Goal: Task Accomplishment & Management: Manage account settings

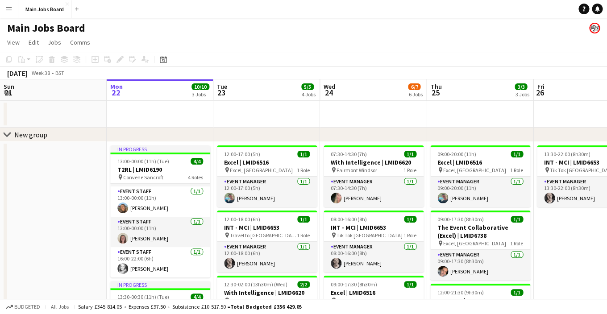
click at [9, 5] on button "Menu" at bounding box center [9, 9] width 18 height 18
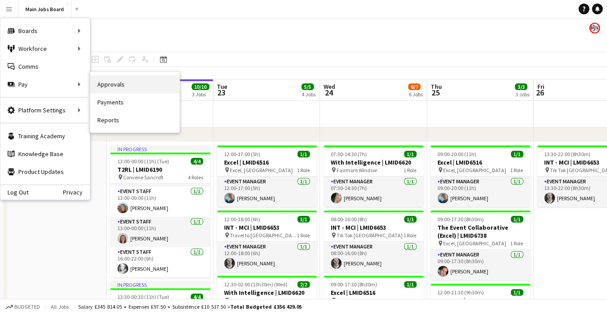
click at [113, 88] on link "Approvals" at bounding box center [134, 84] width 89 height 18
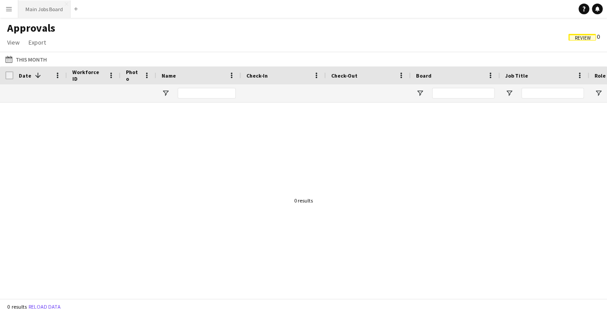
click at [57, 10] on button "Main Jobs Board Close" at bounding box center [44, 8] width 52 height 17
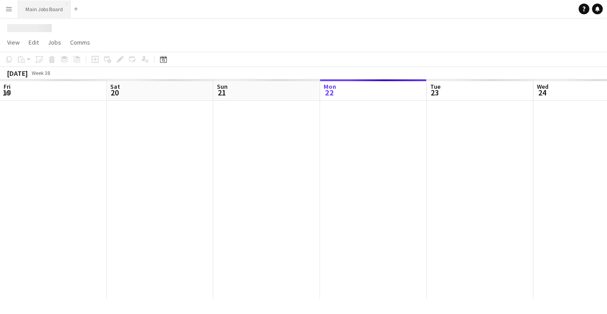
scroll to position [0, 213]
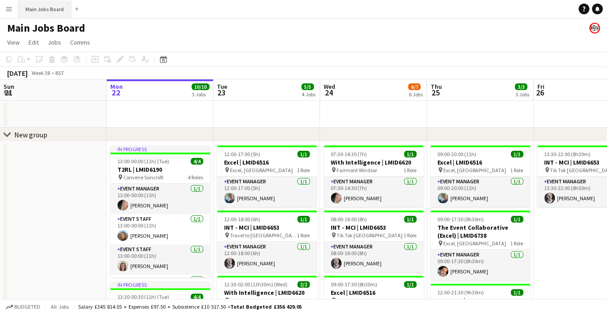
click at [55, 8] on button "Main Jobs Board Close" at bounding box center [44, 8] width 53 height 17
drag, startPoint x: 303, startPoint y: 118, endPoint x: 34, endPoint y: 112, distance: 269.3
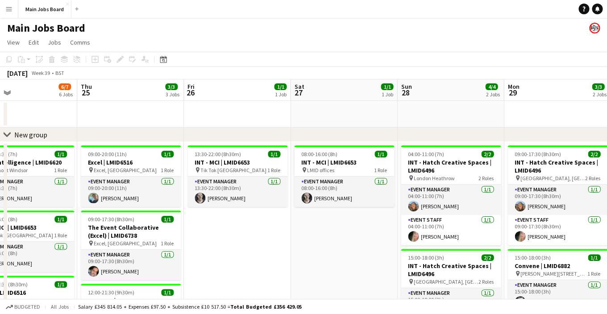
scroll to position [0, 334]
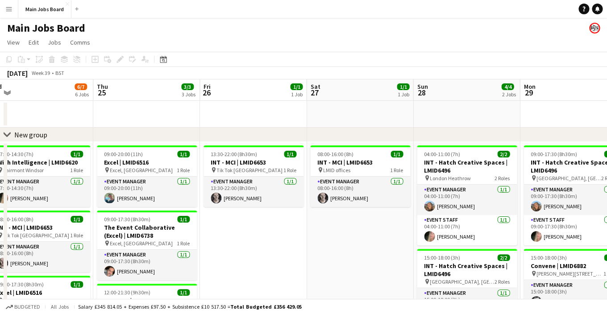
drag, startPoint x: 388, startPoint y: 108, endPoint x: 214, endPoint y: 106, distance: 173.7
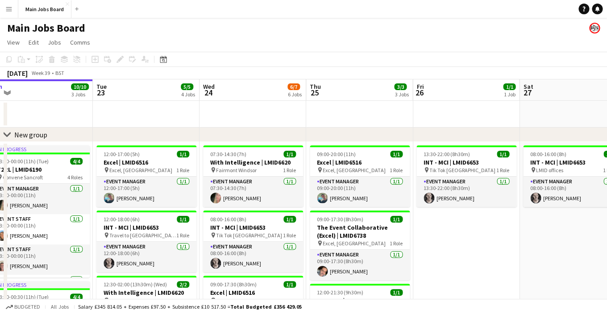
drag, startPoint x: 161, startPoint y: 113, endPoint x: 475, endPoint y: 110, distance: 314.4
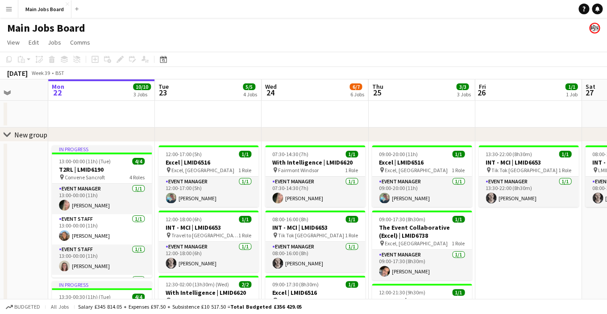
drag, startPoint x: 369, startPoint y: 120, endPoint x: 434, endPoint y: 120, distance: 65.2
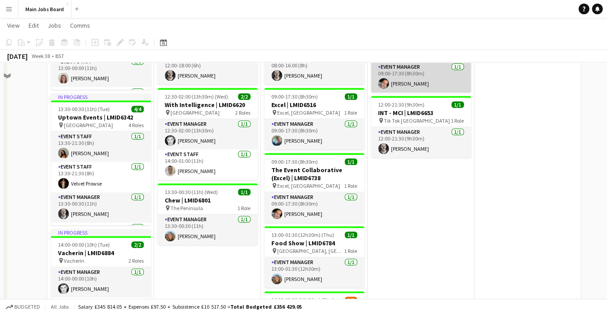
scroll to position [190, 0]
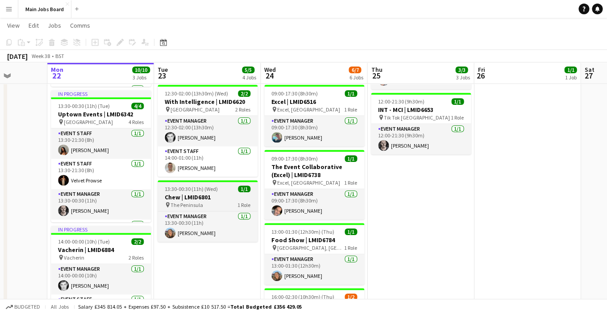
click at [188, 197] on h3 "Chew | LMID6801" at bounding box center [208, 197] width 100 height 8
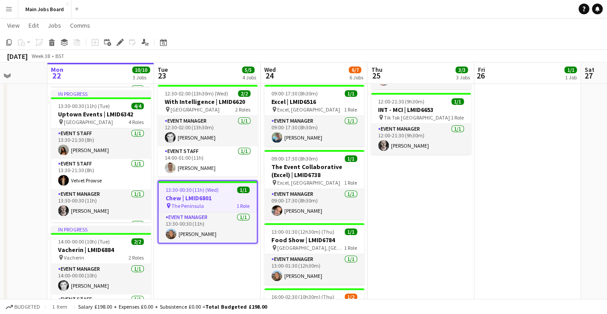
click at [212, 58] on div "September 2025 Week 38 • BST" at bounding box center [303, 56] width 607 height 13
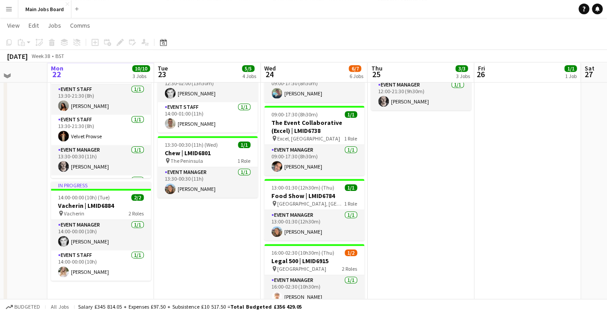
scroll to position [230, 0]
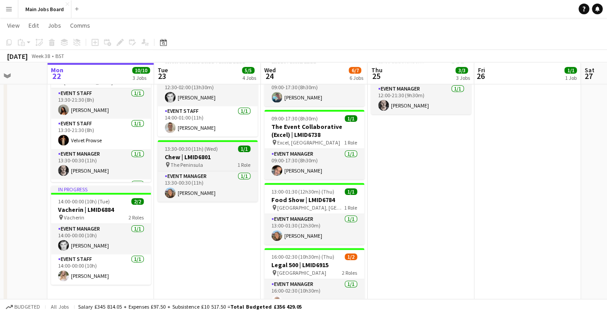
click at [202, 154] on h3 "Chew | LMID6801" at bounding box center [208, 157] width 100 height 8
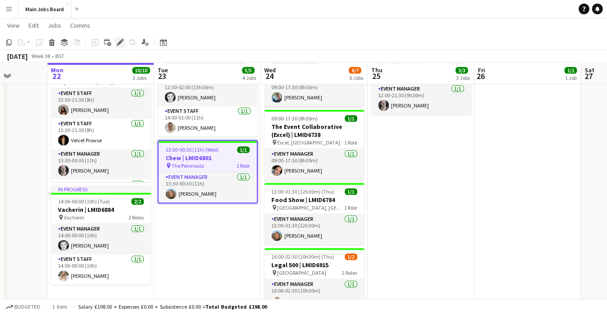
click at [118, 46] on icon at bounding box center [118, 45] width 2 height 2
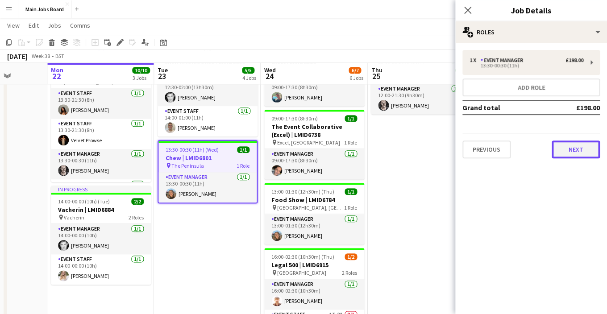
click at [589, 148] on button "Next" at bounding box center [576, 150] width 48 height 18
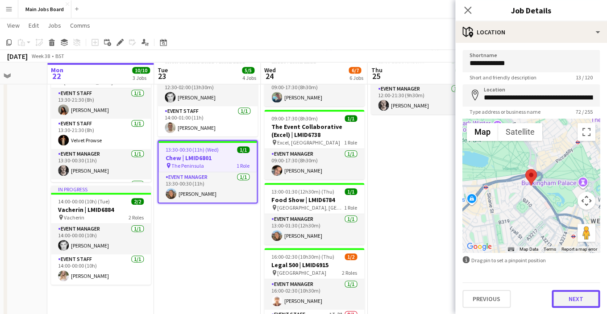
click at [559, 300] on button "Next" at bounding box center [576, 299] width 48 height 18
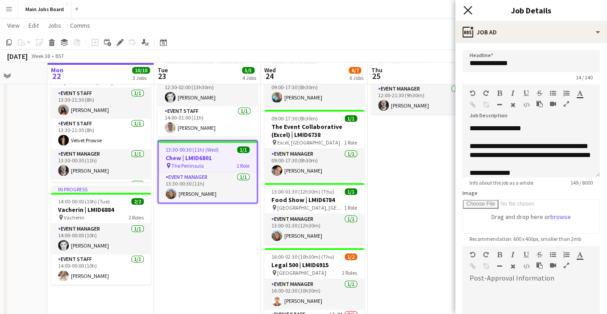
click at [466, 13] on icon at bounding box center [467, 10] width 8 height 8
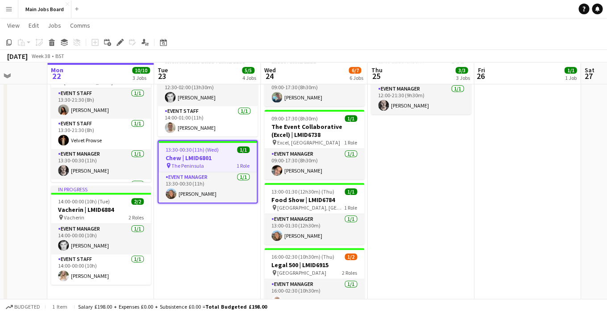
click at [202, 150] on span "13:30-00:30 (11h) (Wed)" at bounding box center [192, 149] width 53 height 7
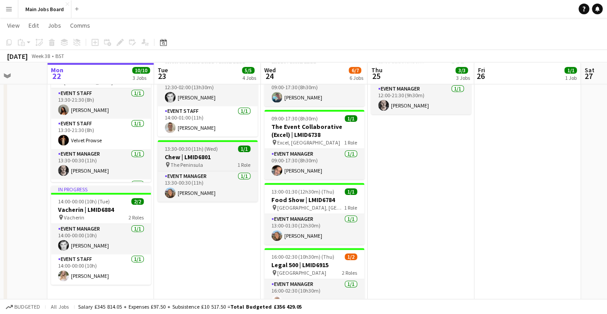
click at [202, 150] on span "13:30-00:30 (11h) (Wed)" at bounding box center [191, 149] width 53 height 7
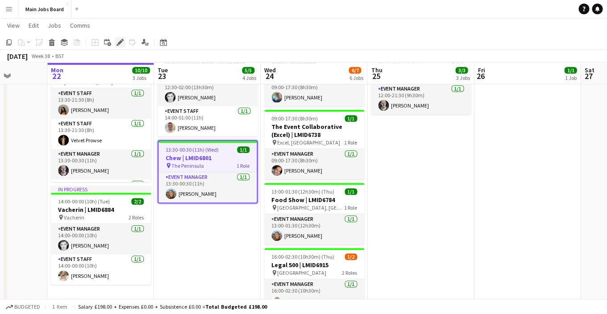
click at [118, 43] on icon "Edit" at bounding box center [120, 42] width 7 height 7
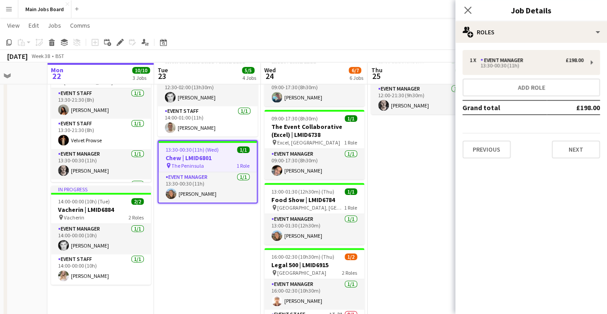
click at [213, 250] on app-date-cell "12:00-17:00 (5h) 1/1 Excel | LMID6516 pin Excel, London 1 Role Event Manager 1/…" at bounding box center [207, 140] width 107 height 459
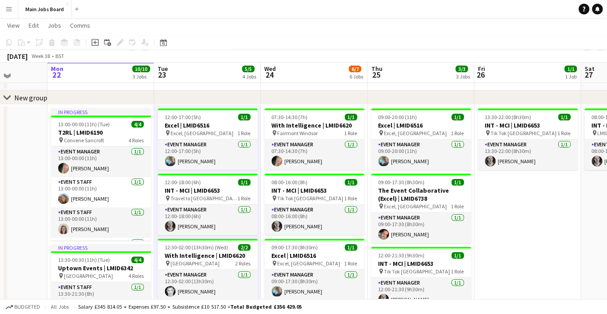
scroll to position [35, 0]
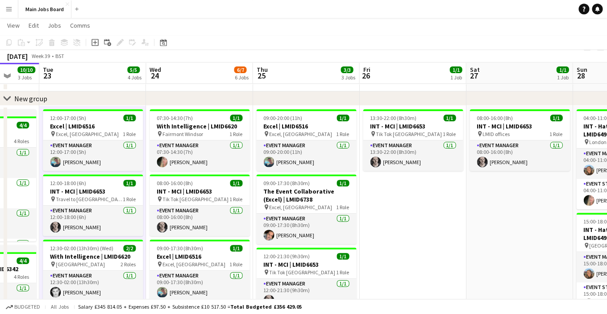
drag, startPoint x: 530, startPoint y: 236, endPoint x: 415, endPoint y: 234, distance: 114.8
click at [415, 235] on app-calendar-viewport "Fri 19 Sat 20 Sun 21 Mon 22 10/10 3 Jobs Tue 23 5/5 4 Jobs Wed 24 6/7 6 Jobs Th…" at bounding box center [303, 283] width 607 height 566
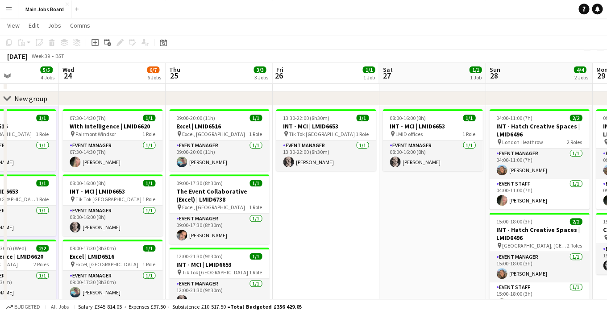
drag, startPoint x: 467, startPoint y: 236, endPoint x: 376, endPoint y: 235, distance: 90.2
click at [376, 235] on app-calendar-viewport "Sat 20 Sun 21 Mon 22 10/10 3 Jobs Tue 23 5/5 4 Jobs Wed 24 6/7 6 Jobs Thu 25 3/…" at bounding box center [303, 283] width 607 height 566
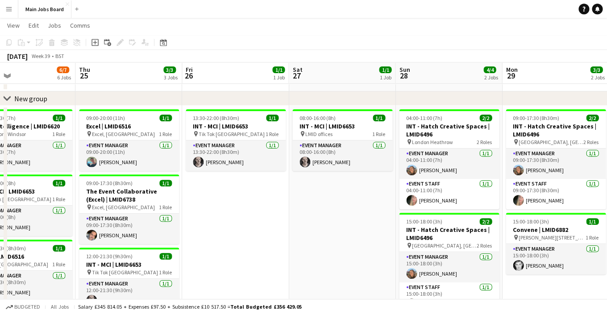
drag, startPoint x: 443, startPoint y: 234, endPoint x: 355, endPoint y: 226, distance: 88.3
click at [356, 228] on app-calendar-viewport "Sun 21 Mon 22 10/10 3 Jobs Tue 23 5/5 4 Jobs Wed 24 6/7 6 Jobs Thu 25 3/3 3 Job…" at bounding box center [303, 283] width 607 height 566
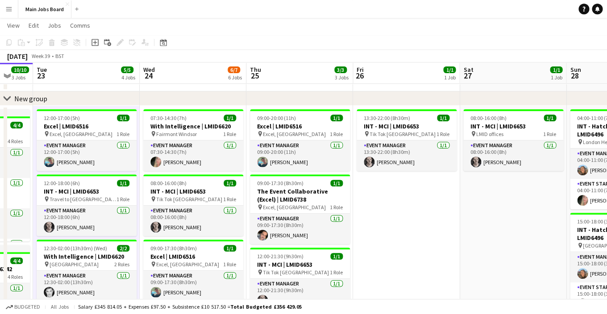
drag, startPoint x: 284, startPoint y: 211, endPoint x: 453, endPoint y: 206, distance: 169.7
click at [455, 206] on app-calendar-viewport "Sun 21 Mon 22 10/10 3 Jobs Tue 23 5/5 4 Jobs Wed 24 6/7 6 Jobs Thu 25 3/3 3 Job…" at bounding box center [303, 283] width 607 height 566
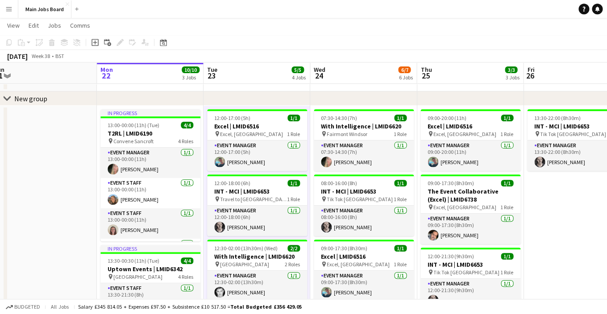
drag, startPoint x: 262, startPoint y: 208, endPoint x: 430, endPoint y: 208, distance: 167.9
click at [430, 208] on app-calendar-viewport "Fri 19 Sat 20 Sun 21 Mon 22 10/10 3 Jobs Tue 23 5/5 4 Jobs Wed 24 6/7 6 Jobs Th…" at bounding box center [303, 283] width 607 height 566
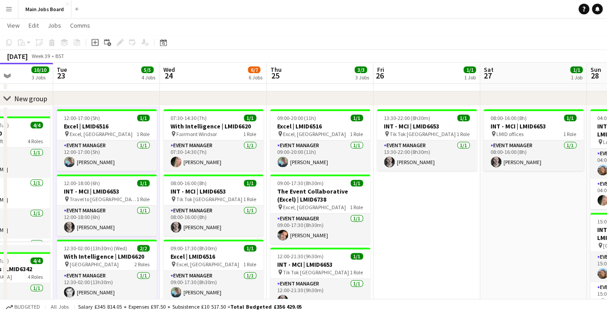
drag, startPoint x: 511, startPoint y: 211, endPoint x: 363, endPoint y: 203, distance: 148.0
click at [363, 204] on app-calendar-viewport "Fri 19 Sat 20 Sun 21 Mon 22 10/10 3 Jobs Tue 23 5/5 4 Jobs Wed 24 6/7 6 Jobs Th…" at bounding box center [303, 283] width 607 height 566
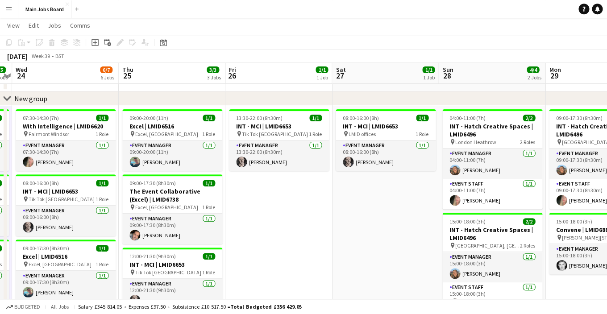
drag, startPoint x: 445, startPoint y: 227, endPoint x: 297, endPoint y: 209, distance: 148.9
click at [297, 209] on app-calendar-viewport "Sun 21 Mon 22 10/10 3 Jobs Tue 23 5/5 4 Jobs Wed 24 6/7 6 Jobs Thu 25 3/3 3 Job…" at bounding box center [303, 283] width 607 height 566
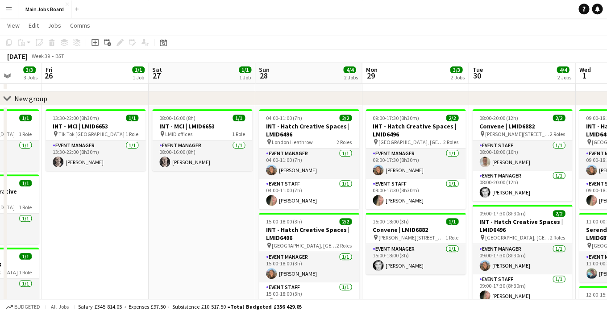
drag, startPoint x: 426, startPoint y: 215, endPoint x: 243, endPoint y: 215, distance: 183.5
click at [243, 215] on app-calendar-viewport "Tue 23 5/5 4 Jobs Wed 24 6/7 6 Jobs Thu 25 3/3 3 Jobs Fri 26 1/1 1 Job Sat 27 1…" at bounding box center [303, 283] width 607 height 566
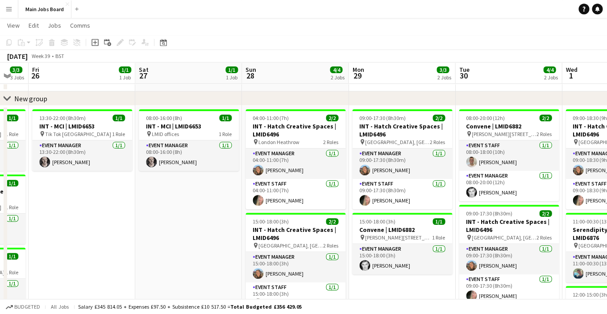
drag, startPoint x: 392, startPoint y: 227, endPoint x: 271, endPoint y: 225, distance: 120.6
click at [271, 226] on app-calendar-viewport "Tue 23 5/5 4 Jobs Wed 24 6/7 6 Jobs Thu 25 3/3 3 Jobs Fri 26 1/1 1 Job Sat 27 1…" at bounding box center [303, 283] width 607 height 566
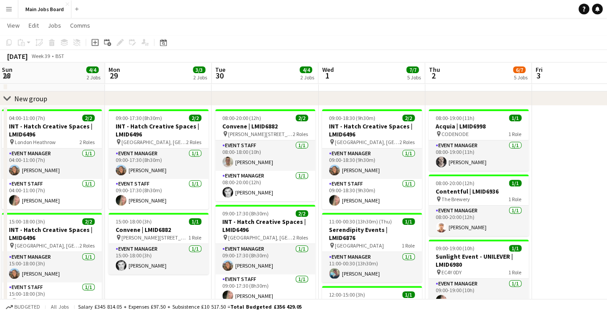
drag, startPoint x: 387, startPoint y: 229, endPoint x: 244, endPoint y: 228, distance: 143.3
click at [244, 229] on app-calendar-viewport "Thu 25 3/3 3 Jobs Fri 26 1/1 1 Job Sat 27 1/1 1 Job Sun 28 4/4 2 Jobs Mon 29 3/…" at bounding box center [303, 283] width 607 height 566
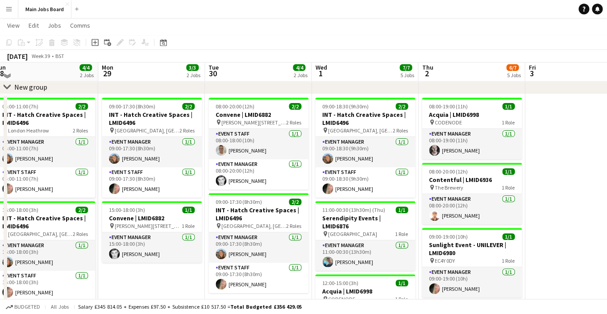
scroll to position [45, 0]
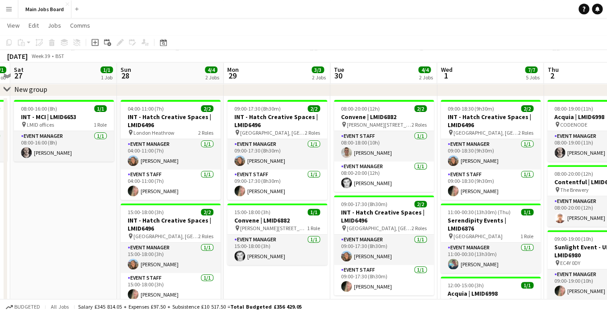
drag, startPoint x: 146, startPoint y: 262, endPoint x: 269, endPoint y: 255, distance: 123.4
click at [271, 258] on app-calendar-viewport "Thu 25 3/3 3 Jobs Fri 26 1/1 1 Job Sat 27 1/1 1 Job Sun 28 4/4 2 Jobs Mon 29 3/…" at bounding box center [303, 273] width 607 height 566
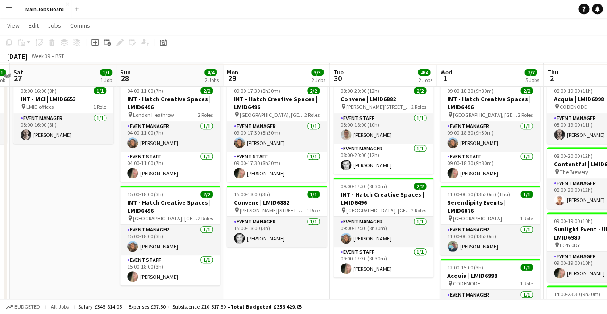
scroll to position [59, 0]
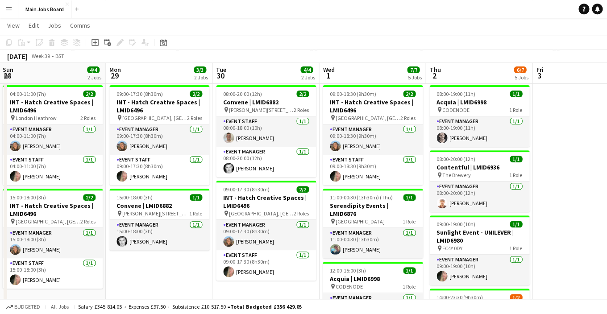
drag, startPoint x: 269, startPoint y: 261, endPoint x: 152, endPoint y: 253, distance: 116.9
click at [151, 253] on app-calendar-viewport "Thu 25 3/3 3 Jobs Fri 26 1/1 1 Job Sat 27 1/1 1 Job Sun 28 4/4 2 Jobs Mon 29 3/…" at bounding box center [303, 258] width 607 height 566
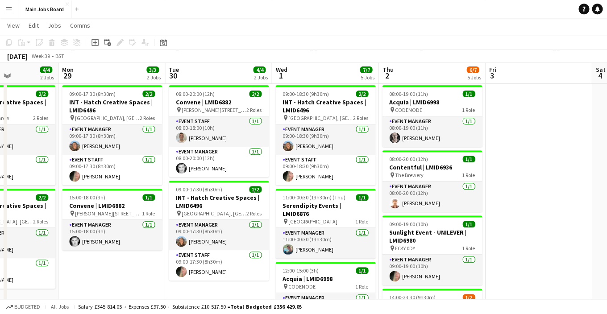
scroll to position [0, 369]
drag, startPoint x: 207, startPoint y: 257, endPoint x: 159, endPoint y: 255, distance: 47.8
click at [159, 255] on app-calendar-viewport "Thu 25 3/3 3 Jobs Fri 26 1/1 1 Job Sat 27 1/1 1 Job Sun 28 4/4 2 Jobs Mon 29 3/…" at bounding box center [303, 258] width 607 height 566
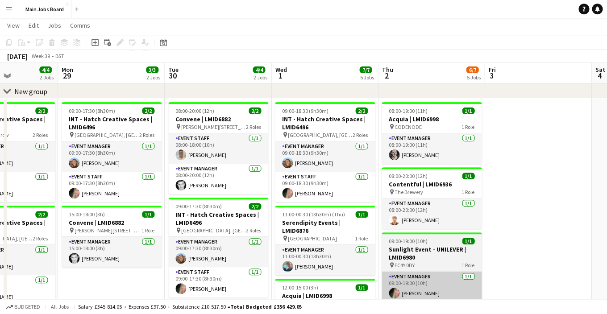
scroll to position [40, 0]
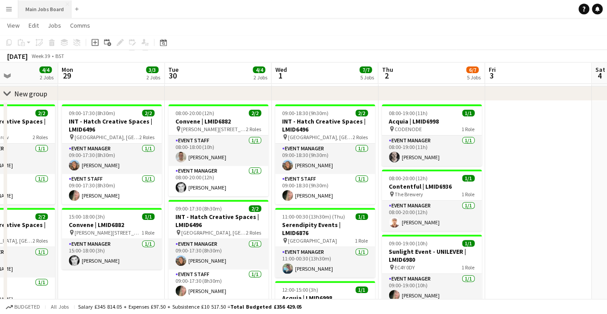
drag, startPoint x: 49, startPoint y: 12, endPoint x: 56, endPoint y: 10, distance: 7.3
click at [49, 12] on button "Main Jobs Board Close" at bounding box center [44, 8] width 53 height 17
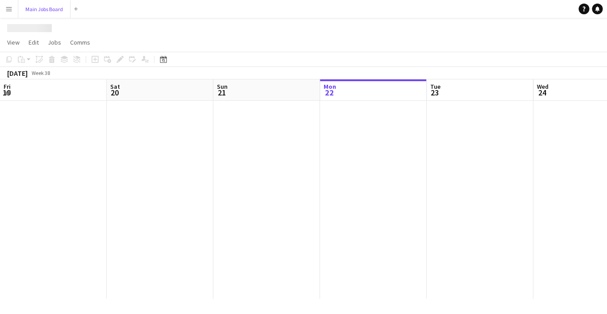
scroll to position [0, 213]
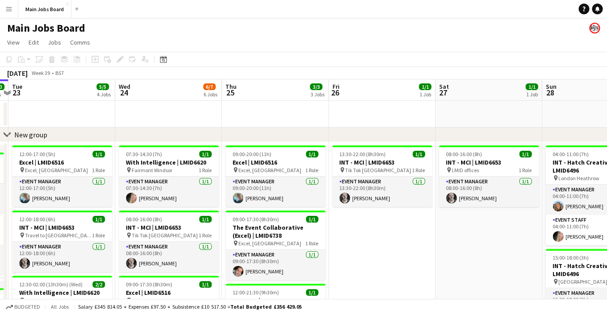
drag, startPoint x: 507, startPoint y: 112, endPoint x: 284, endPoint y: 108, distance: 222.9
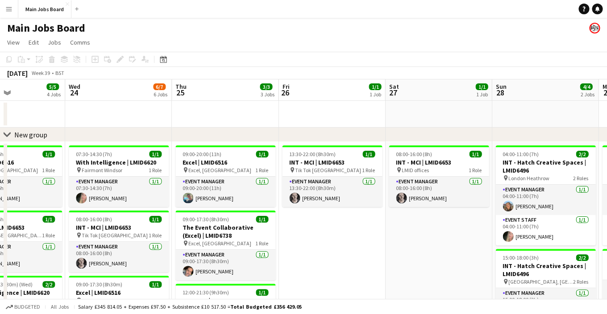
drag, startPoint x: 210, startPoint y: 179, endPoint x: 200, endPoint y: 179, distance: 10.3
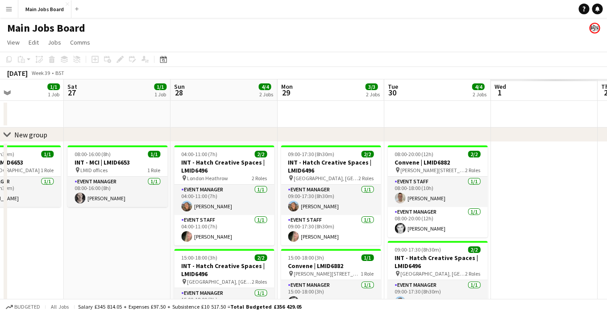
drag, startPoint x: 455, startPoint y: 253, endPoint x: 102, endPoint y: 256, distance: 353.2
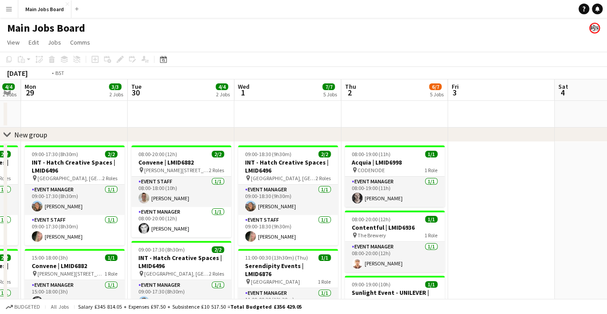
scroll to position [0, 294]
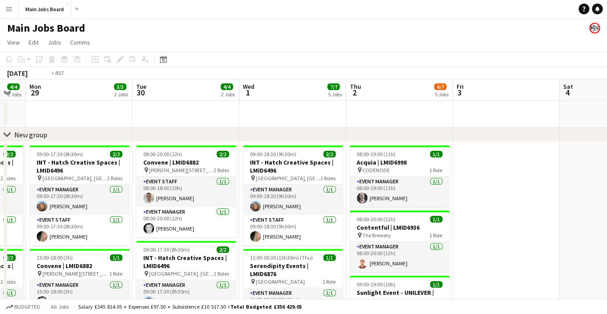
drag, startPoint x: 509, startPoint y: 237, endPoint x: 185, endPoint y: 253, distance: 323.7
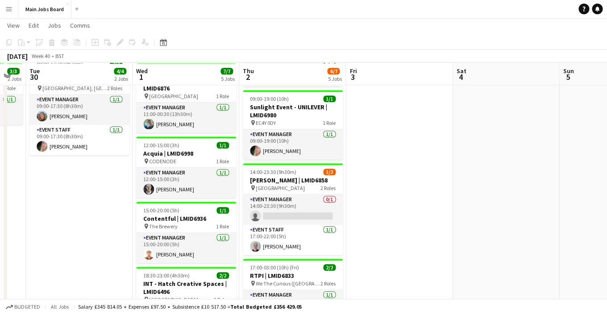
scroll to position [188, 0]
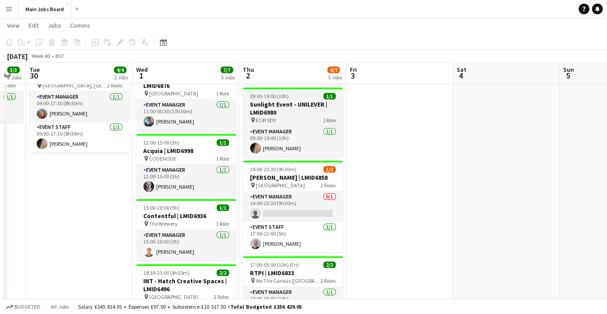
click at [301, 106] on h3 "Sunlight Event - UNILEVER | LMID6980" at bounding box center [293, 108] width 100 height 16
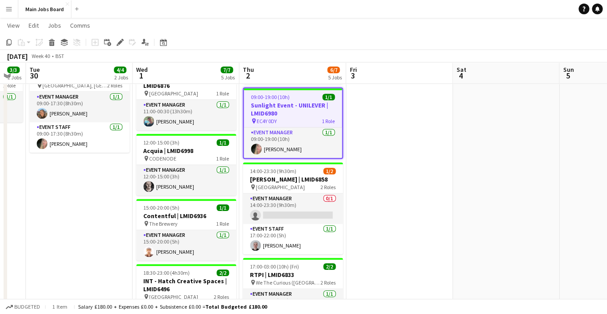
drag, startPoint x: 120, startPoint y: 38, endPoint x: 129, endPoint y: 37, distance: 8.7
click at [120, 38] on div "Edit" at bounding box center [120, 42] width 11 height 11
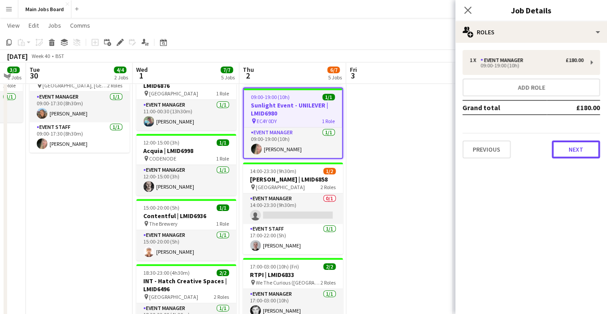
click at [581, 157] on button "Next" at bounding box center [576, 150] width 48 height 18
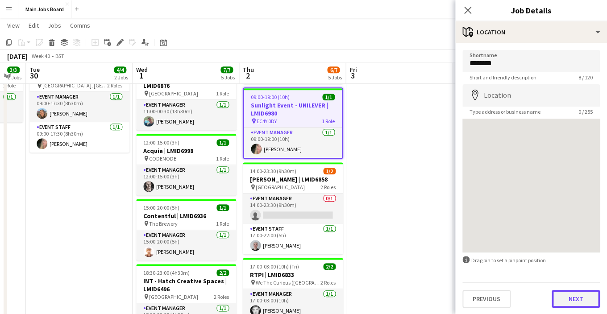
click at [561, 300] on button "Next" at bounding box center [576, 299] width 48 height 18
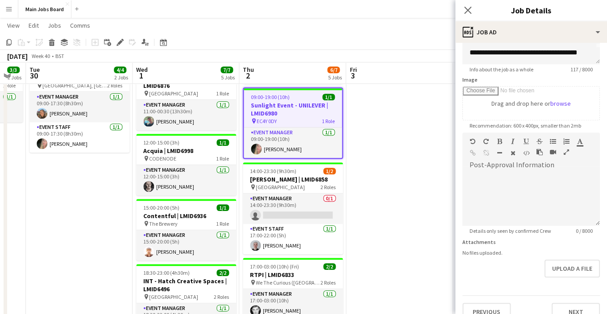
scroll to position [128, 0]
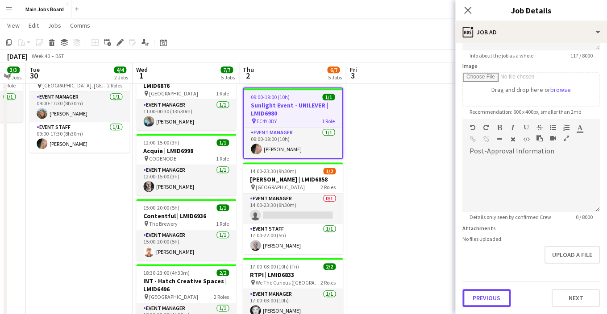
click at [484, 296] on button "Previous" at bounding box center [487, 298] width 48 height 18
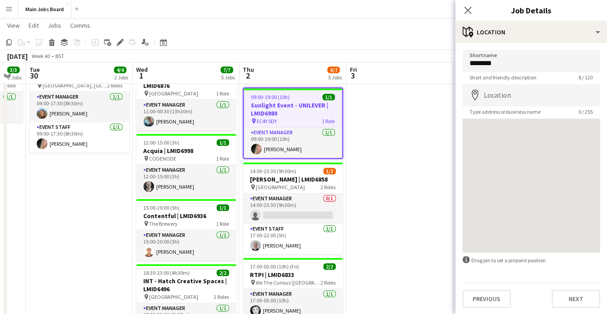
scroll to position [0, 0]
click at [484, 299] on button "Previous" at bounding box center [487, 299] width 48 height 18
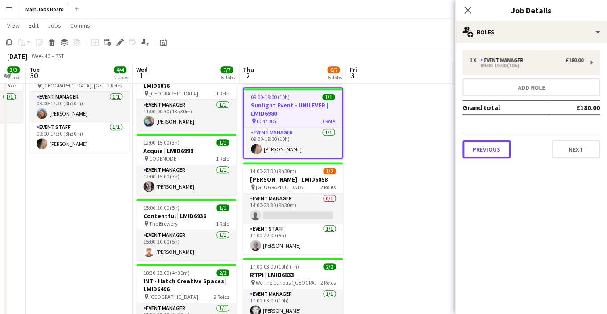
click at [493, 149] on button "Previous" at bounding box center [487, 150] width 48 height 18
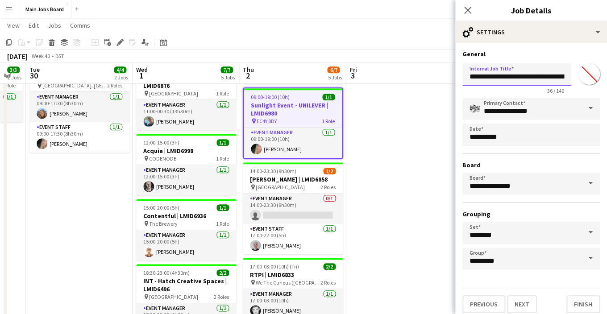
drag, startPoint x: 520, startPoint y: 76, endPoint x: 547, endPoint y: 81, distance: 27.8
click at [547, 81] on input "**********" at bounding box center [517, 74] width 109 height 22
click at [379, 159] on app-date-cell at bounding box center [399, 183] width 107 height 459
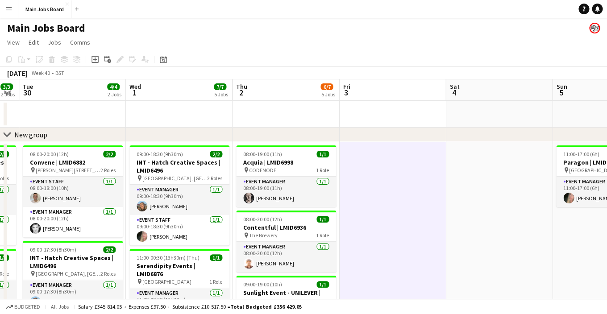
drag, startPoint x: 381, startPoint y: 163, endPoint x: 259, endPoint y: 155, distance: 122.1
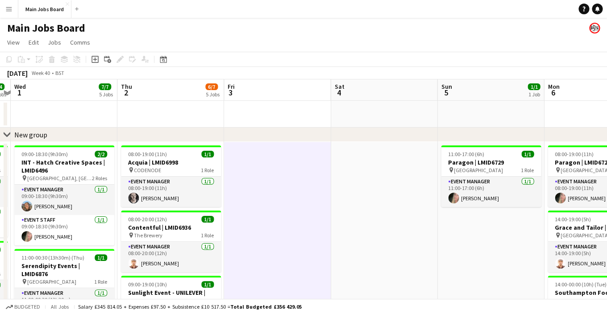
click at [13, 6] on button "Menu" at bounding box center [9, 9] width 18 height 18
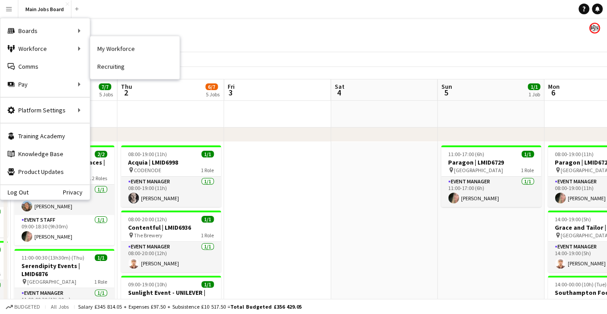
drag, startPoint x: 108, startPoint y: 42, endPoint x: 162, endPoint y: 90, distance: 71.5
click at [108, 42] on link "My Workforce" at bounding box center [134, 49] width 89 height 18
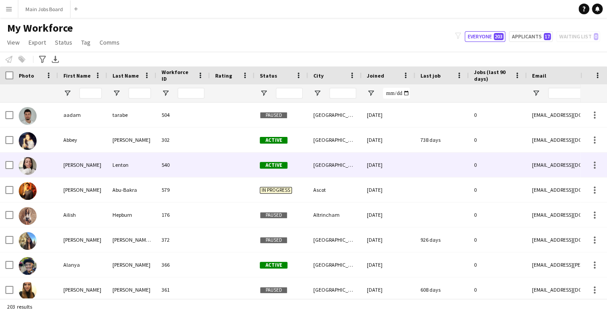
type input "*"
type input "**********"
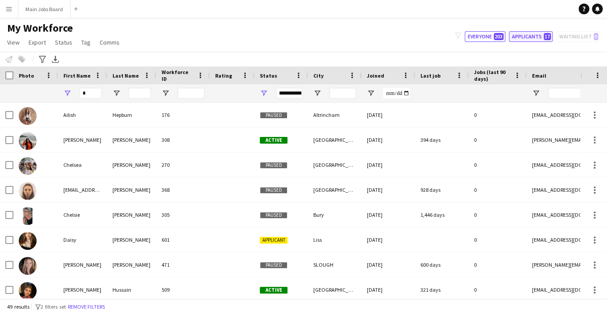
click at [525, 39] on button "Applicants 17" at bounding box center [531, 36] width 44 height 11
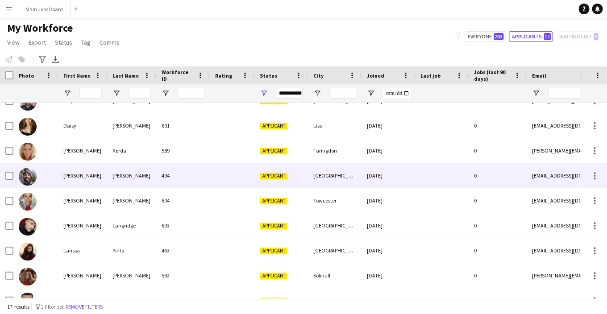
scroll to position [39, 0]
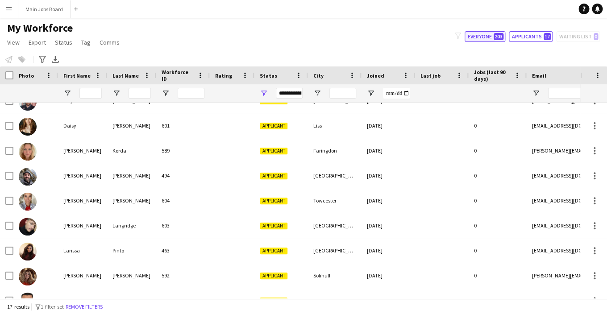
click at [488, 38] on button "Everyone 203" at bounding box center [485, 36] width 41 height 11
type input "**********"
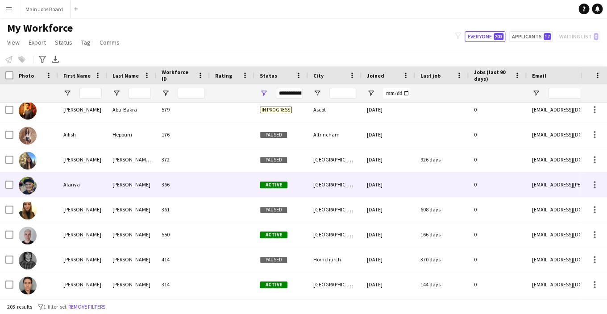
scroll to position [96, 0]
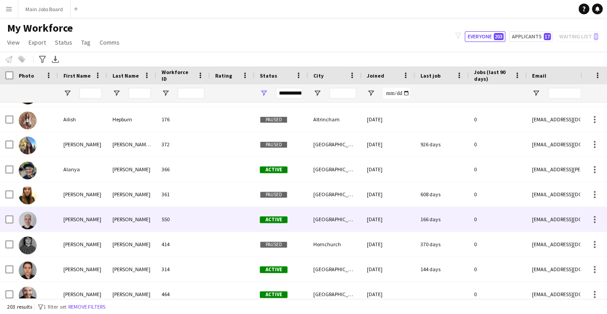
click at [131, 216] on div "[PERSON_NAME]" at bounding box center [131, 219] width 49 height 25
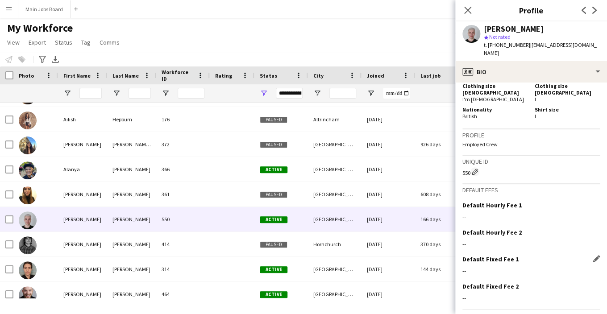
scroll to position [420, 0]
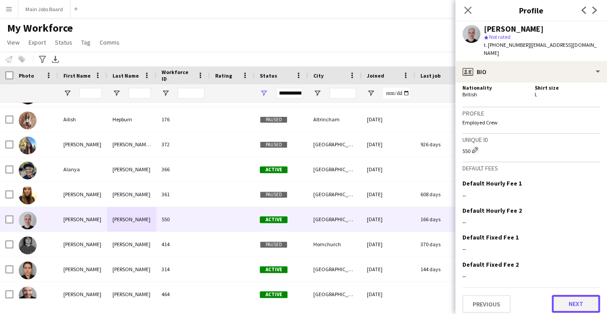
click at [574, 295] on button "Next" at bounding box center [576, 304] width 48 height 18
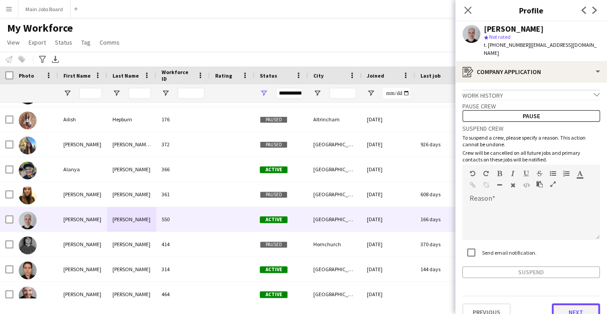
click at [566, 310] on button "Next" at bounding box center [576, 313] width 48 height 18
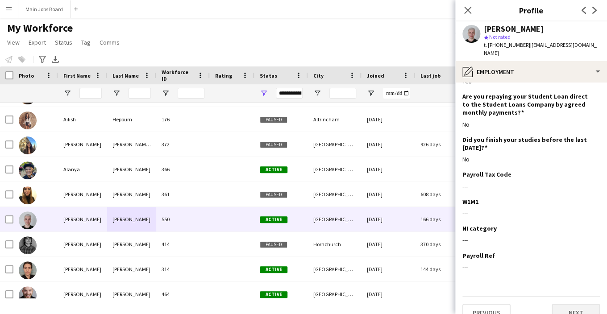
scroll to position [93, 0]
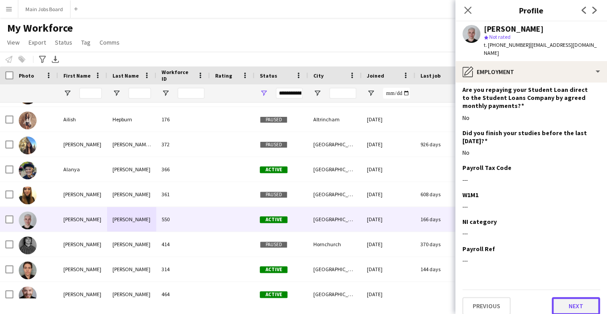
click at [562, 297] on button "Next" at bounding box center [576, 306] width 48 height 18
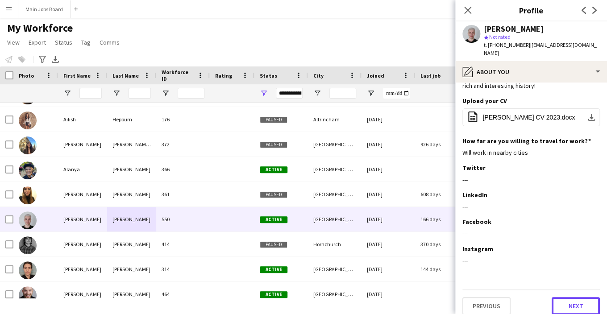
click at [561, 297] on button "Next" at bounding box center [576, 306] width 48 height 18
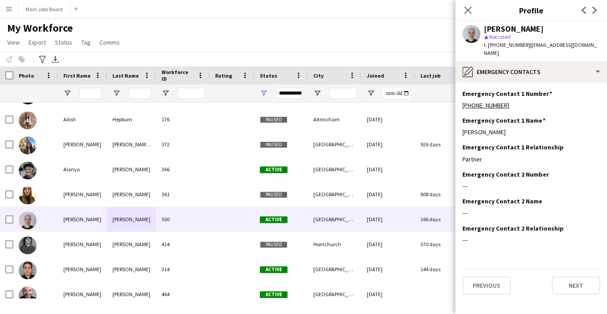
scroll to position [0, 0]
click at [567, 277] on button "Next" at bounding box center [576, 286] width 48 height 18
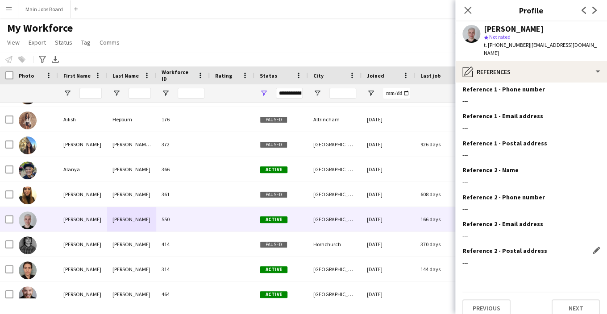
scroll to position [33, 0]
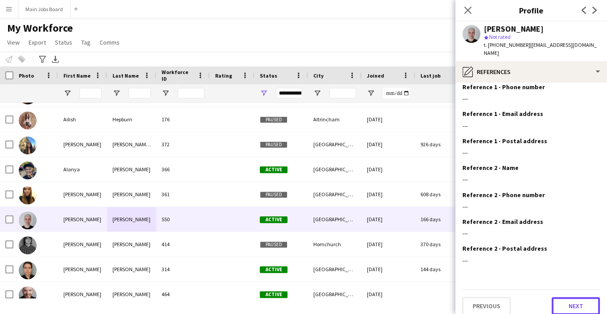
click at [564, 297] on button "Next" at bounding box center [576, 306] width 48 height 18
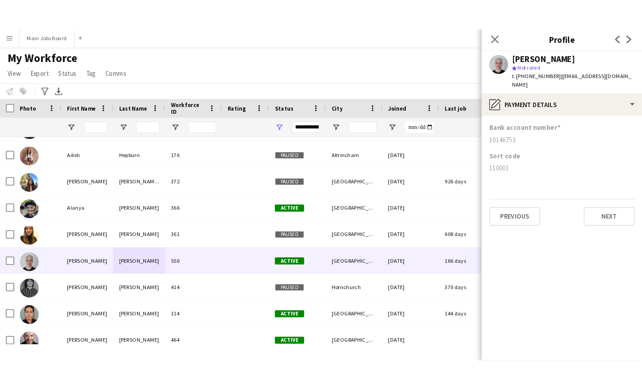
scroll to position [0, 0]
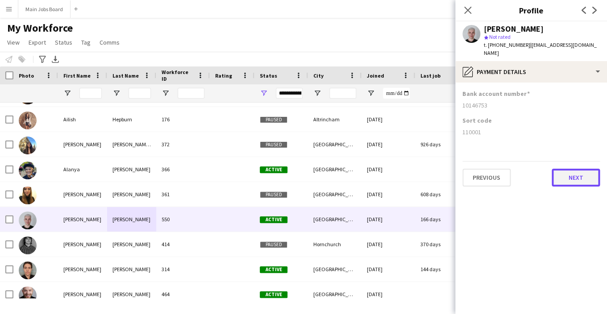
click at [569, 174] on button "Next" at bounding box center [576, 178] width 48 height 18
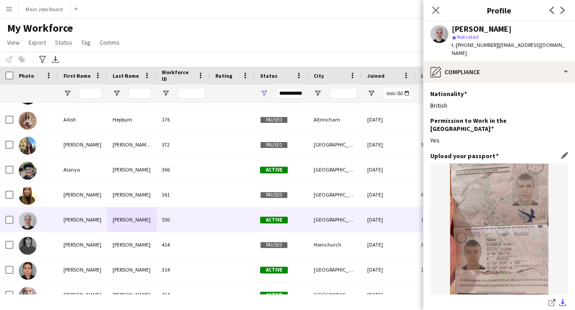
click at [563, 299] on app-icon "download-bottom" at bounding box center [562, 303] width 7 height 8
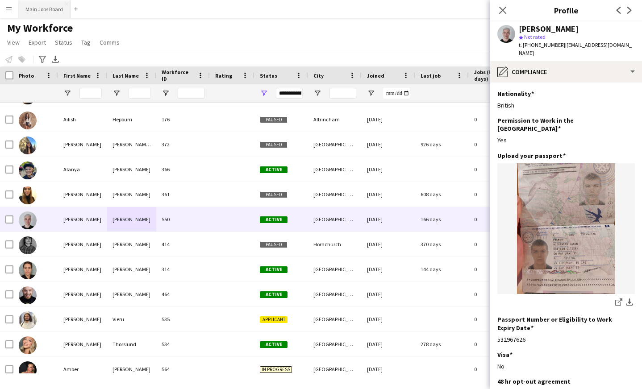
click at [51, 11] on button "Main Jobs Board Close" at bounding box center [44, 8] width 52 height 17
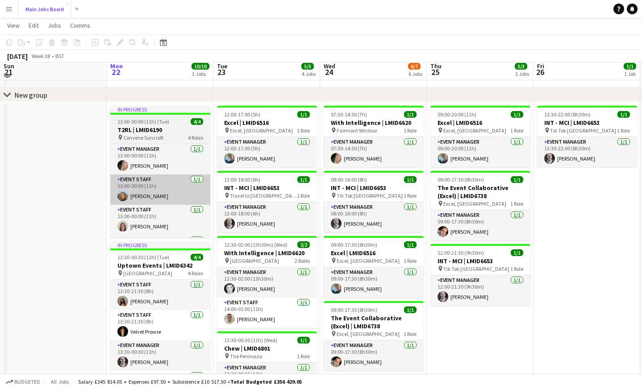
scroll to position [47, 0]
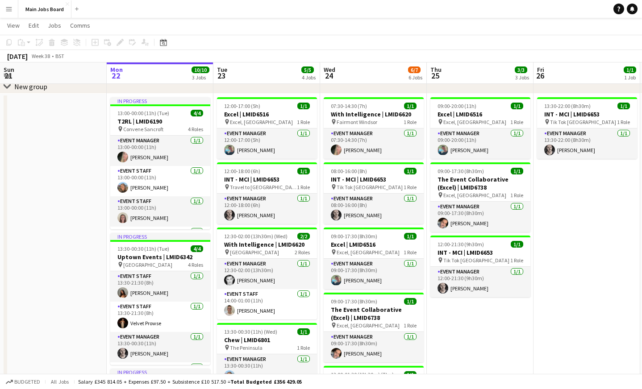
click at [11, 11] on app-icon "Menu" at bounding box center [8, 8] width 7 height 7
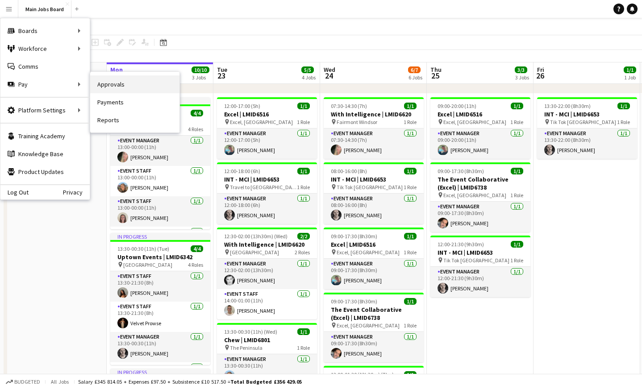
click at [123, 89] on link "Approvals" at bounding box center [134, 84] width 89 height 18
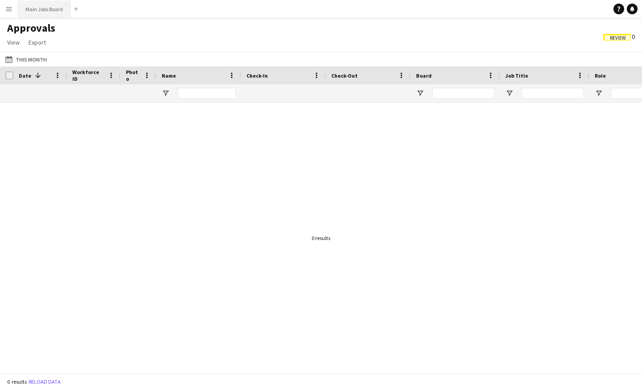
click at [40, 9] on button "Main Jobs Board Close" at bounding box center [44, 8] width 52 height 17
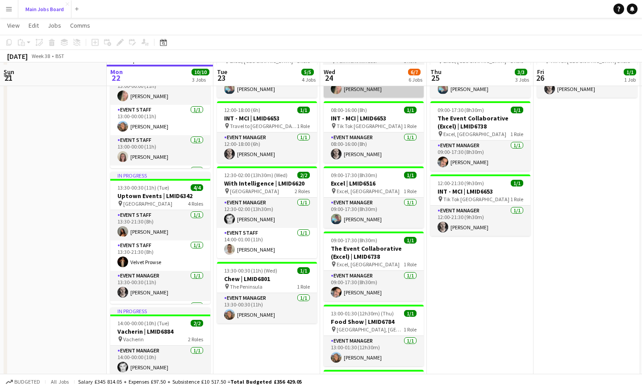
scroll to position [84, 0]
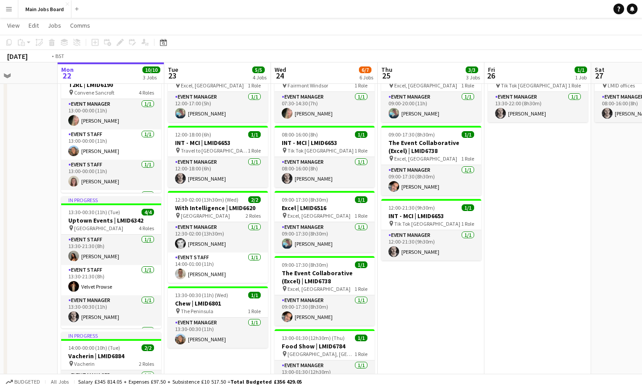
drag, startPoint x: 558, startPoint y: 200, endPoint x: 246, endPoint y: 200, distance: 311.7
click at [251, 200] on app-calendar-viewport "Fri 19 Sat 20 Sun 21 Mon 22 10/10 3 Jobs Tue 23 5/5 4 Jobs Wed 24 6/7 6 Jobs Th…" at bounding box center [321, 234] width 642 height 566
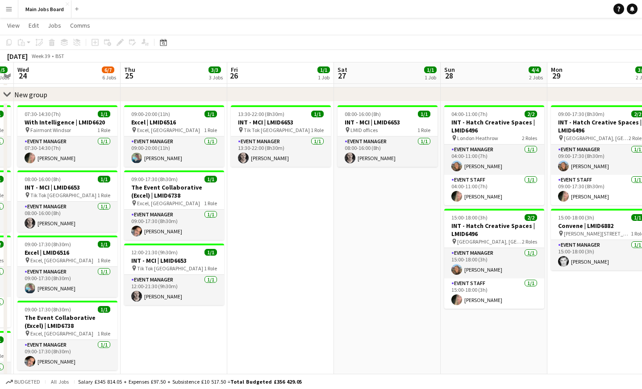
scroll to position [0, 0]
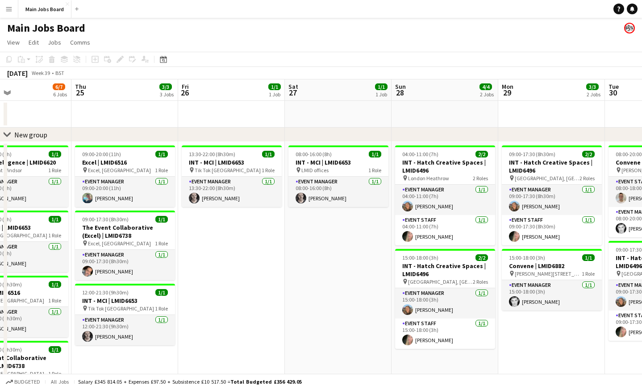
drag, startPoint x: 494, startPoint y: 265, endPoint x: 215, endPoint y: 268, distance: 279.5
click at [216, 267] on app-calendar-viewport "Sun 21 Mon 22 10/10 3 Jobs Tue 23 5/5 4 Jobs Wed 24 6/7 6 Jobs Thu 25 3/3 3 Job…" at bounding box center [321, 340] width 642 height 522
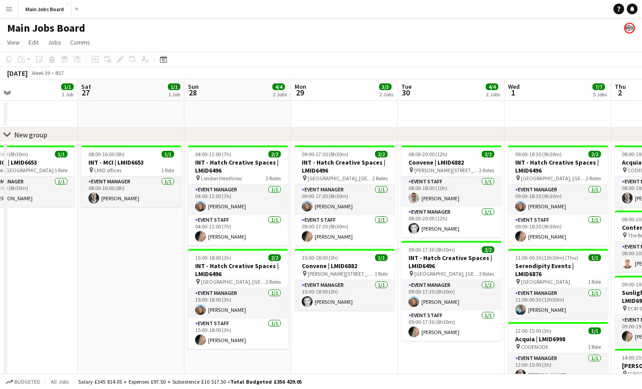
drag, startPoint x: 515, startPoint y: 279, endPoint x: 271, endPoint y: 280, distance: 243.8
click at [277, 280] on app-calendar-viewport "Tue 23 5/5 4 Jobs Wed 24 6/7 6 Jobs Thu 25 3/3 3 Jobs Fri 26 1/1 1 Job Sat 27 1…" at bounding box center [321, 340] width 642 height 522
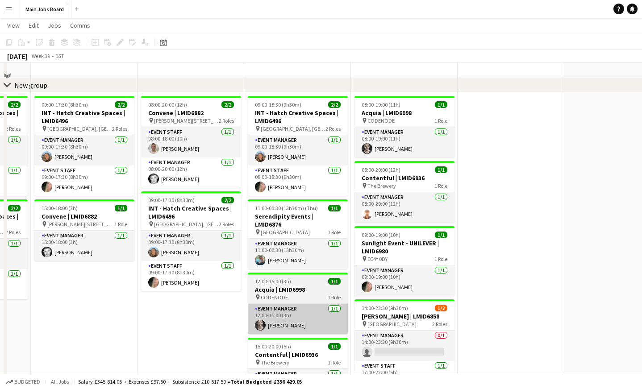
scroll to position [55, 0]
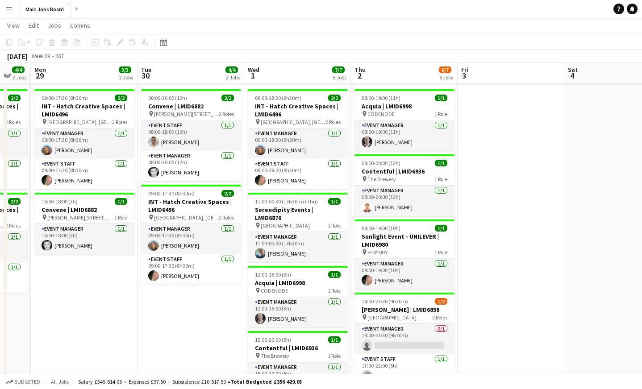
click at [10, 11] on app-icon "Menu" at bounding box center [8, 8] width 7 height 7
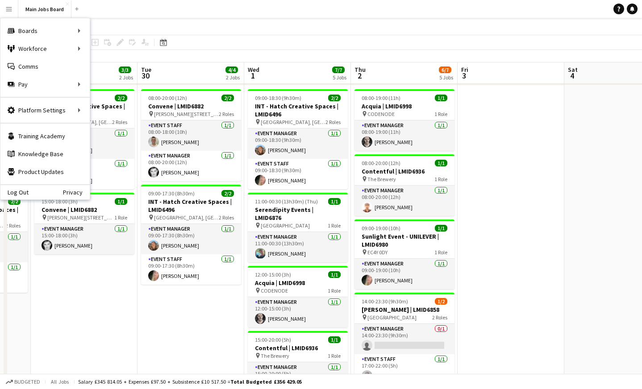
click at [104, 75] on app-board-header-date "Mon 29 3/3 2 Jobs" at bounding box center [84, 73] width 107 height 21
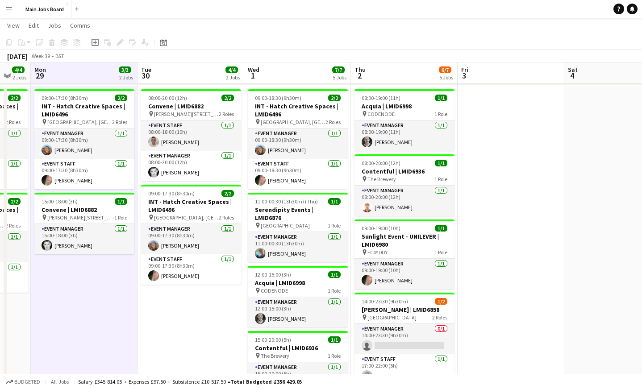
click at [12, 13] on button "Menu" at bounding box center [9, 9] width 18 height 18
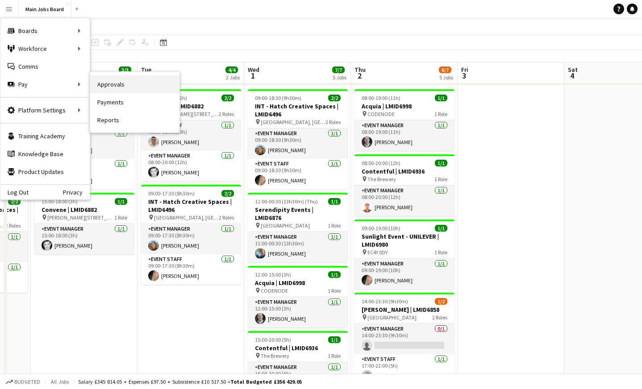
click at [119, 88] on link "Approvals" at bounding box center [134, 84] width 89 height 18
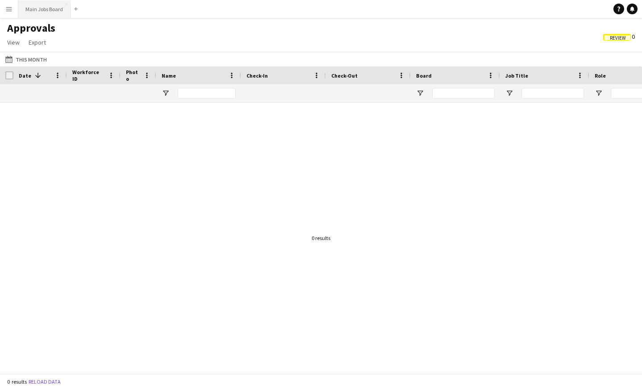
click at [46, 7] on button "Main Jobs Board Close" at bounding box center [44, 8] width 52 height 17
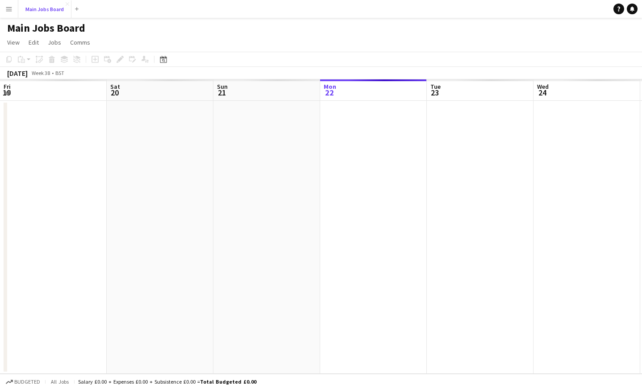
scroll to position [0, 213]
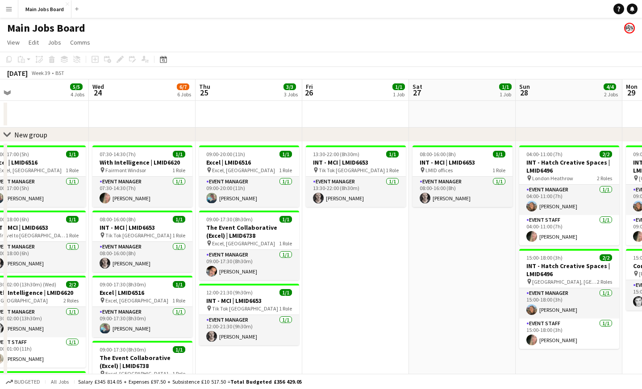
drag, startPoint x: 545, startPoint y: 271, endPoint x: 210, endPoint y: 271, distance: 334.9
click at [214, 271] on app-calendar-viewport "Fri 19 Sat 20 Sun 21 Mon 22 10/10 3 Jobs Tue 23 5/5 4 Jobs Wed 24 6/7 6 Jobs Th…" at bounding box center [321, 340] width 642 height 522
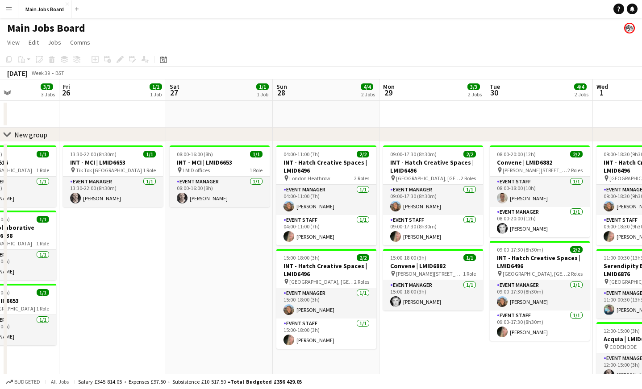
drag, startPoint x: 530, startPoint y: 271, endPoint x: 294, endPoint y: 271, distance: 235.8
click at [294, 271] on app-calendar-viewport "Sun 21 Mon 22 10/10 3 Jobs Tue 23 5/5 4 Jobs Wed 24 6/7 6 Jobs Thu 25 3/3 3 Job…" at bounding box center [321, 340] width 642 height 522
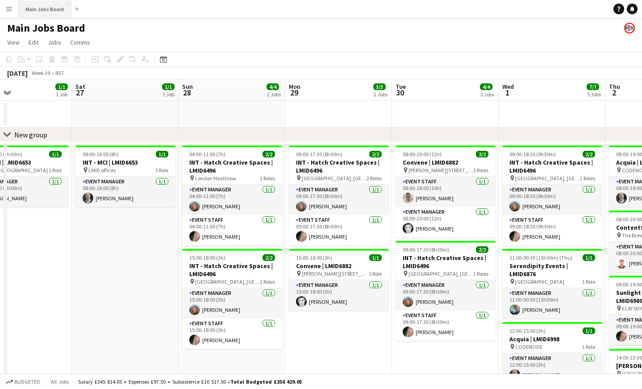
click at [49, 4] on button "Main Jobs Board Close" at bounding box center [44, 8] width 53 height 17
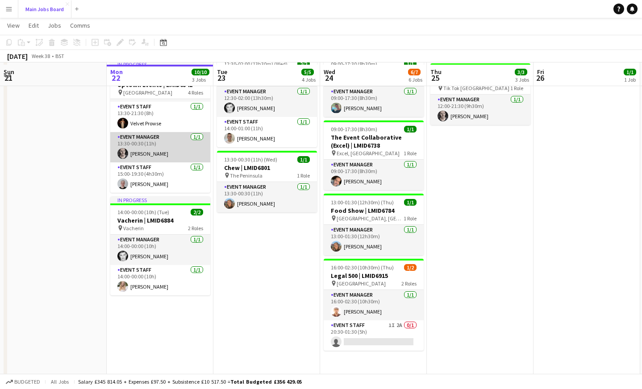
scroll to position [222, 0]
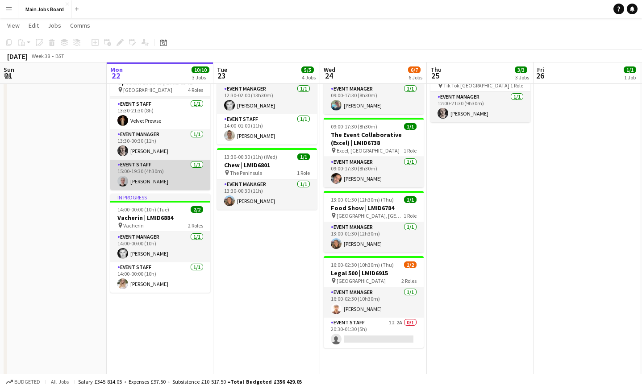
click at [165, 174] on app-card-role "Event Staff 1/1 15:00-19:30 (4h30m) ALEX PALMER" at bounding box center [160, 175] width 100 height 30
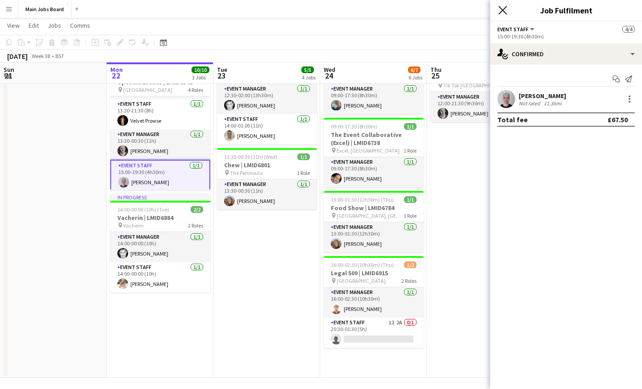
click at [505, 9] on icon "Close pop-in" at bounding box center [502, 10] width 8 height 8
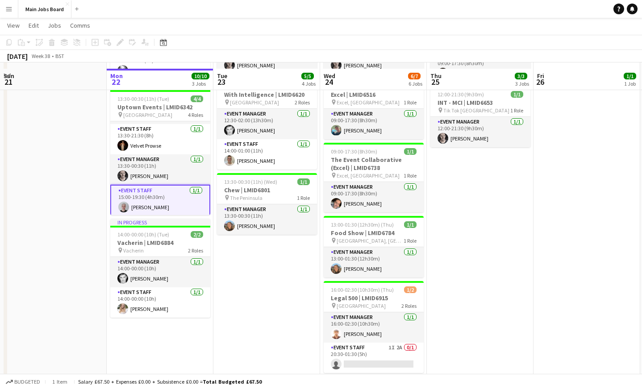
scroll to position [184, 0]
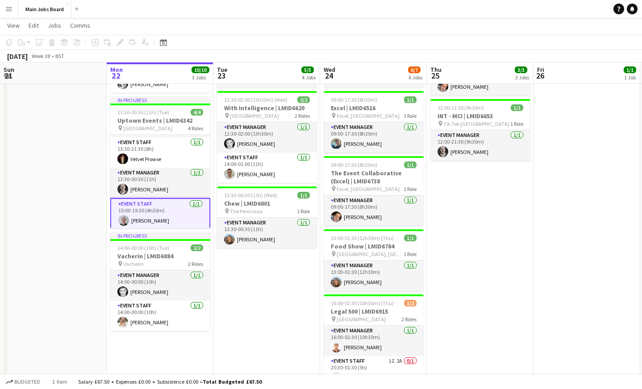
click at [9, 8] on app-icon "Menu" at bounding box center [8, 8] width 7 height 7
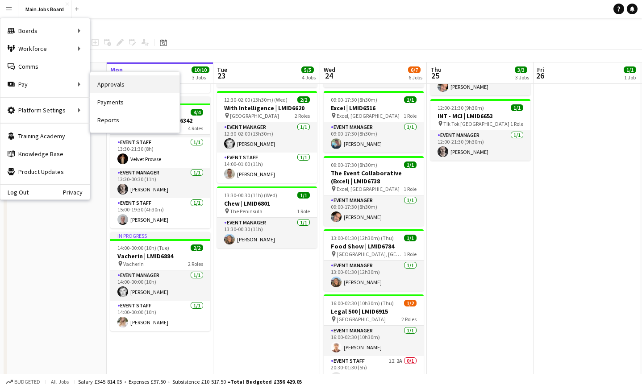
click at [93, 85] on link "Approvals" at bounding box center [134, 84] width 89 height 18
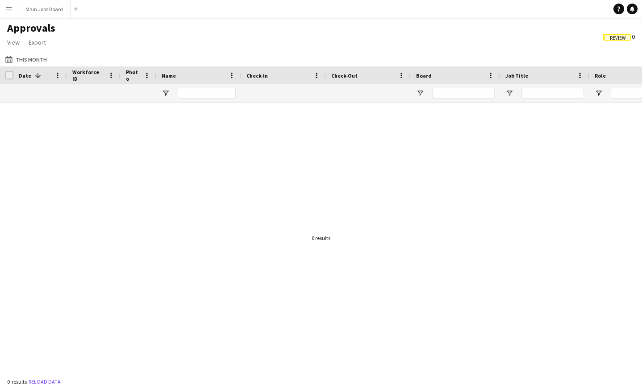
click at [37, 65] on div "This Month This Month Today This Week This Month Yesterday Last Week Last Month…" at bounding box center [321, 59] width 642 height 15
click at [37, 59] on button "This Month This Month" at bounding box center [26, 59] width 45 height 11
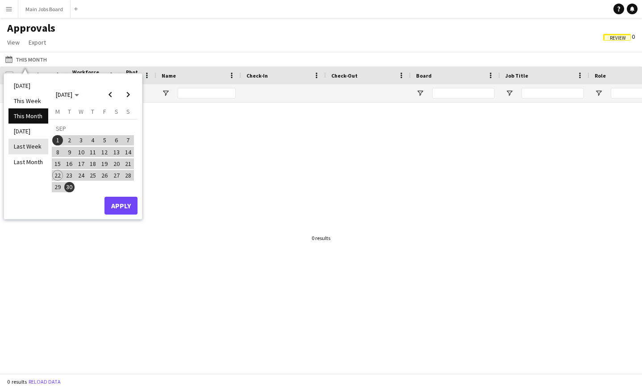
click at [32, 149] on li "Last Week" at bounding box center [28, 146] width 40 height 15
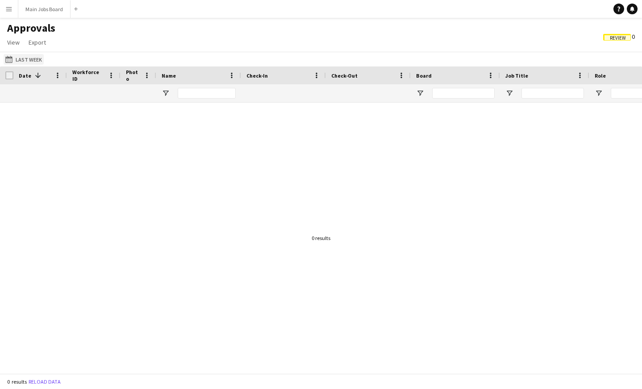
click at [30, 57] on button "This Month Last Week" at bounding box center [24, 59] width 40 height 11
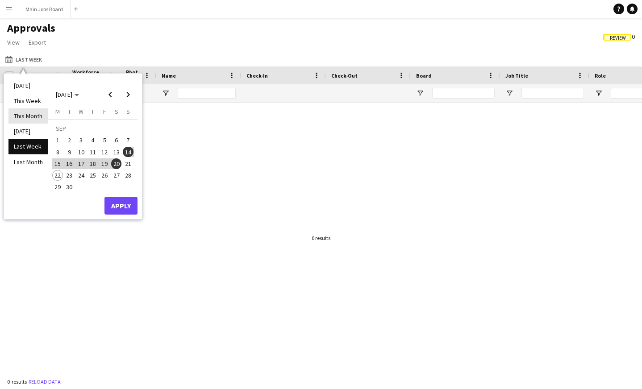
click at [32, 121] on li "This Month" at bounding box center [28, 116] width 40 height 15
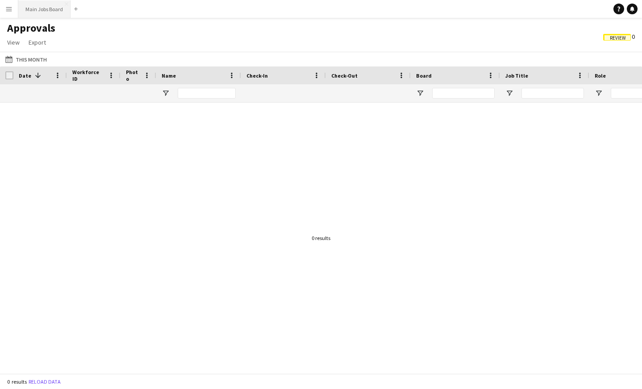
click at [34, 5] on button "Main Jobs Board Close" at bounding box center [44, 8] width 52 height 17
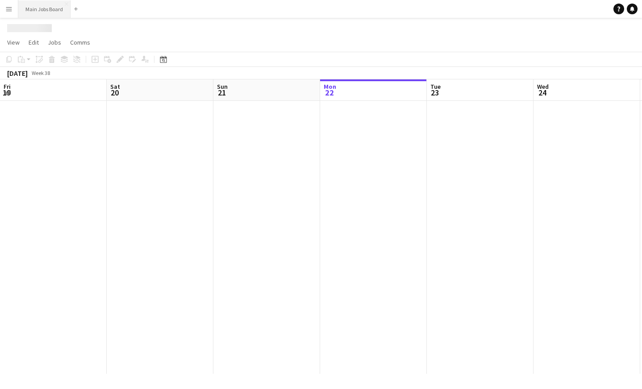
scroll to position [0, 213]
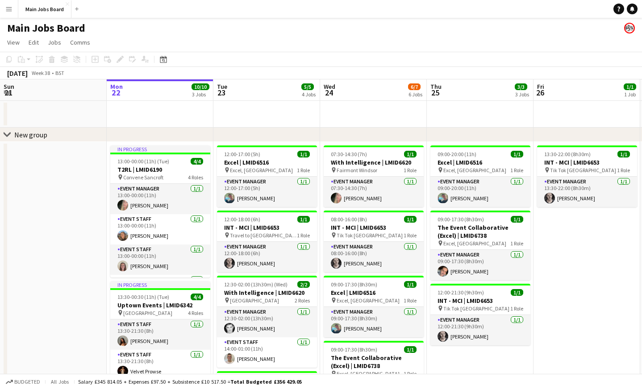
click at [11, 11] on app-icon "Menu" at bounding box center [8, 8] width 7 height 7
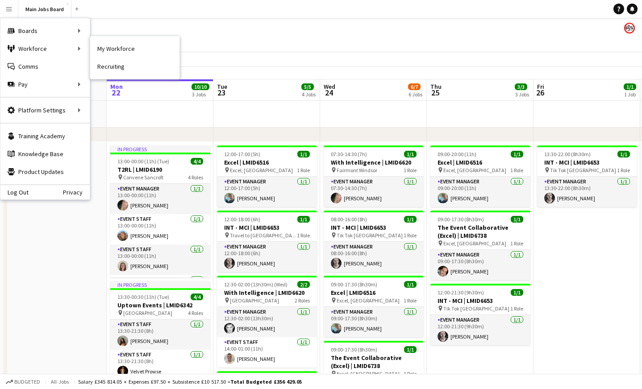
click at [114, 38] on nav "My Workforce Recruiting" at bounding box center [134, 57] width 89 height 43
click at [112, 47] on link "My Workforce" at bounding box center [134, 49] width 89 height 18
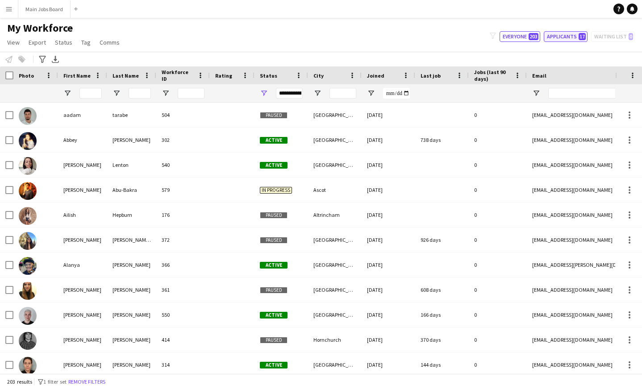
click at [566, 34] on button "Applicants 17" at bounding box center [566, 36] width 44 height 11
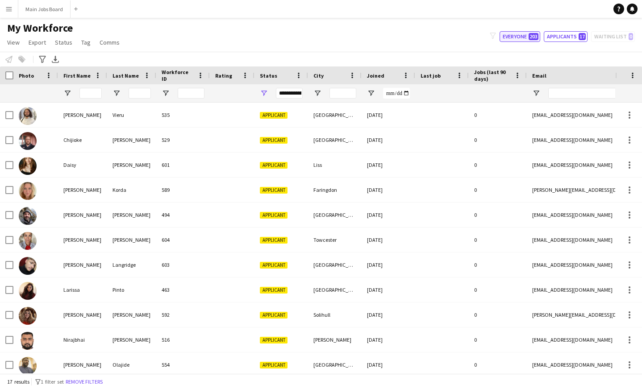
click at [531, 38] on span "203" at bounding box center [534, 36] width 10 height 7
type input "**********"
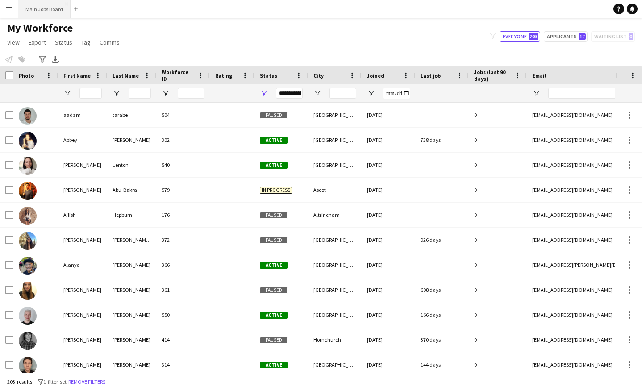
click at [42, 10] on button "Main Jobs Board Close" at bounding box center [44, 8] width 52 height 17
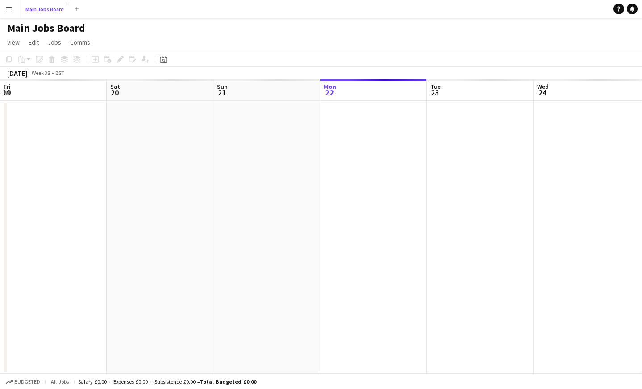
scroll to position [0, 213]
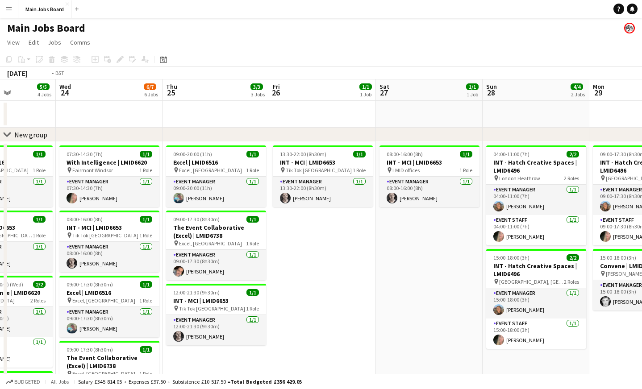
drag, startPoint x: 568, startPoint y: 267, endPoint x: 201, endPoint y: 267, distance: 366.6
click at [206, 267] on app-calendar-viewport "Fri 19 Sat 20 Sun 21 Mon 22 10/10 3 Jobs Tue 23 5/5 4 Jobs Wed 24 6/7 6 Jobs Th…" at bounding box center [321, 340] width 642 height 522
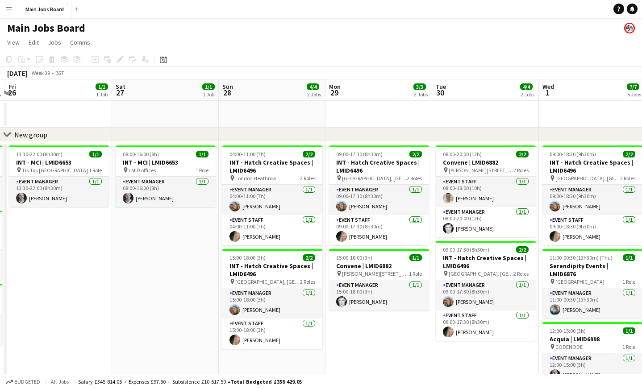
scroll to position [0, 346]
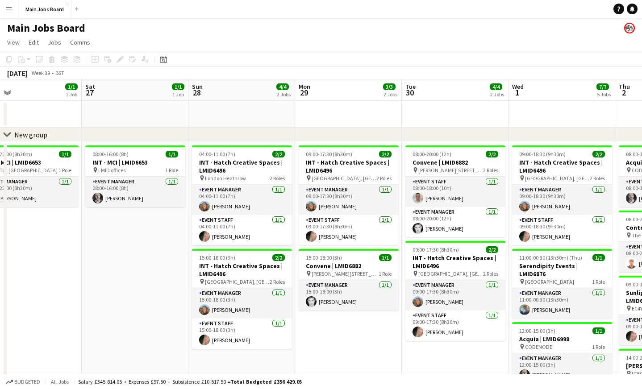
drag, startPoint x: 455, startPoint y: 263, endPoint x: 257, endPoint y: 264, distance: 197.4
click at [257, 264] on app-calendar-viewport "Tue 23 5/5 4 Jobs Wed 24 6/7 6 Jobs Thu 25 3/3 3 Jobs Fri 26 1/1 1 Job Sat 27 1…" at bounding box center [321, 340] width 642 height 522
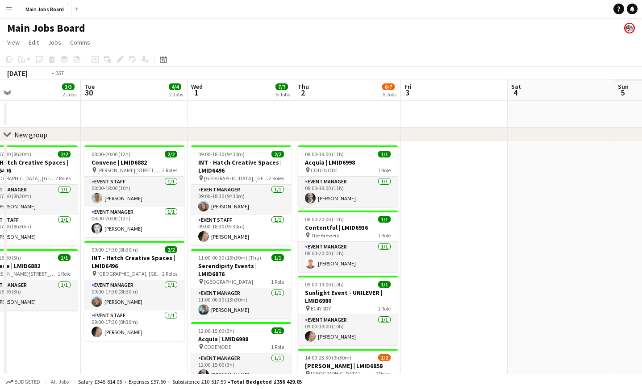
drag, startPoint x: 522, startPoint y: 234, endPoint x: 189, endPoint y: 234, distance: 332.2
click at [198, 234] on app-calendar-viewport "Fri 26 1/1 1 Job Sat 27 1/1 1 Job Sun 28 4/4 2 Jobs Mon 29 3/3 2 Jobs Tue 30 4/…" at bounding box center [321, 340] width 642 height 522
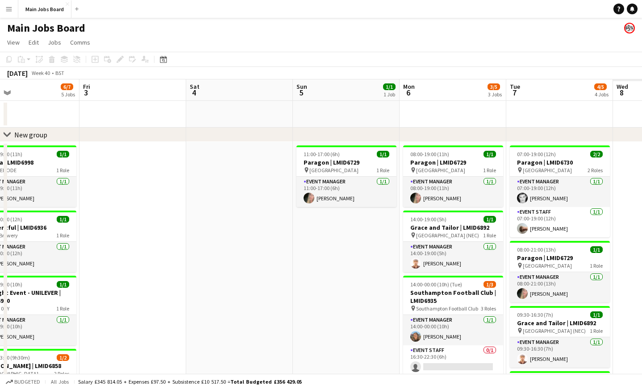
drag, startPoint x: 477, startPoint y: 223, endPoint x: 151, endPoint y: 224, distance: 326.4
click at [152, 224] on app-calendar-viewport "Mon 29 3/3 2 Jobs Tue 30 4/4 2 Jobs Wed 1 7/7 5 Jobs Thu 2 6/7 5 Jobs Fri 3 Sat…" at bounding box center [321, 340] width 642 height 522
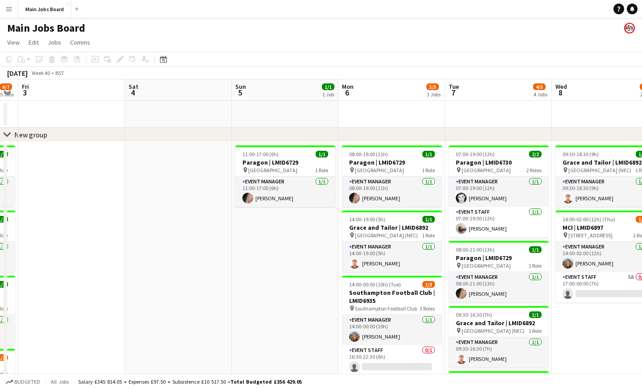
drag, startPoint x: 473, startPoint y: 236, endPoint x: 182, endPoint y: 263, distance: 292.4
click at [187, 263] on app-calendar-viewport "Mon 29 3/3 2 Jobs Tue 30 4/4 2 Jobs Wed 1 7/7 5 Jobs Thu 2 6/7 5 Jobs Fri 3 Sat…" at bounding box center [321, 340] width 642 height 522
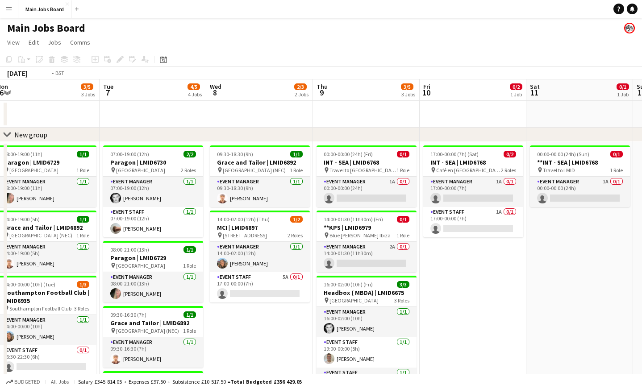
drag, startPoint x: 403, startPoint y: 230, endPoint x: 74, endPoint y: 240, distance: 329.7
click at [86, 240] on app-calendar-viewport "Wed 1 7/7 5 Jobs Thu 2 6/7 5 Jobs Fri 3 Sat 4 Sun 5 1/1 1 Job Mon 6 3/5 3 Jobs …" at bounding box center [321, 340] width 642 height 522
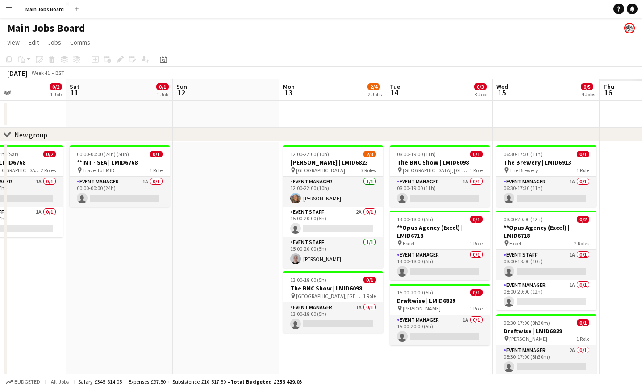
drag, startPoint x: 384, startPoint y: 226, endPoint x: 121, endPoint y: 226, distance: 262.6
click at [132, 226] on app-calendar-viewport "Mon 6 3/5 3 Jobs Tue 7 4/5 4 Jobs Wed 8 2/3 2 Jobs Thu 9 3/5 3 Jobs Fri 10 0/2 …" at bounding box center [321, 340] width 642 height 522
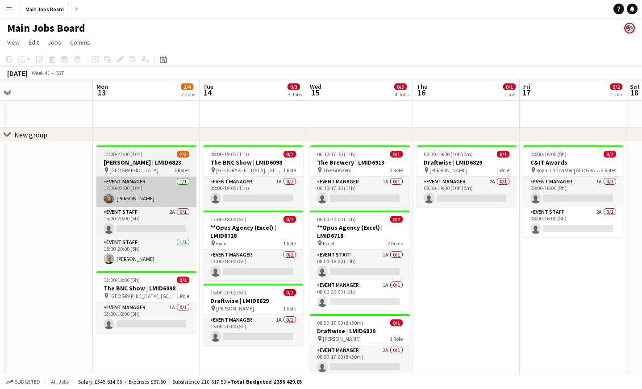
drag, startPoint x: 343, startPoint y: 212, endPoint x: 154, endPoint y: 207, distance: 189.4
click at [125, 213] on app-calendar-viewport "Wed 8 2/3 2 Jobs Thu 9 3/5 3 Jobs Fri 10 0/2 1 Job Sat 11 0/1 1 Job Sun 12 Mon …" at bounding box center [321, 340] width 642 height 522
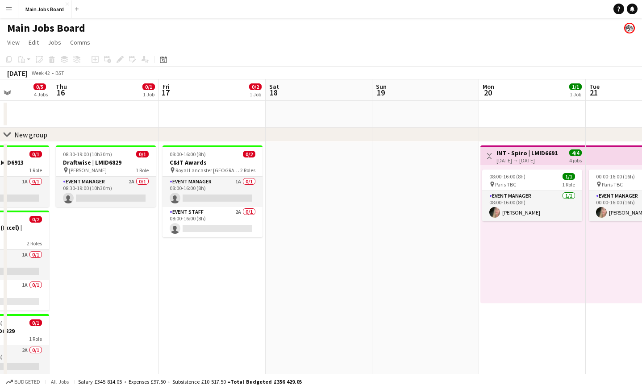
drag, startPoint x: 446, startPoint y: 199, endPoint x: 104, endPoint y: 230, distance: 343.4
click at [110, 230] on app-calendar-viewport "Sun 12 Mon 13 2/4 2 Jobs Tue 14 0/3 3 Jobs Wed 15 0/5 4 Jobs Thu 16 0/1 1 Job F…" at bounding box center [321, 340] width 642 height 522
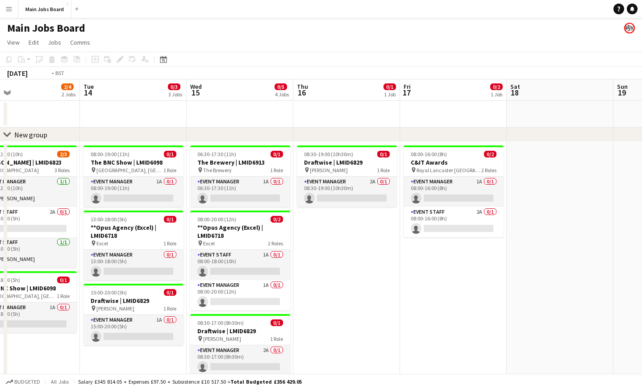
drag, startPoint x: 123, startPoint y: 238, endPoint x: 442, endPoint y: 237, distance: 318.4
click at [443, 238] on app-calendar-viewport "Sat 11 0/1 1 Job Sun 12 Mon 13 2/4 2 Jobs Tue 14 0/3 3 Jobs Wed 15 0/5 4 Jobs T…" at bounding box center [321, 340] width 642 height 522
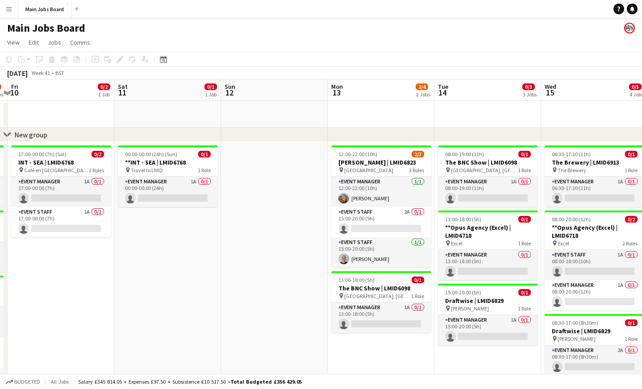
drag, startPoint x: 434, startPoint y: 246, endPoint x: 483, endPoint y: 246, distance: 48.2
click at [468, 246] on app-calendar-viewport "Wed 8 2/3 2 Jobs Thu 9 3/5 3 Jobs Fri 10 0/2 1 Job Sat 11 0/1 1 Job Sun 12 Mon …" at bounding box center [321, 340] width 642 height 522
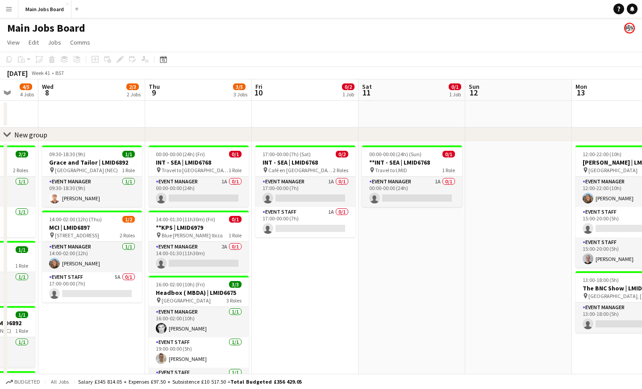
drag, startPoint x: 287, startPoint y: 261, endPoint x: 553, endPoint y: 226, distance: 268.3
click at [543, 226] on app-calendar-viewport "Sun 5 1/1 1 Job Mon 6 3/5 3 Jobs Tue 7 4/5 4 Jobs Wed 8 2/3 2 Jobs Thu 9 3/5 3 …" at bounding box center [321, 340] width 642 height 522
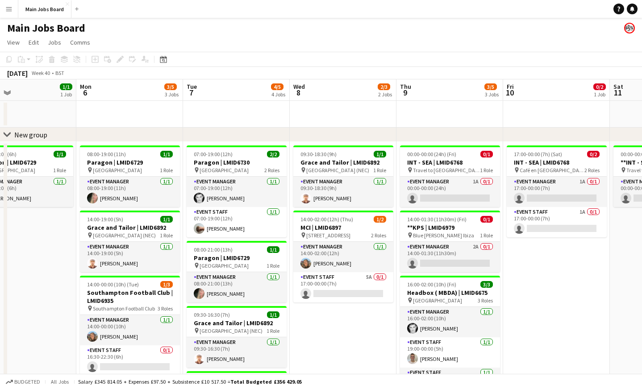
drag, startPoint x: 272, startPoint y: 226, endPoint x: 552, endPoint y: 226, distance: 280.0
click at [552, 226] on app-calendar-viewport "Fri 3 Sat 4 Sun 5 1/1 1 Job Mon 6 3/5 3 Jobs Tue 7 4/5 4 Jobs Wed 8 2/3 2 Jobs …" at bounding box center [321, 340] width 642 height 522
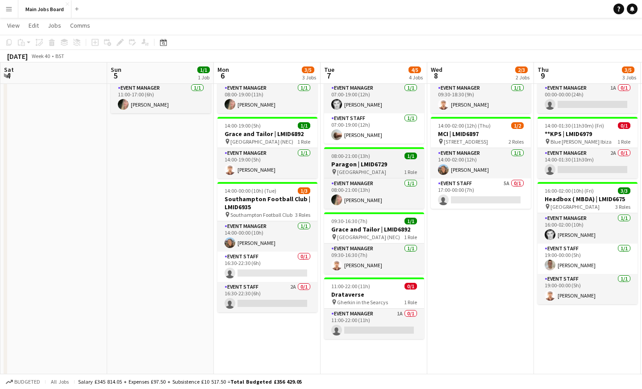
scroll to position [93, 0]
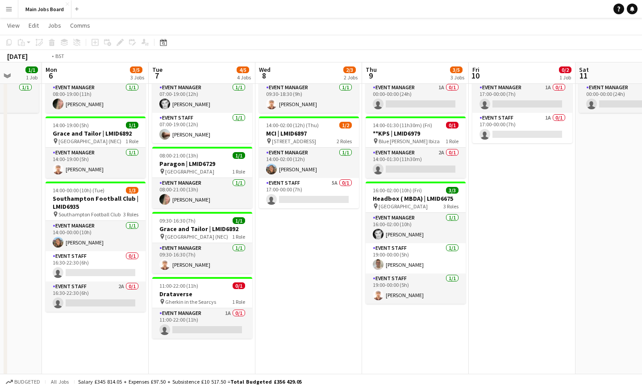
drag, startPoint x: 476, startPoint y: 271, endPoint x: 88, endPoint y: 343, distance: 394.6
click at [88, 314] on app-calendar-viewport "Thu 2 6/7 5 Jobs Fri 3 Sat 4 Sun 5 1/1 1 Job Mon 6 3/5 3 Jobs Tue 7 4/5 4 Jobs …" at bounding box center [321, 225] width 642 height 566
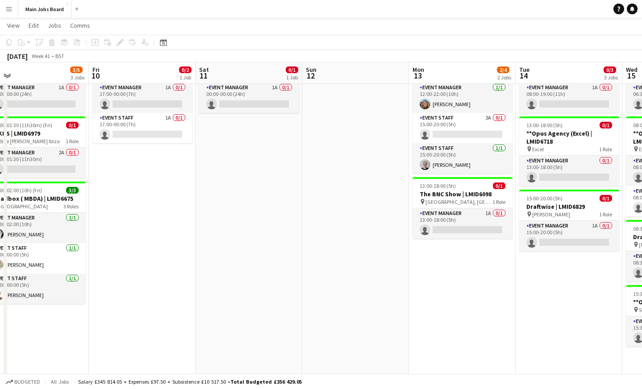
scroll to position [0, 374]
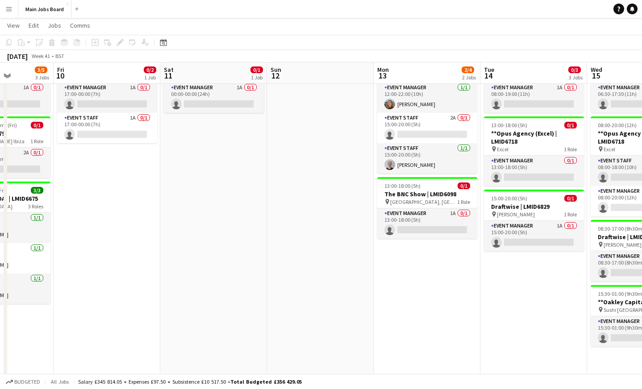
drag, startPoint x: 321, startPoint y: 302, endPoint x: 120, endPoint y: 302, distance: 200.9
click at [121, 302] on app-calendar-viewport "Mon 6 3/5 3 Jobs Tue 7 4/5 4 Jobs Wed 8 2/3 2 Jobs Thu 9 3/5 3 Jobs Fri 10 0/2 …" at bounding box center [321, 225] width 642 height 566
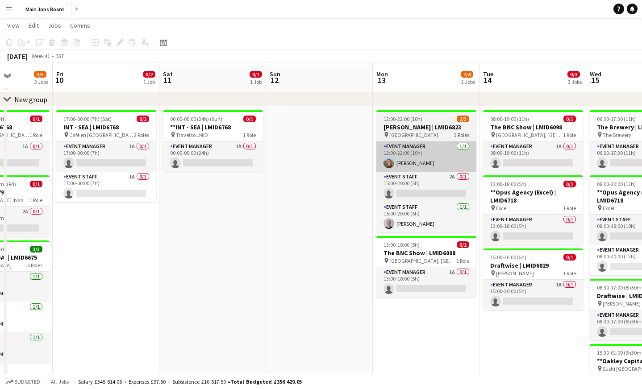
scroll to position [32, 0]
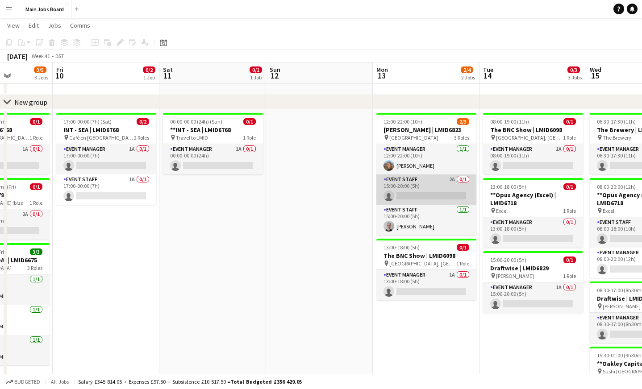
click at [432, 193] on app-card-role "Event Staff 2A 0/1 15:00-20:00 (5h) single-neutral-actions" at bounding box center [426, 190] width 100 height 30
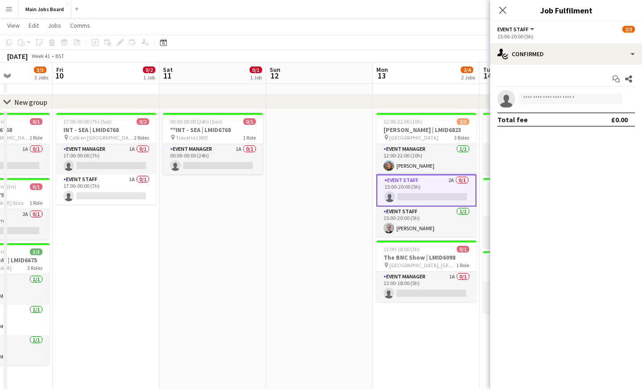
click at [578, 38] on div "15:00-20:00 (5h)" at bounding box center [566, 36] width 138 height 7
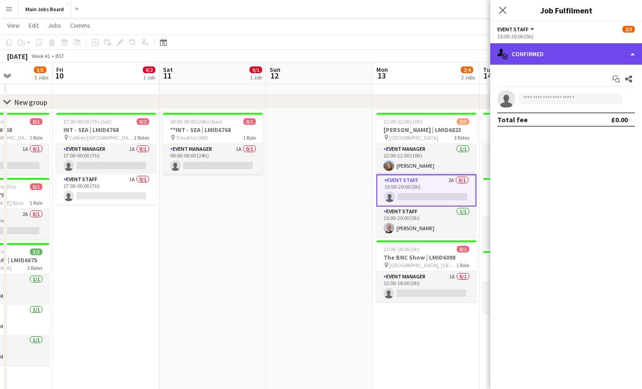
click at [577, 53] on div "single-neutral-actions-check-2 Confirmed" at bounding box center [566, 53] width 152 height 21
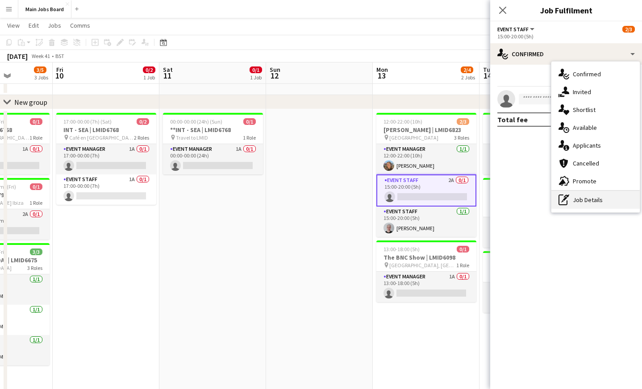
click at [587, 200] on div "pen-write Job Details" at bounding box center [595, 200] width 88 height 18
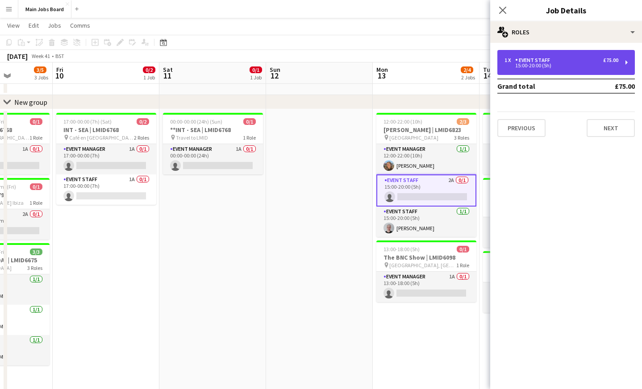
click at [555, 67] on div "15:00-20:00 (5h)" at bounding box center [562, 65] width 114 height 4
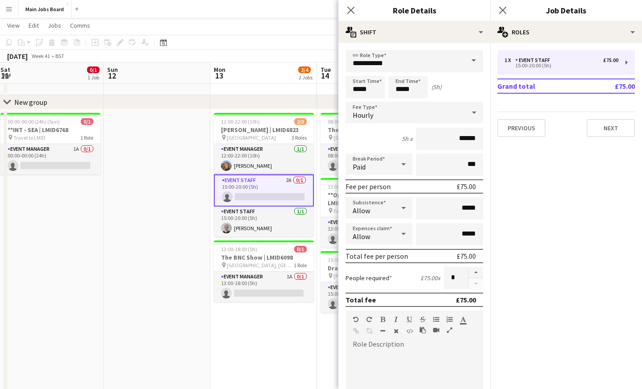
scroll to position [0, 358]
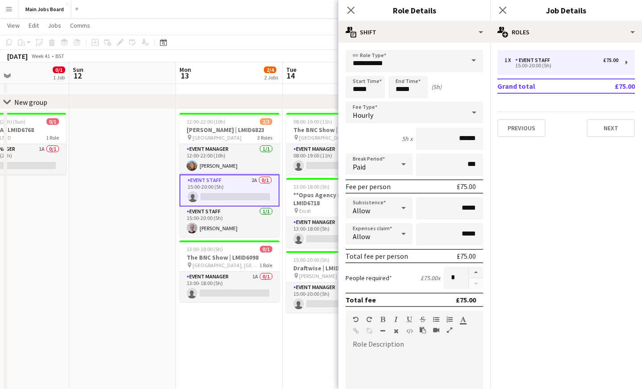
drag, startPoint x: 302, startPoint y: 228, endPoint x: 113, endPoint y: 228, distance: 188.9
click at [113, 228] on app-calendar-viewport "Wed 8 2/3 2 Jobs Thu 9 3/5 3 Jobs Fri 10 0/2 1 Job Sat 11 0/1 1 Job Sun 12 Mon …" at bounding box center [321, 286] width 642 height 566
click at [360, 89] on input "*****" at bounding box center [365, 87] width 39 height 22
type input "*****"
click at [401, 89] on input "*****" at bounding box center [407, 87] width 39 height 22
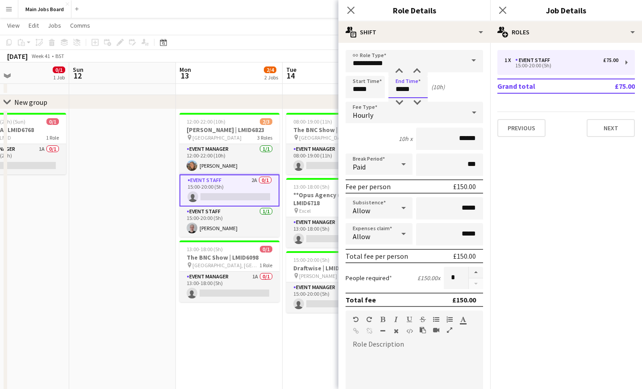
type input "*****"
click at [480, 136] on input "******" at bounding box center [449, 139] width 67 height 22
click at [389, 163] on div "Paid" at bounding box center [370, 164] width 49 height 21
click at [383, 216] on span "Unpaid" at bounding box center [379, 213] width 53 height 8
click at [447, 172] on input "***" at bounding box center [449, 165] width 67 height 22
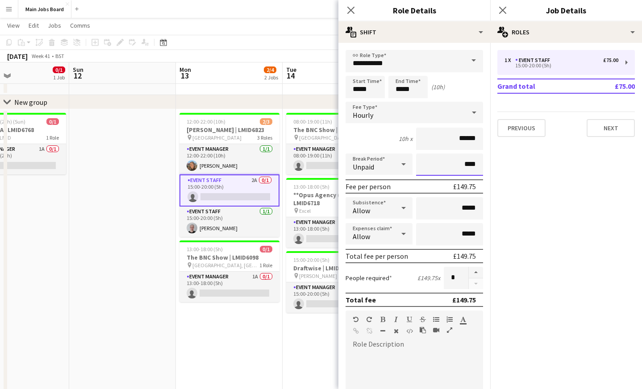
type input "***"
type input "*****"
click at [579, 206] on mat-expansion-panel "pencil3 General details 1 x Event Staff £75.00 15:00-20:00 (5h) Grand total £75…" at bounding box center [566, 216] width 152 height 347
click at [500, 13] on icon at bounding box center [502, 10] width 8 height 8
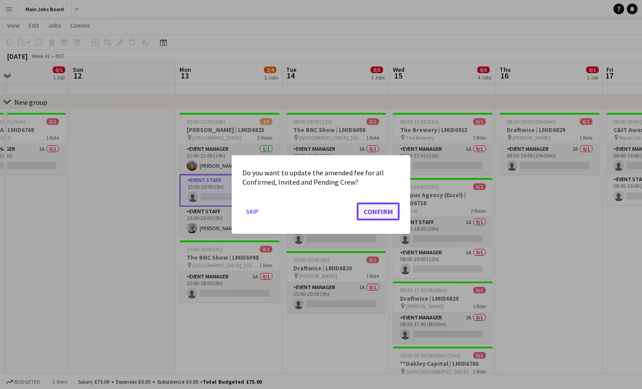
click at [373, 216] on button "Confirm" at bounding box center [378, 212] width 43 height 18
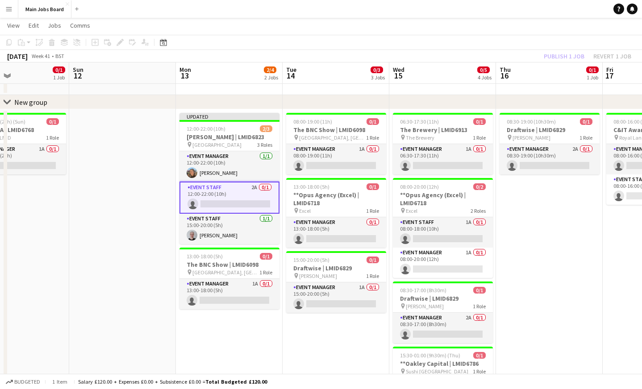
click at [246, 207] on app-card-role "Event Staff 2A 0/1 12:00-22:00 (10h) single-neutral-actions" at bounding box center [230, 198] width 100 height 32
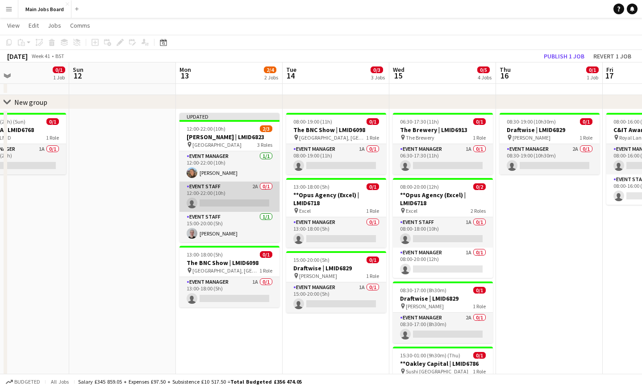
click at [240, 199] on app-card-role "Event Staff 2A 0/1 12:00-22:00 (10h) single-neutral-actions" at bounding box center [230, 197] width 100 height 30
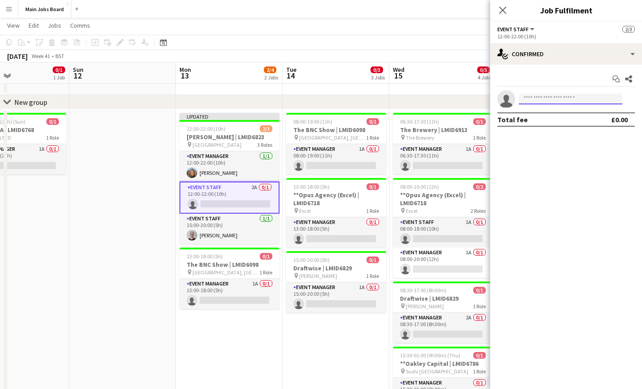
click at [535, 100] on input at bounding box center [571, 99] width 104 height 11
type input "******"
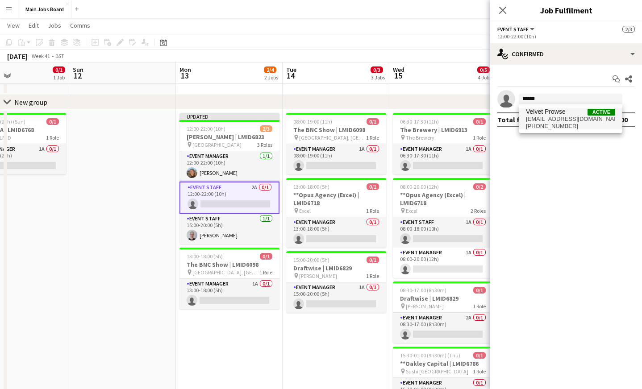
click at [551, 115] on span "Velvet Prowse" at bounding box center [546, 112] width 40 height 8
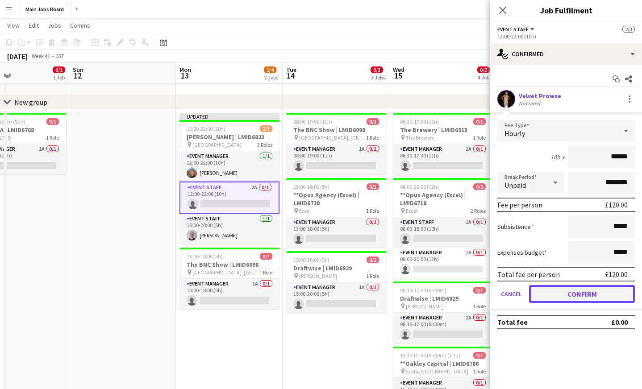
click at [551, 293] on button "Confirm" at bounding box center [582, 294] width 106 height 18
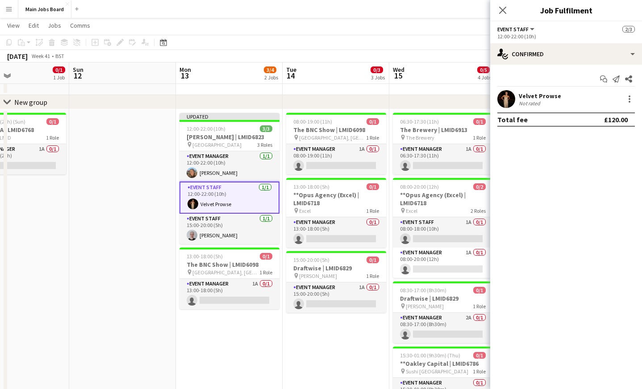
click at [506, 16] on div "Close pop-in" at bounding box center [502, 10] width 25 height 21
click at [503, 14] on icon "Close pop-in" at bounding box center [502, 10] width 8 height 8
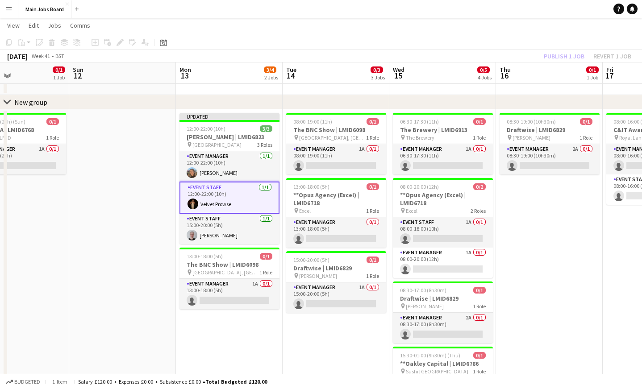
click at [549, 56] on div "Publish 1 job Revert 1 job" at bounding box center [587, 56] width 109 height 12
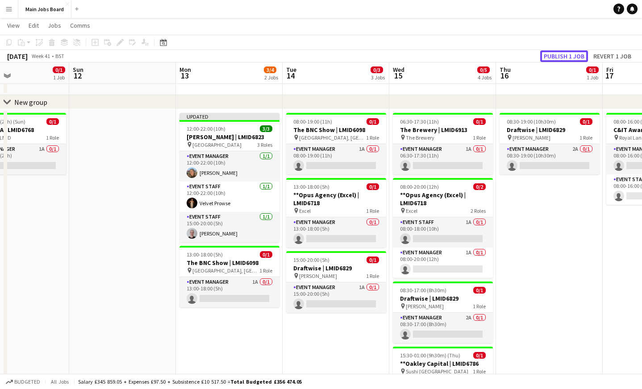
click at [549, 56] on button "Publish 1 job" at bounding box center [564, 56] width 48 height 12
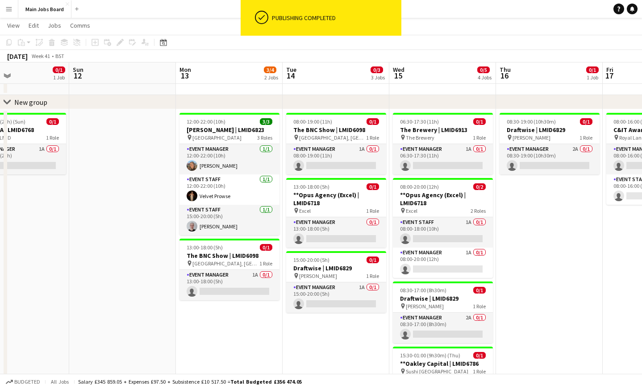
scroll to position [0, 363]
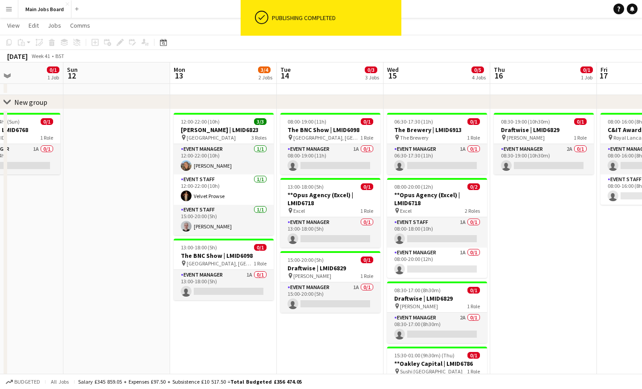
drag, startPoint x: 296, startPoint y: 341, endPoint x: 290, endPoint y: 341, distance: 5.8
click at [290, 314] on app-calendar-viewport "Wed 8 2/3 2 Jobs Thu 9 3/5 3 Jobs Fri 10 0/2 1 Job Sat 11 0/1 1 Job Sun 12 Mon …" at bounding box center [321, 286] width 642 height 566
click at [248, 276] on app-card-role "Event Manager 1A 0/1 13:00-18:00 (5h) single-neutral-actions" at bounding box center [224, 285] width 100 height 30
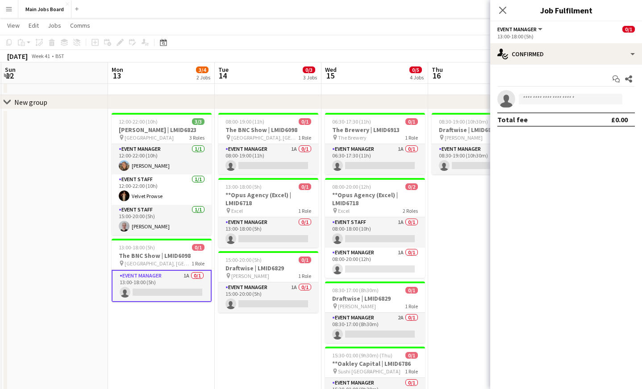
drag, startPoint x: 319, startPoint y: 326, endPoint x: 257, endPoint y: 333, distance: 62.9
click at [257, 314] on app-calendar-viewport "Wed 8 2/3 2 Jobs Thu 9 3/5 3 Jobs Fri 10 0/2 1 Job Sat 11 0/1 1 Job Sun 12 Mon …" at bounding box center [321, 286] width 642 height 566
click at [369, 301] on h3 "Draftwise | LMID6829" at bounding box center [375, 299] width 100 height 8
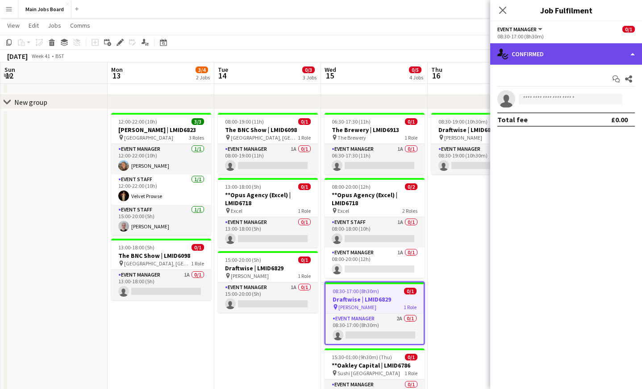
click at [545, 51] on div "single-neutral-actions-check-2 Confirmed" at bounding box center [566, 53] width 152 height 21
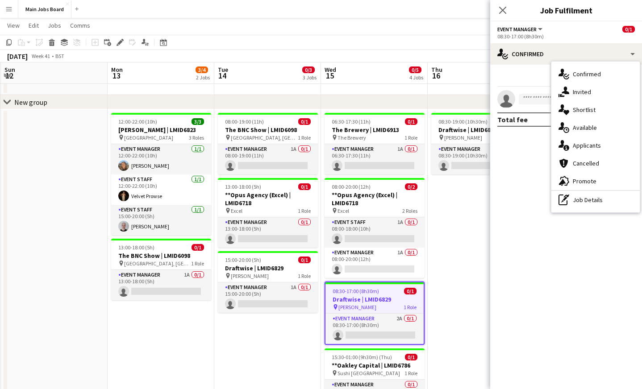
click at [585, 211] on div "single-neutral-actions-check-2 Confirmed single-neutral-actions-share-1 Invited…" at bounding box center [595, 137] width 88 height 151
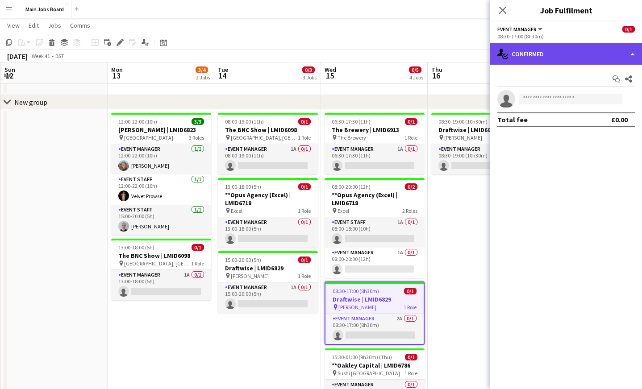
click at [559, 63] on div "single-neutral-actions-check-2 Confirmed" at bounding box center [566, 53] width 152 height 21
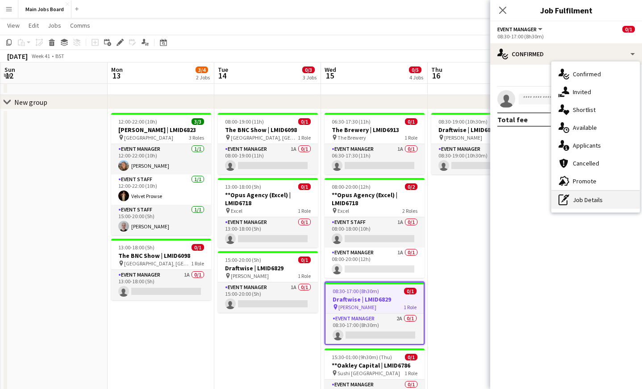
click at [581, 200] on div "pen-write Job Details" at bounding box center [595, 200] width 88 height 18
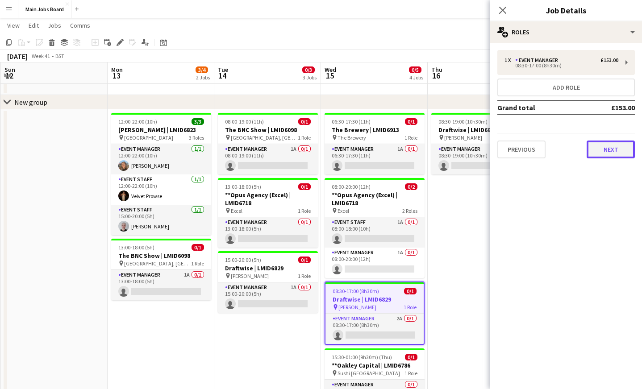
click at [608, 153] on button "Next" at bounding box center [611, 150] width 48 height 18
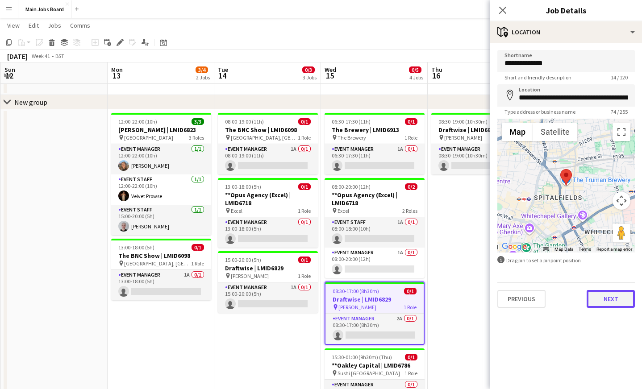
click at [608, 299] on button "Next" at bounding box center [611, 299] width 48 height 18
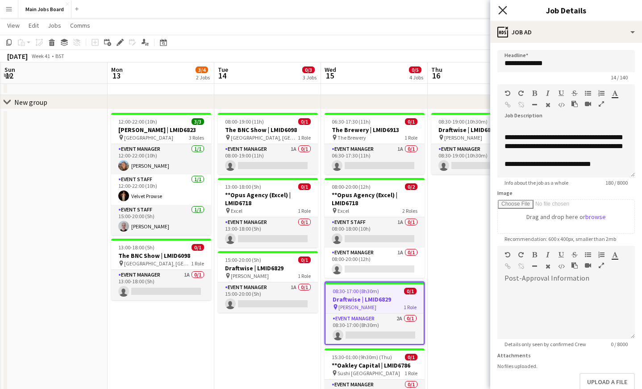
click at [500, 11] on icon "Close pop-in" at bounding box center [502, 10] width 8 height 8
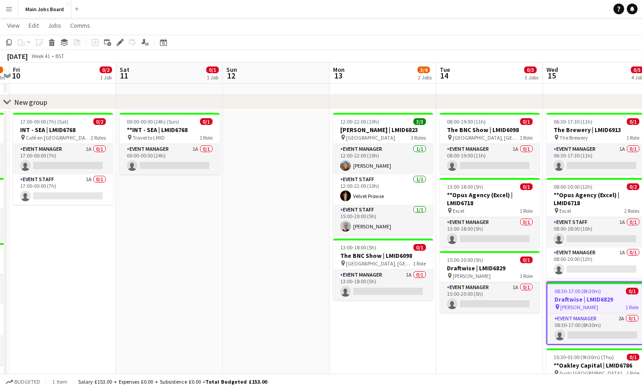
drag, startPoint x: 154, startPoint y: 290, endPoint x: 377, endPoint y: 290, distance: 222.8
click at [376, 290] on app-calendar-viewport "Wed 8 2/3 2 Jobs Thu 9 3/5 3 Jobs Fri 10 0/2 1 Job Sat 11 0/1 1 Job Sun 12 Mon …" at bounding box center [321, 286] width 642 height 566
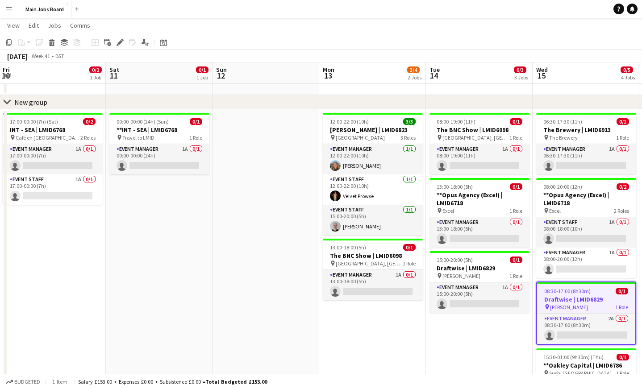
scroll to position [0, 201]
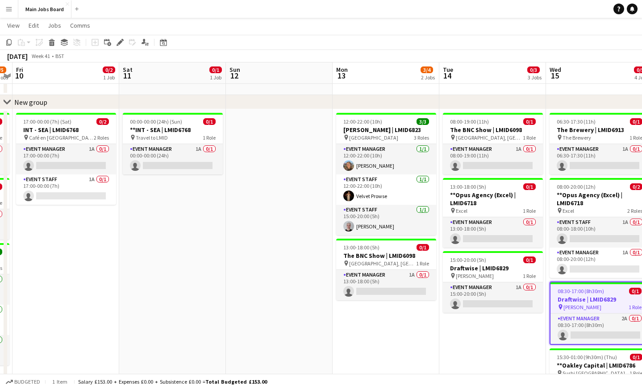
drag, startPoint x: 187, startPoint y: 288, endPoint x: 402, endPoint y: 287, distance: 215.2
click at [403, 288] on app-calendar-viewport "Wed 8 2/3 2 Jobs Thu 9 3/5 3 Jobs Fri 10 0/2 1 Job Sat 11 0/1 1 Job Sun 12 Mon …" at bounding box center [321, 286] width 642 height 566
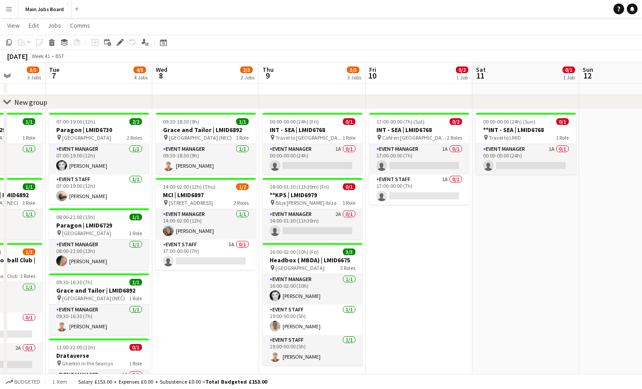
scroll to position [0, 231]
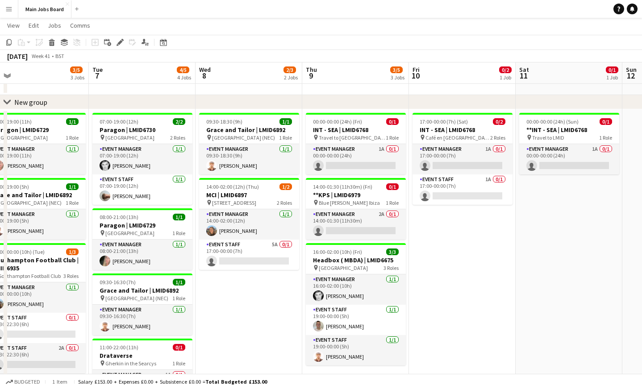
drag, startPoint x: 230, startPoint y: 293, endPoint x: 413, endPoint y: 289, distance: 183.6
click at [413, 289] on app-calendar-viewport "Sat 4 Sun 5 1/1 1 Job Mon 6 3/5 3 Jobs Tue 7 4/5 4 Jobs Wed 8 2/3 2 Jobs Thu 9 …" at bounding box center [321, 286] width 642 height 566
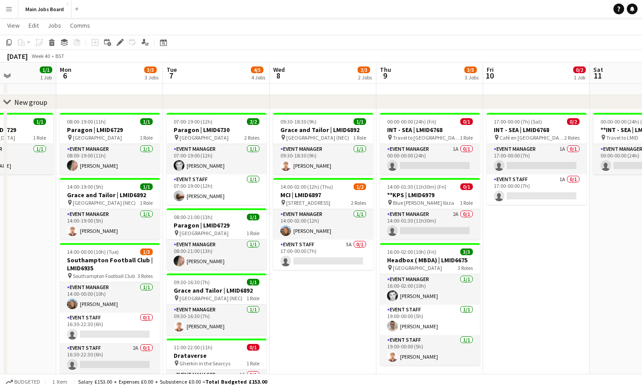
scroll to position [0, 253]
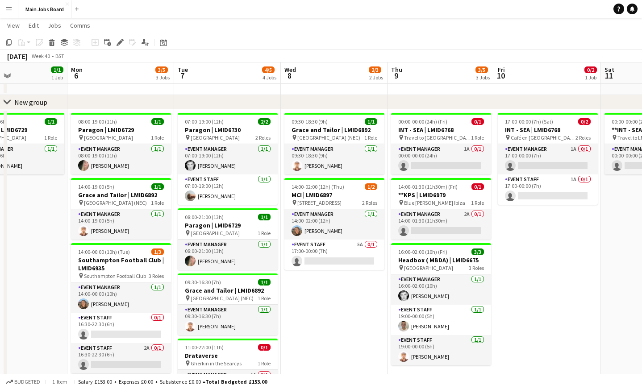
drag, startPoint x: 233, startPoint y: 304, endPoint x: 318, endPoint y: 304, distance: 85.3
click at [318, 304] on app-calendar-viewport "Fri 3 Sat 4 Sun 5 1/1 1 Job Mon 6 3/5 3 Jobs Tue 7 4/5 4 Jobs Wed 8 2/3 2 Jobs …" at bounding box center [321, 286] width 642 height 566
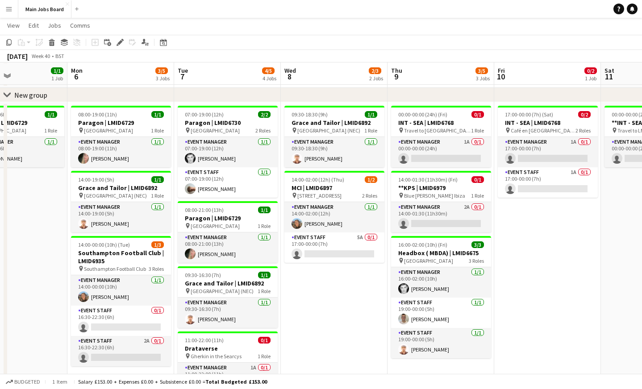
scroll to position [36, 0]
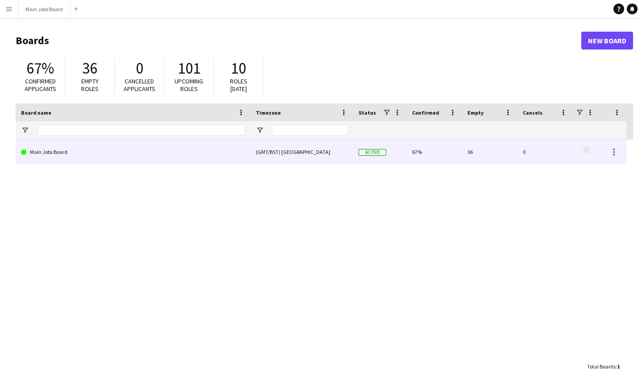
click at [77, 159] on link "Main Jobs Board" at bounding box center [133, 152] width 224 height 25
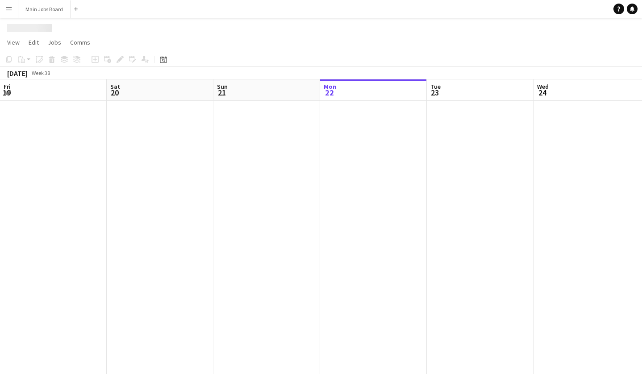
scroll to position [0, 213]
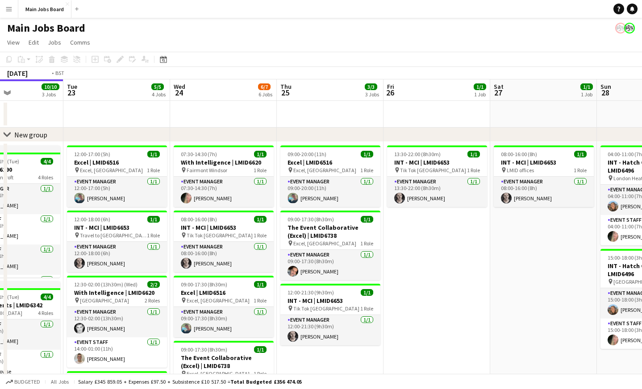
drag, startPoint x: 451, startPoint y: 259, endPoint x: 69, endPoint y: 259, distance: 381.3
click at [69, 259] on app-calendar-viewport "Fri 19 Sat 20 Sun 21 Mon 22 10/10 3 Jobs Tue 23 5/5 4 Jobs Wed 24 6/7 6 Jobs Th…" at bounding box center [321, 340] width 642 height 522
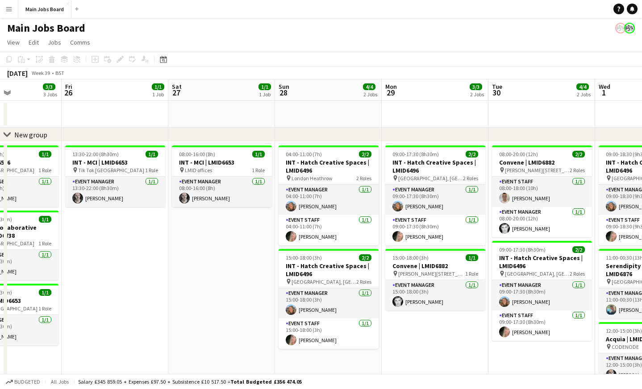
drag, startPoint x: 387, startPoint y: 253, endPoint x: 107, endPoint y: 249, distance: 280.0
click at [129, 253] on app-calendar-viewport "Tue 23 5/5 4 Jobs Wed 24 6/7 6 Jobs Thu 25 3/3 3 Jobs Fri 26 1/1 1 Job Sat 27 1…" at bounding box center [321, 340] width 642 height 522
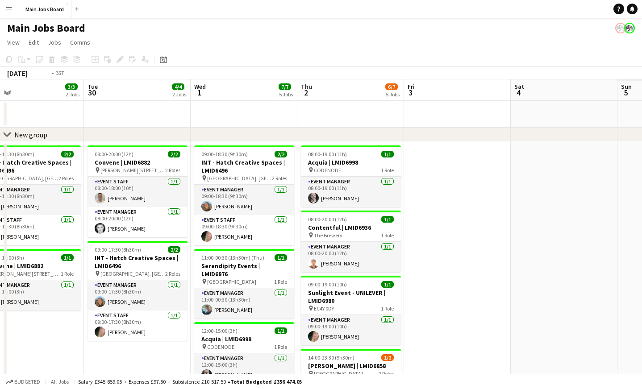
drag, startPoint x: 444, startPoint y: 226, endPoint x: 102, endPoint y: 226, distance: 342.5
click at [125, 226] on app-calendar-viewport "Thu 25 3/3 3 Jobs Fri 26 1/1 1 Job Sat 27 1/1 1 Job Sun 28 4/4 2 Jobs Mon 29 3/…" at bounding box center [321, 340] width 642 height 522
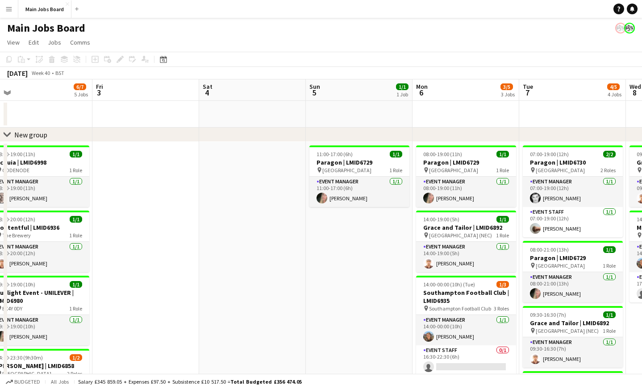
drag, startPoint x: 371, startPoint y: 228, endPoint x: 38, endPoint y: 228, distance: 333.6
click at [60, 228] on app-calendar-viewport "Mon 29 3/3 2 Jobs Tue 30 4/4 2 Jobs Wed 1 7/7 5 Jobs Thu 2 6/7 5 Jobs Fri 3 Sat…" at bounding box center [321, 340] width 642 height 522
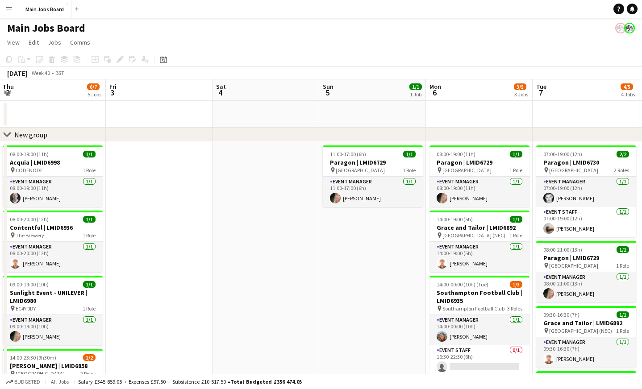
drag, startPoint x: 318, startPoint y: 206, endPoint x: 191, endPoint y: 206, distance: 127.7
click at [193, 206] on app-calendar-viewport "Mon 29 3/3 2 Jobs Tue 30 4/4 2 Jobs Wed 1 7/7 5 Jobs Thu 2 6/7 5 Jobs Fri 3 Sat…" at bounding box center [321, 340] width 642 height 522
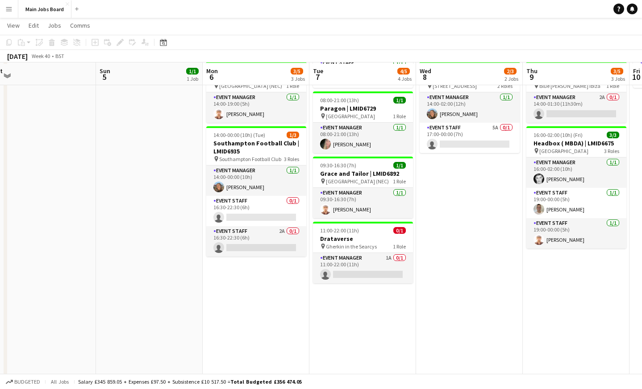
scroll to position [150, 0]
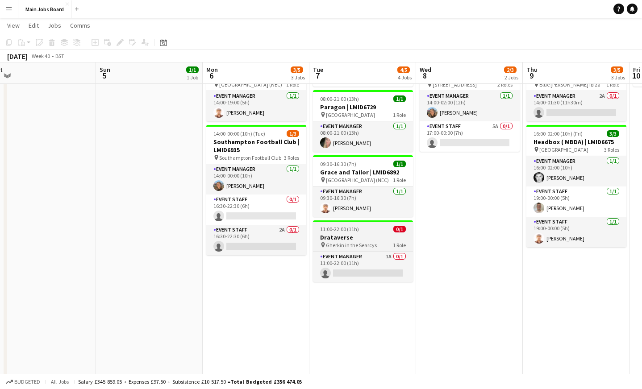
click at [347, 226] on span "11:00-22:00 (11h)" at bounding box center [339, 229] width 39 height 7
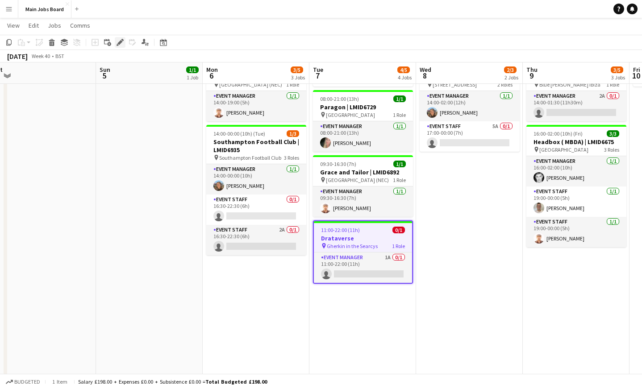
click at [125, 44] on div "Edit" at bounding box center [120, 42] width 11 height 11
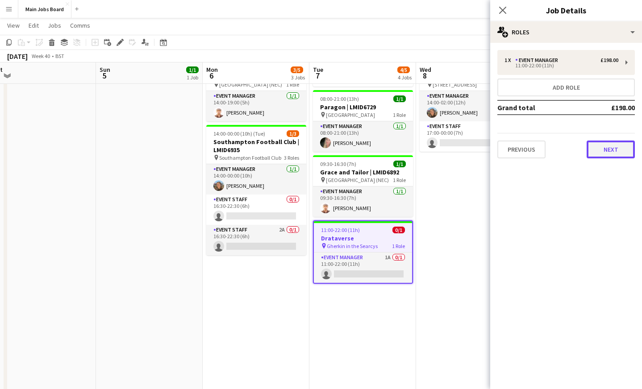
click at [615, 150] on button "Next" at bounding box center [611, 150] width 48 height 18
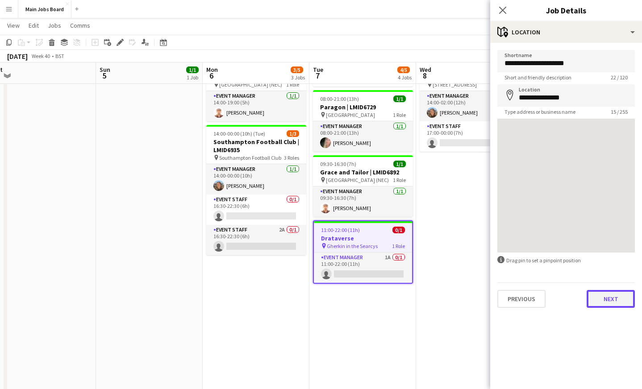
click at [602, 304] on button "Next" at bounding box center [611, 299] width 48 height 18
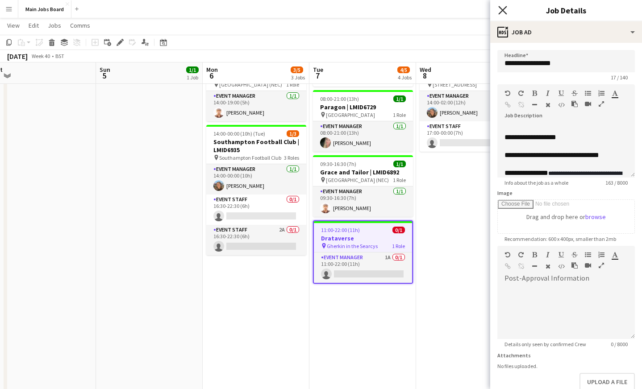
click at [502, 8] on icon "Close pop-in" at bounding box center [502, 10] width 8 height 8
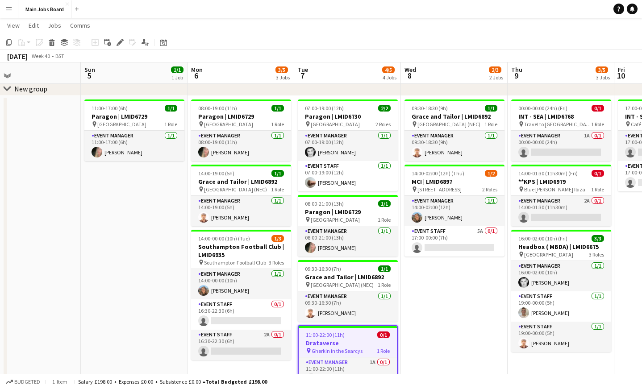
scroll to position [0, 363]
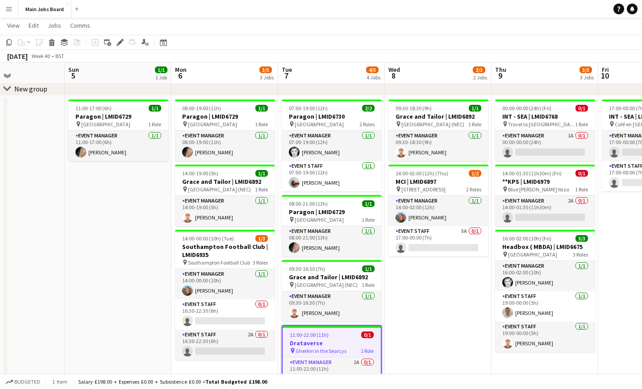
drag, startPoint x: 455, startPoint y: 279, endPoint x: 423, endPoint y: 279, distance: 32.1
click at [423, 279] on app-calendar-viewport "Wed 1 7/7 5 Jobs Thu 2 6/7 5 Jobs Fri 3 Sat 4 Sun 5 1/1 1 Job Mon 6 3/5 3 Jobs …" at bounding box center [321, 273] width 642 height 566
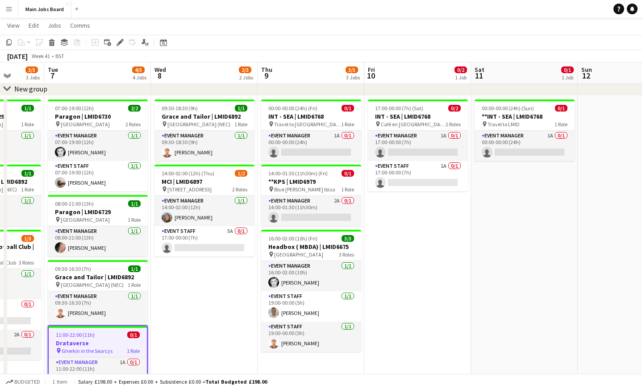
drag, startPoint x: 602, startPoint y: 271, endPoint x: 369, endPoint y: 271, distance: 233.1
click at [369, 271] on app-calendar-viewport "Fri 3 Sat 4 Sun 5 1/1 1 Job Mon 6 3/5 3 Jobs Tue 7 4/5 4 Jobs Wed 8 2/3 2 Jobs …" at bounding box center [321, 273] width 642 height 566
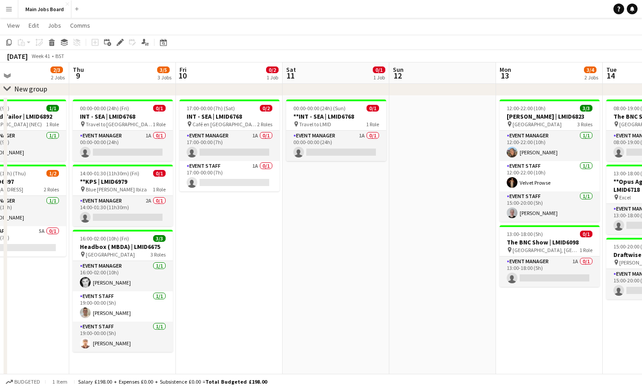
drag, startPoint x: 489, startPoint y: 278, endPoint x: 342, endPoint y: 291, distance: 147.9
click at [354, 291] on app-calendar-viewport "Sun 5 1/1 1 Job Mon 6 3/5 3 Jobs Tue 7 4/5 4 Jobs Wed 8 2/3 2 Jobs Thu 9 3/5 3 …" at bounding box center [321, 273] width 642 height 566
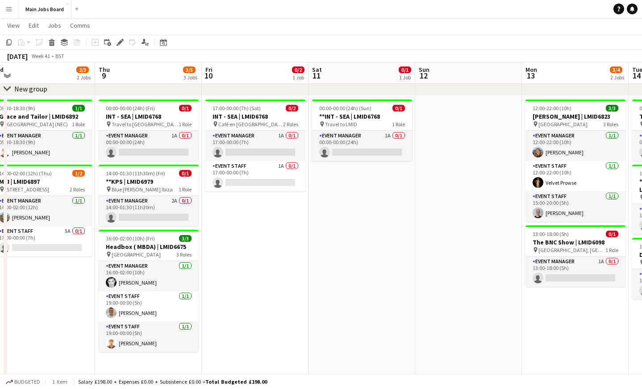
drag, startPoint x: 489, startPoint y: 264, endPoint x: 293, endPoint y: 264, distance: 196.0
click at [293, 264] on app-calendar-viewport "Sun 5 1/1 1 Job Mon 6 3/5 3 Jobs Tue 7 4/5 4 Jobs Wed 8 2/3 2 Jobs Thu 9 3/5 3 …" at bounding box center [321, 273] width 642 height 566
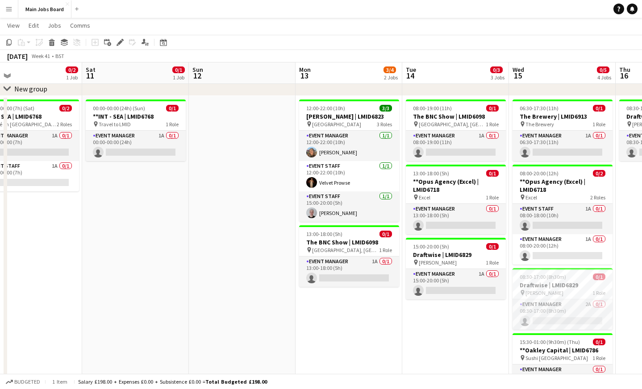
scroll to position [0, 268]
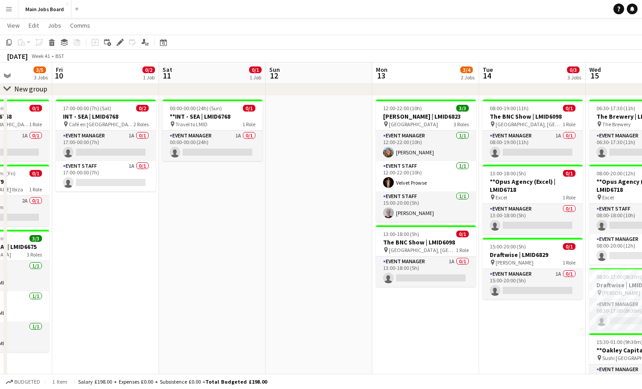
drag, startPoint x: 433, startPoint y: 287, endPoint x: 297, endPoint y: 287, distance: 135.3
click at [298, 287] on app-calendar-viewport "Tue 7 4/5 4 Jobs Wed 8 2/3 2 Jobs Thu 9 3/5 3 Jobs Fri 10 0/2 1 Job Sat 11 0/1 …" at bounding box center [321, 273] width 642 height 566
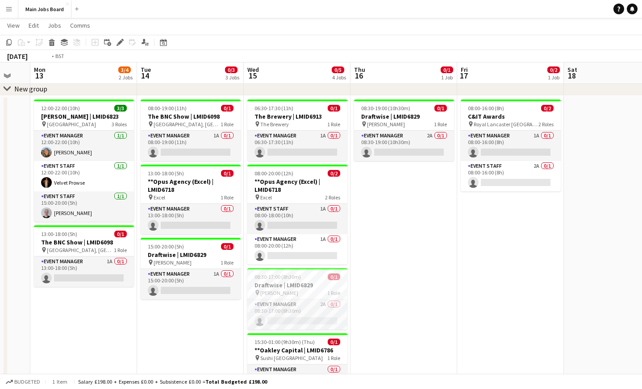
drag, startPoint x: 485, startPoint y: 257, endPoint x: 285, endPoint y: 257, distance: 200.5
click at [293, 257] on app-calendar-viewport "Thu 9 3/5 3 Jobs Fri 10 0/2 1 Job Sat 11 0/1 1 Job Sun 12 Mon 13 3/4 2 Jobs Tue…" at bounding box center [321, 273] width 642 height 566
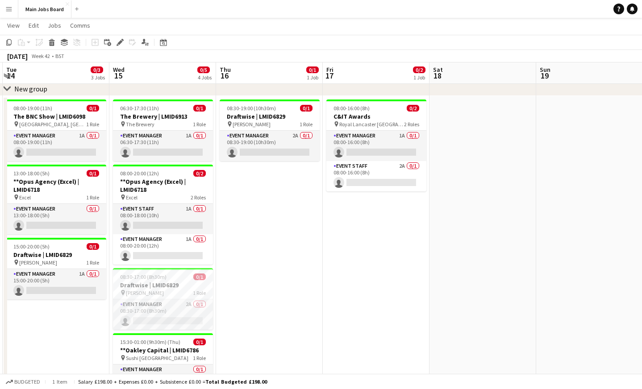
drag, startPoint x: 547, startPoint y: 241, endPoint x: 498, endPoint y: 241, distance: 49.1
click at [498, 241] on app-calendar-viewport "Sat 11 0/1 1 Job Sun 12 Mon 13 3/4 2 Jobs Tue 14 0/3 3 Jobs Wed 15 0/5 4 Jobs T…" at bounding box center [321, 273] width 642 height 566
click at [259, 194] on app-date-cell "08:30-19:00 (10h30m) 0/1 Draftwise | LMID6829 pin [PERSON_NAME] 1 Role Event Ma…" at bounding box center [269, 325] width 107 height 459
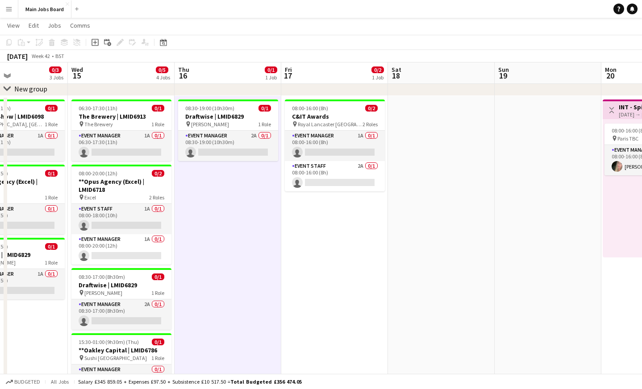
drag, startPoint x: 388, startPoint y: 180, endPoint x: 346, endPoint y: 180, distance: 41.5
click at [346, 180] on app-calendar-viewport "Sat 11 0/1 1 Job Sun 12 Mon 13 3/4 2 Jobs Tue 14 0/3 3 Jobs Wed 15 0/5 4 Jobs T…" at bounding box center [321, 273] width 642 height 566
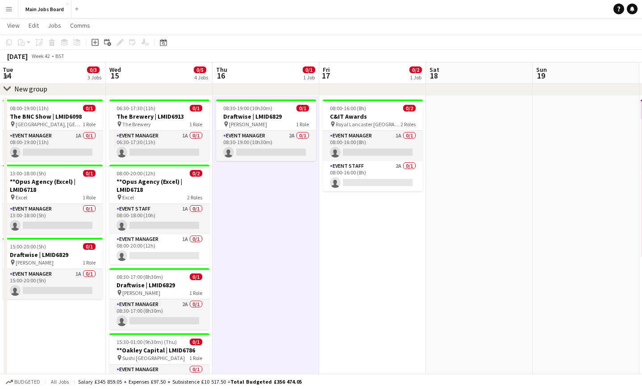
drag, startPoint x: 424, startPoint y: 220, endPoint x: 341, endPoint y: 231, distance: 83.4
click at [341, 231] on app-calendar-viewport "Sat 11 0/1 1 Job Sun 12 Mon 13 3/4 2 Jobs Tue 14 0/3 3 Jobs Wed 15 0/5 4 Jobs T…" at bounding box center [321, 273] width 642 height 566
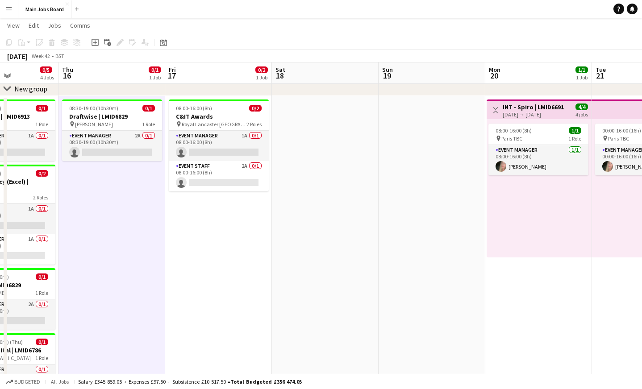
drag, startPoint x: 452, startPoint y: 243, endPoint x: 298, endPoint y: 243, distance: 154.1
click at [298, 243] on app-calendar-viewport "Mon 13 3/4 2 Jobs Tue 14 0/3 3 Jobs Wed 15 0/5 4 Jobs Thu 16 0/1 1 Job Fri 17 0…" at bounding box center [321, 273] width 642 height 566
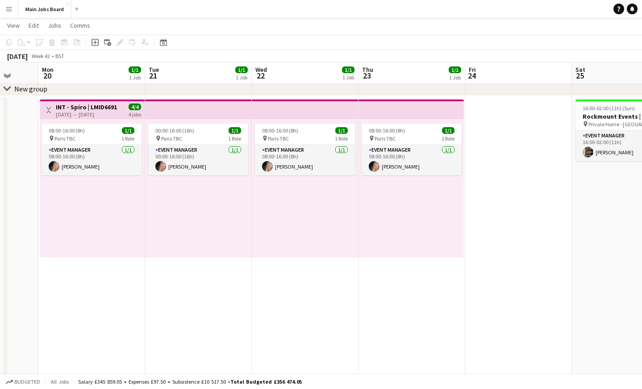
scroll to position [0, 307]
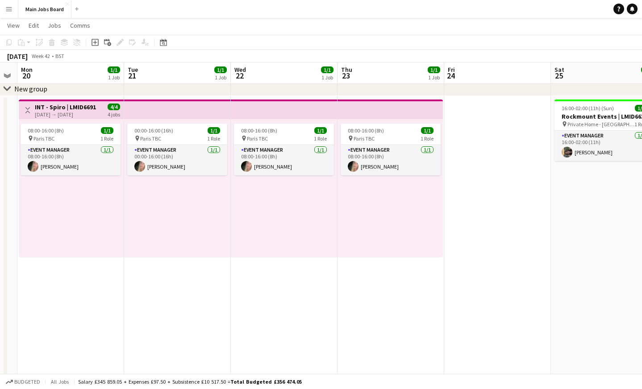
drag, startPoint x: 476, startPoint y: 234, endPoint x: 214, endPoint y: 242, distance: 261.8
click at [215, 242] on app-calendar-viewport "Fri 17 0/2 1 Job Sat 18 Sun 19 Mon 20 1/1 1 Job Tue 21 1/1 1 Job Wed 22 1/1 1 J…" at bounding box center [321, 273] width 642 height 566
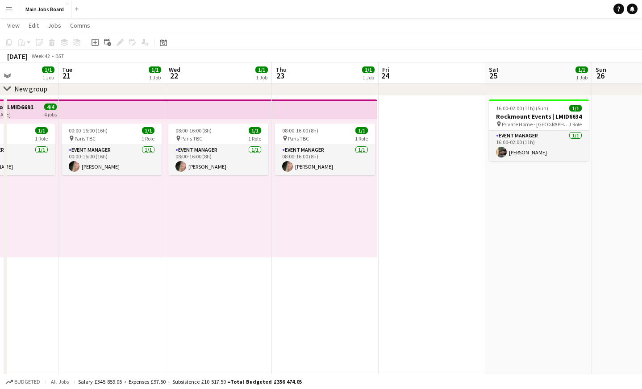
scroll to position [0, 383]
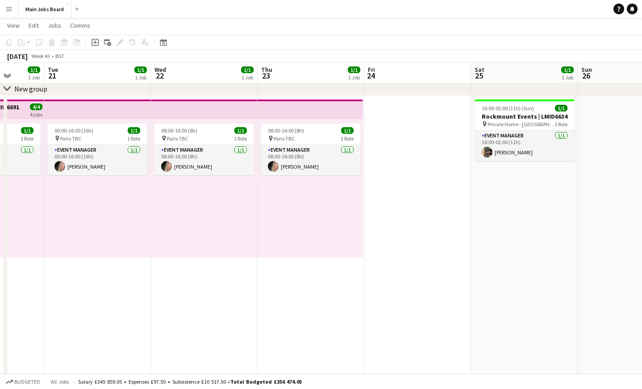
drag, startPoint x: 484, startPoint y: 188, endPoint x: 409, endPoint y: 192, distance: 76.0
click at [409, 192] on app-calendar-viewport "Fri 17 0/2 1 Job Sat 18 Sun 19 Mon 20 1/1 1 Job Tue 21 1/1 1 Job Wed 22 1/1 1 J…" at bounding box center [321, 273] width 642 height 566
click at [46, 12] on button "Main Jobs Board Close" at bounding box center [44, 8] width 53 height 17
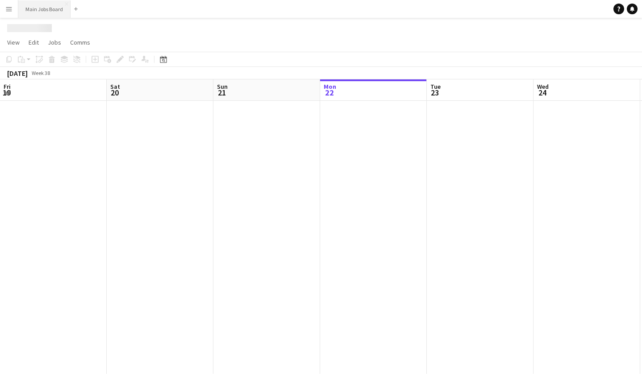
scroll to position [0, 213]
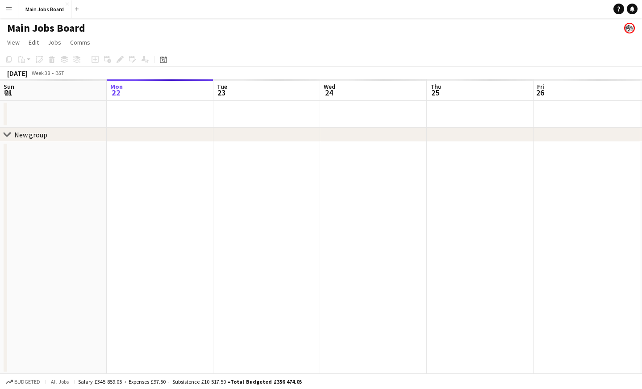
click at [10, 17] on button "Menu" at bounding box center [9, 9] width 18 height 18
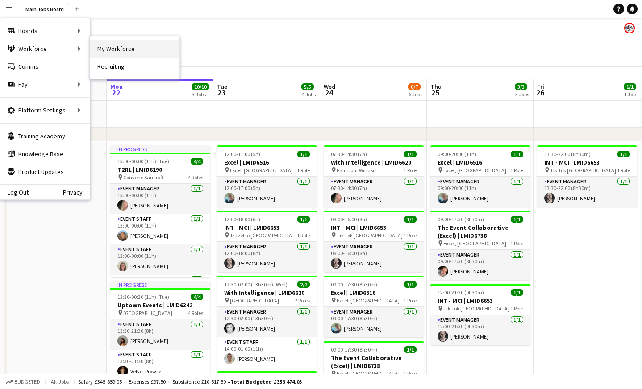
click at [106, 46] on link "My Workforce" at bounding box center [134, 49] width 89 height 18
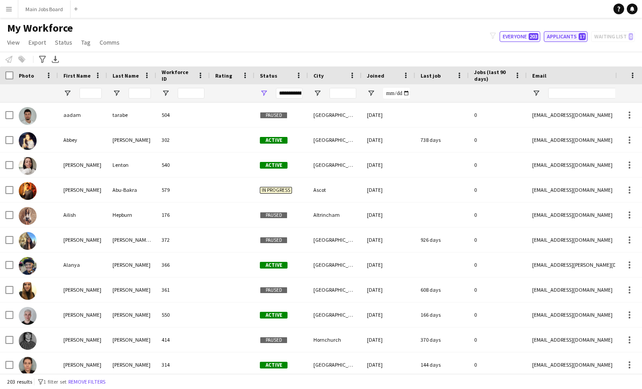
click at [579, 39] on button "Applicants 17" at bounding box center [566, 36] width 44 height 11
type input "**********"
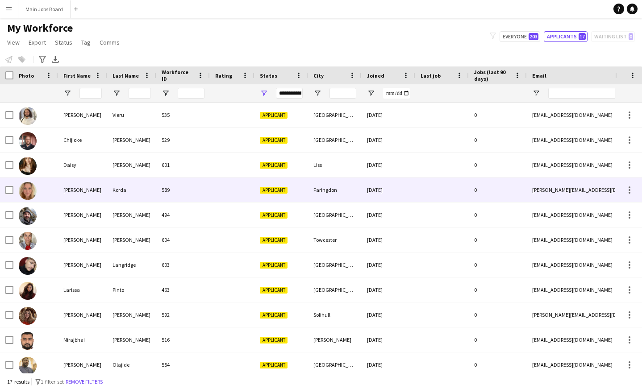
click at [129, 189] on div "Korda" at bounding box center [131, 190] width 49 height 25
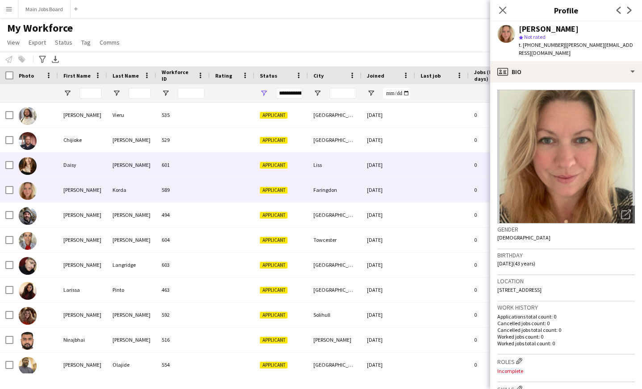
click at [107, 169] on div "[PERSON_NAME]" at bounding box center [131, 165] width 49 height 25
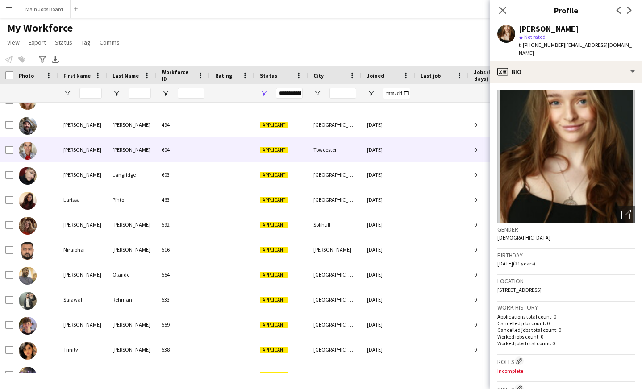
click at [384, 149] on div "[DATE]" at bounding box center [389, 150] width 54 height 25
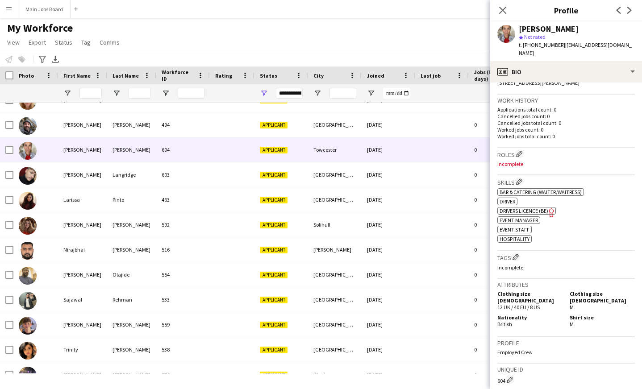
scroll to position [356, 0]
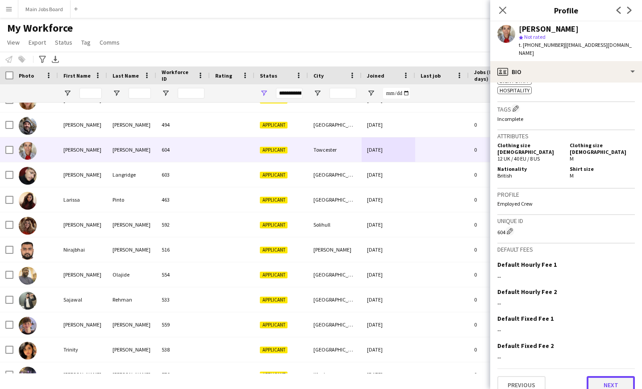
click at [597, 376] on button "Next" at bounding box center [611, 385] width 48 height 18
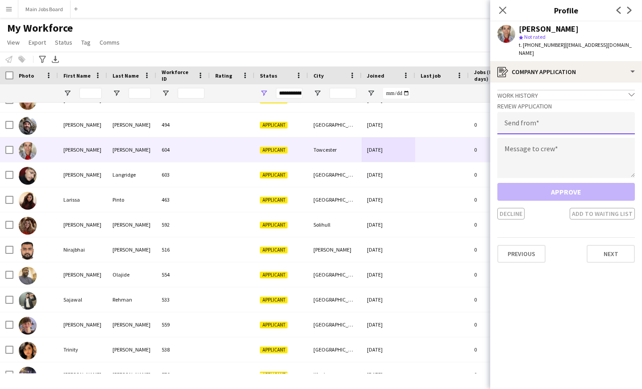
click at [547, 120] on input "email" at bounding box center [566, 123] width 138 height 22
type input "**********"
click at [540, 154] on textarea at bounding box center [566, 158] width 138 height 40
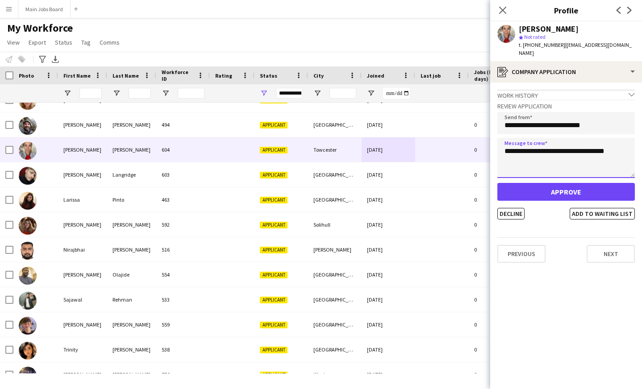
type textarea "**********"
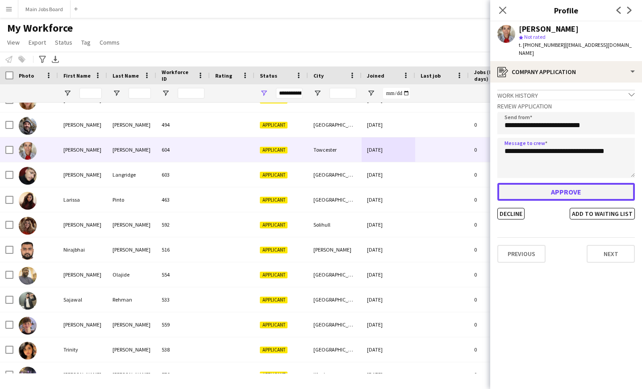
click at [526, 187] on button "Approve" at bounding box center [566, 192] width 138 height 18
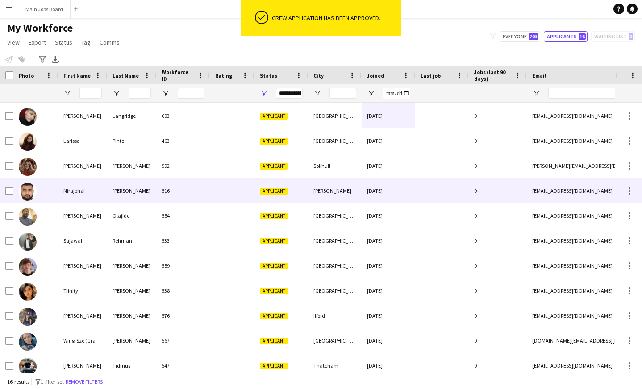
scroll to position [122, 0]
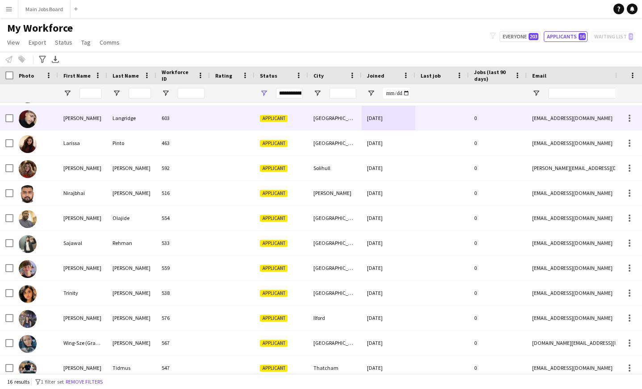
click at [164, 126] on div "603" at bounding box center [183, 118] width 54 height 25
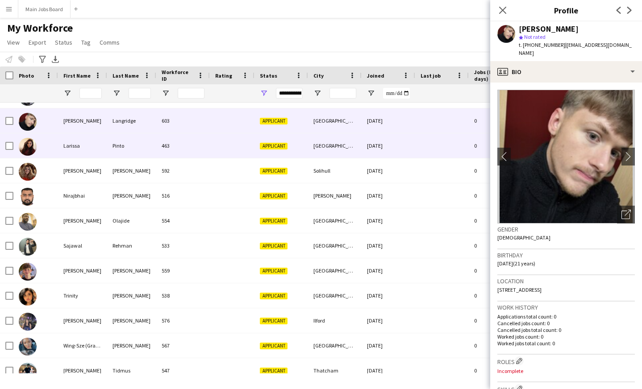
scroll to position [118, 0]
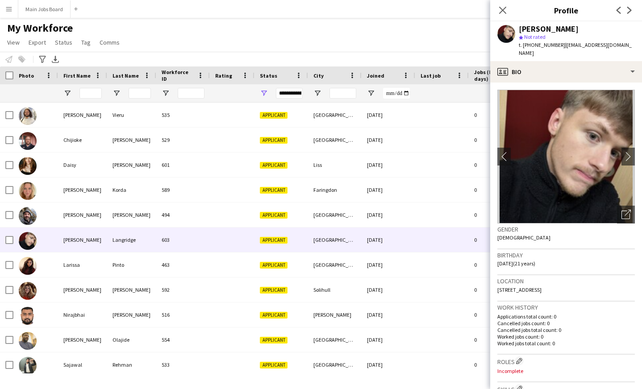
click at [172, 128] on div "[PERSON_NAME] 535 Applicant [GEOGRAPHIC_DATA] [DATE] 0 [EMAIL_ADDRESS][DOMAIN_N…" at bounding box center [484, 303] width 968 height 400
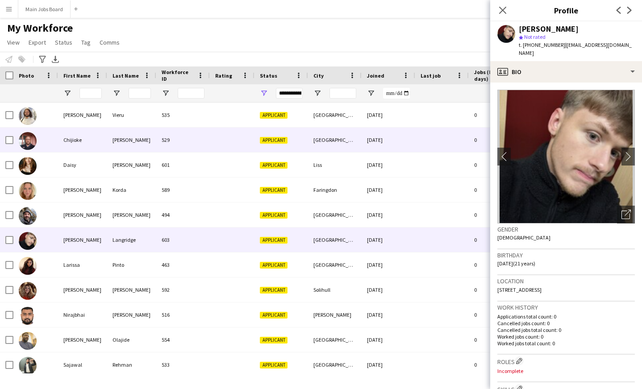
click at [167, 133] on div "529" at bounding box center [183, 140] width 54 height 25
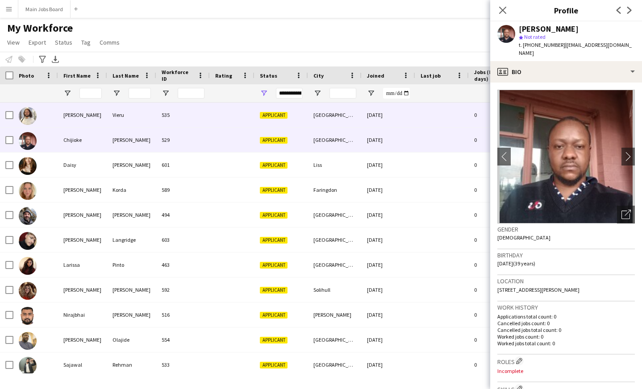
click at [50, 123] on div at bounding box center [35, 115] width 45 height 25
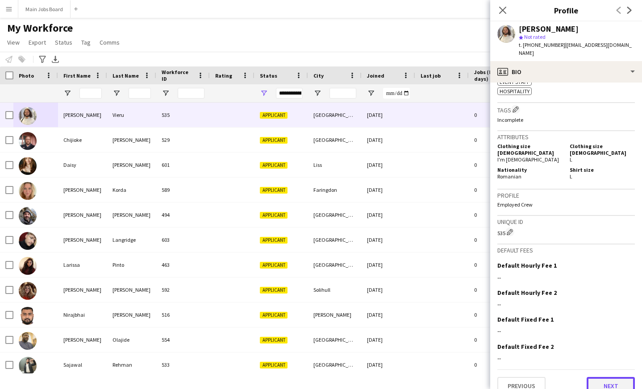
click at [601, 377] on button "Next" at bounding box center [611, 386] width 48 height 18
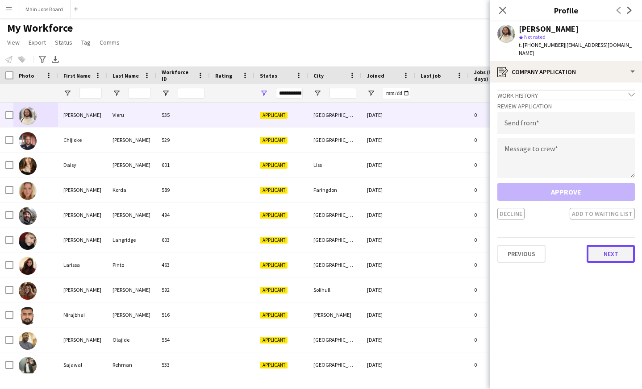
click at [610, 245] on button "Next" at bounding box center [611, 254] width 48 height 18
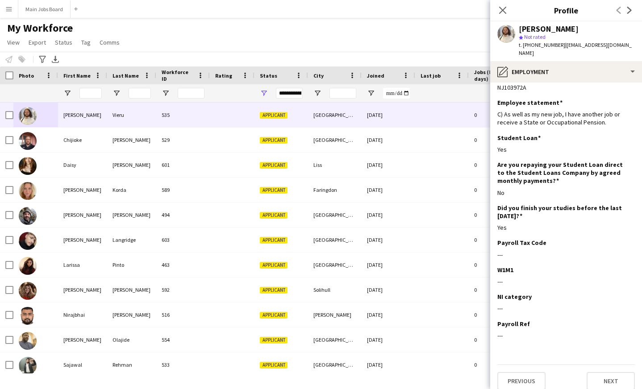
click at [610, 385] on app-section-data-types "National Insurance (NI) number Edit this field NJ103972A Employee statement Edi…" at bounding box center [566, 236] width 152 height 307
click at [610, 376] on button "Next" at bounding box center [611, 381] width 48 height 18
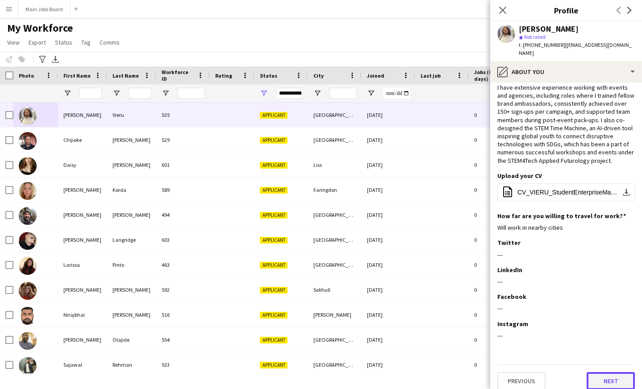
click at [607, 373] on button "Next" at bounding box center [611, 381] width 48 height 18
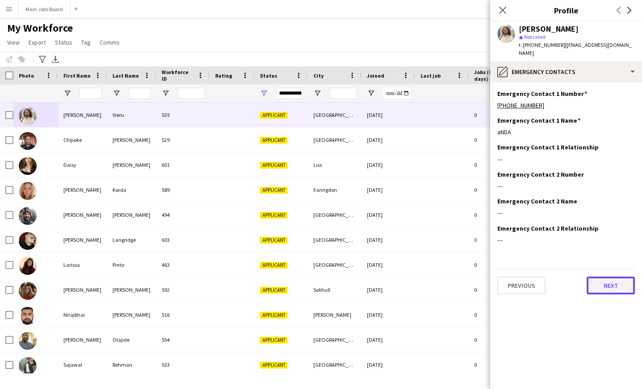
click at [617, 277] on button "Next" at bounding box center [611, 286] width 48 height 18
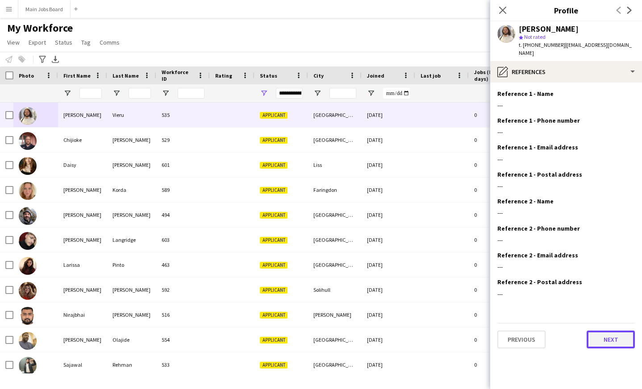
click at [604, 331] on button "Next" at bounding box center [611, 340] width 48 height 18
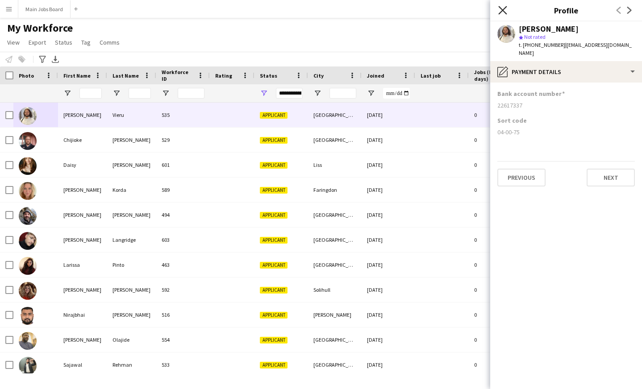
click at [503, 9] on icon "Close pop-in" at bounding box center [502, 10] width 8 height 8
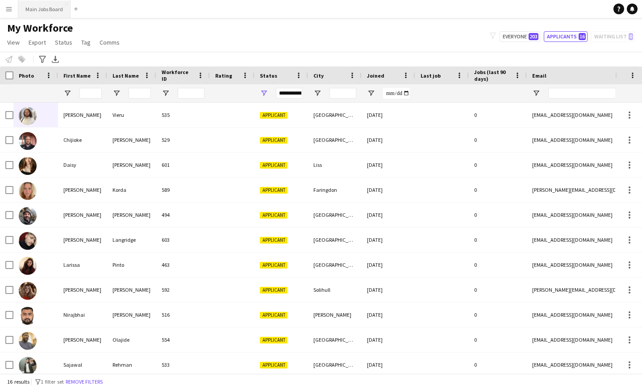
click at [60, 15] on button "Main Jobs Board Close" at bounding box center [44, 8] width 52 height 17
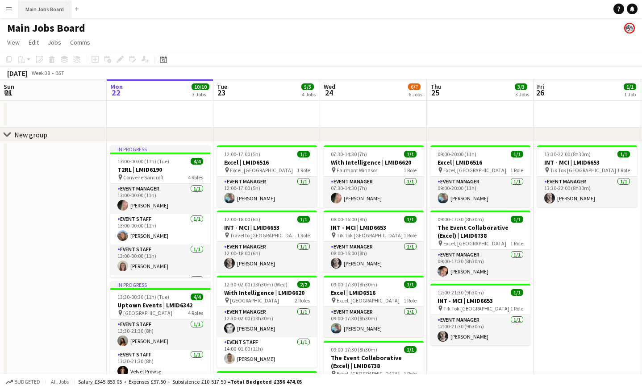
click at [35, 13] on button "Main Jobs Board Close" at bounding box center [44, 8] width 53 height 17
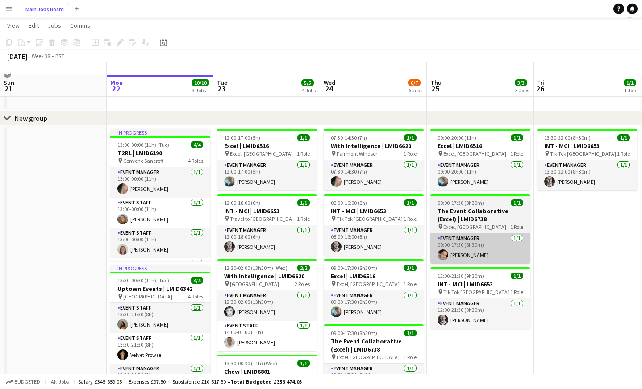
scroll to position [14, 0]
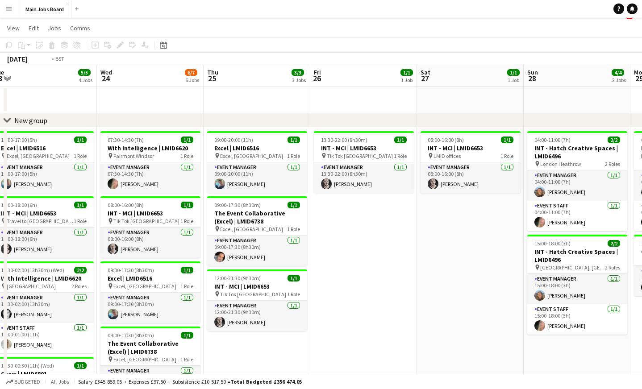
drag, startPoint x: 528, startPoint y: 268, endPoint x: 300, endPoint y: 275, distance: 228.7
click at [300, 275] on app-calendar-viewport "Fri 19 Sat 20 Sun 21 Mon 22 10/10 3 Jobs Tue 23 5/5 4 Jobs Wed 24 6/7 6 Jobs Th…" at bounding box center [321, 326] width 642 height 522
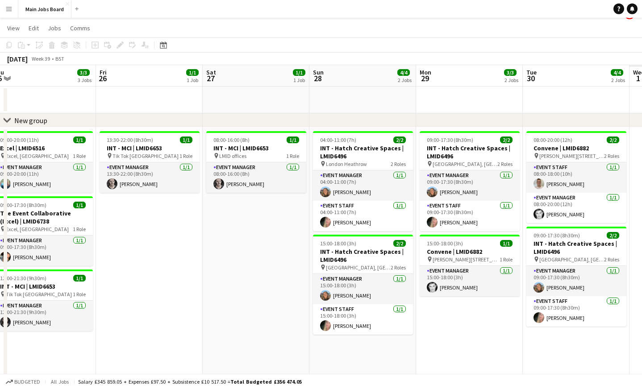
scroll to position [0, 434]
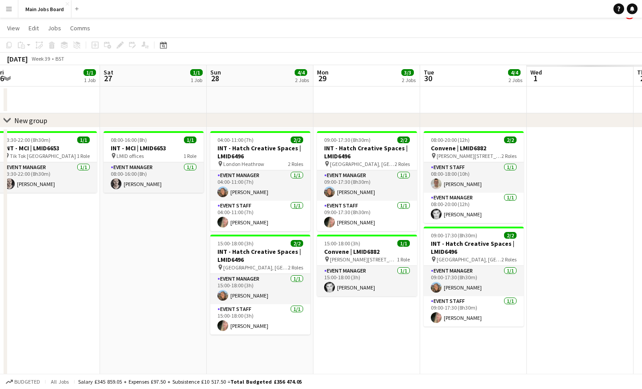
drag, startPoint x: 452, startPoint y: 289, endPoint x: 150, endPoint y: 289, distance: 302.3
click at [151, 289] on app-calendar-viewport "Mon 22 10/10 3 Jobs Tue 23 5/5 4 Jobs Wed 24 6/7 6 Jobs Thu 25 3/3 3 Jobs Fri 2…" at bounding box center [321, 326] width 642 height 522
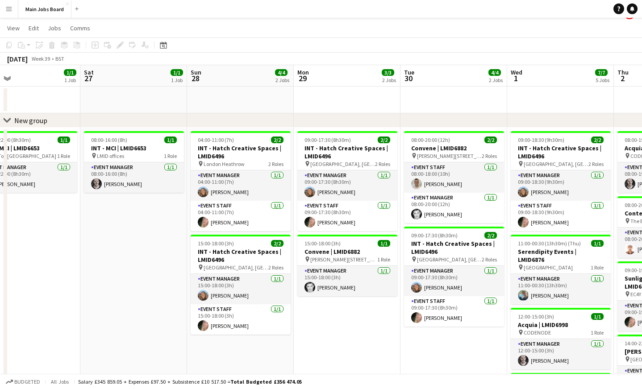
drag, startPoint x: 472, startPoint y: 272, endPoint x: 210, endPoint y: 272, distance: 262.6
click at [210, 272] on app-calendar-viewport "Mon 22 10/10 3 Jobs Tue 23 5/5 4 Jobs Wed 24 6/7 6 Jobs Thu 25 3/3 3 Jobs Fri 2…" at bounding box center [321, 326] width 642 height 522
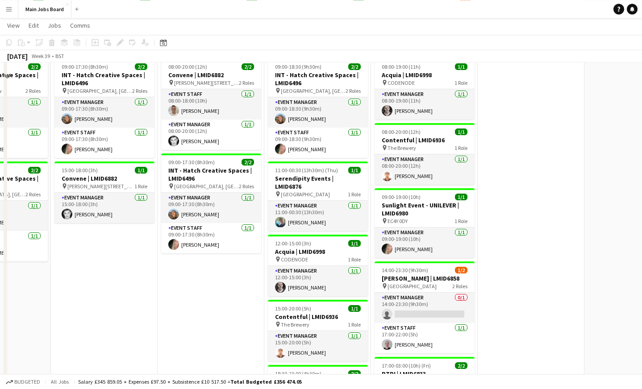
scroll to position [0, 0]
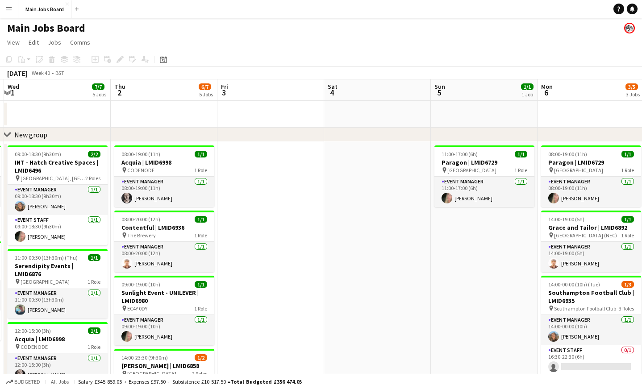
drag, startPoint x: 583, startPoint y: 262, endPoint x: 322, endPoint y: 262, distance: 260.8
click at [323, 262] on app-calendar-viewport "Sun 28 4/4 2 Jobs Mon 29 3/3 2 Jobs Tue 30 4/4 2 Jobs Wed 1 7/7 5 Jobs Thu 2 6/…" at bounding box center [321, 340] width 642 height 522
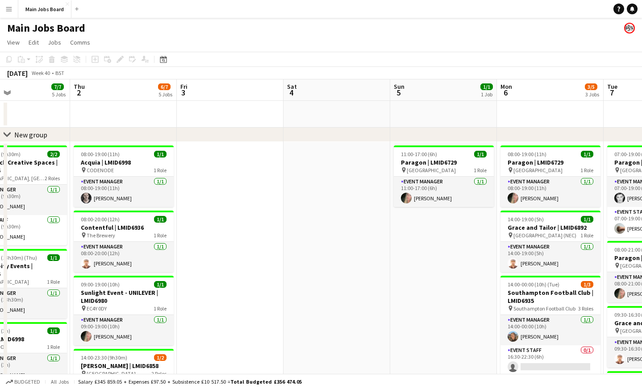
drag, startPoint x: 490, startPoint y: 258, endPoint x: 177, endPoint y: 258, distance: 312.6
click at [178, 258] on app-calendar-viewport "Sun 28 4/4 2 Jobs Mon 29 3/3 2 Jobs Tue 30 4/4 2 Jobs Wed 1 7/7 5 Jobs Thu 2 6/…" at bounding box center [321, 340] width 642 height 522
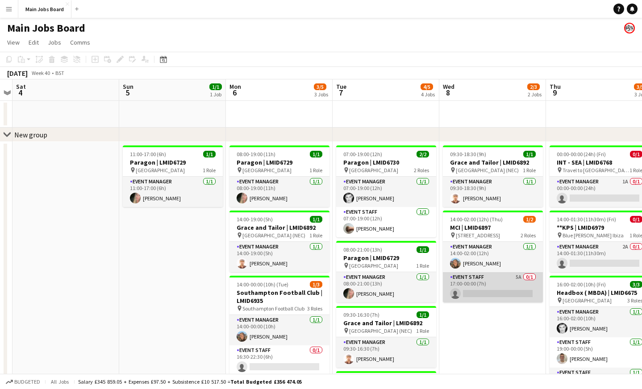
click at [520, 280] on app-card-role "Event Staff 5A 0/1 17:00-00:00 (7h) single-neutral-actions" at bounding box center [493, 287] width 100 height 30
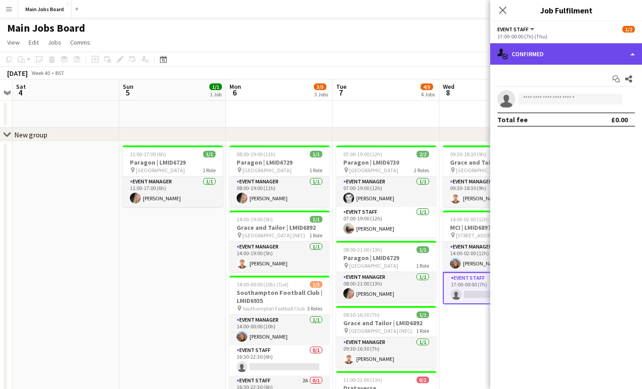
click at [562, 60] on div "single-neutral-actions-check-2 Confirmed" at bounding box center [566, 53] width 152 height 21
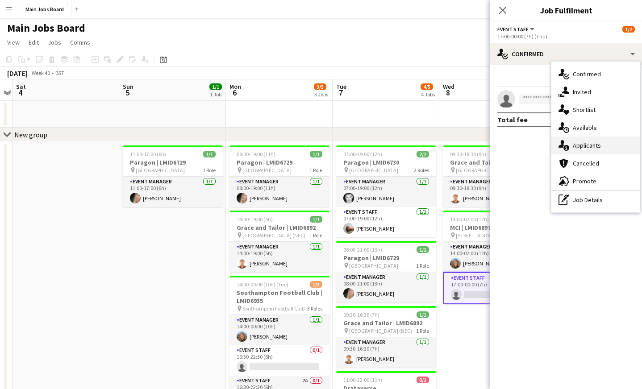
click at [603, 148] on div "single-neutral-actions-information Applicants" at bounding box center [595, 146] width 88 height 18
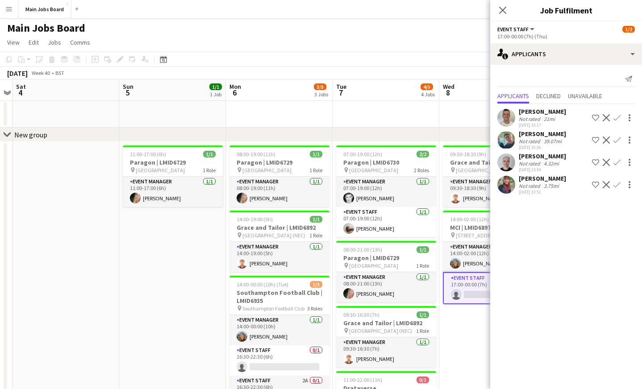
click at [180, 280] on app-date-cell "11:00-17:00 (6h) 1/1 Paragon | LMID6729 pin [GEOGRAPHIC_DATA] 1 Role Event Mana…" at bounding box center [172, 371] width 107 height 459
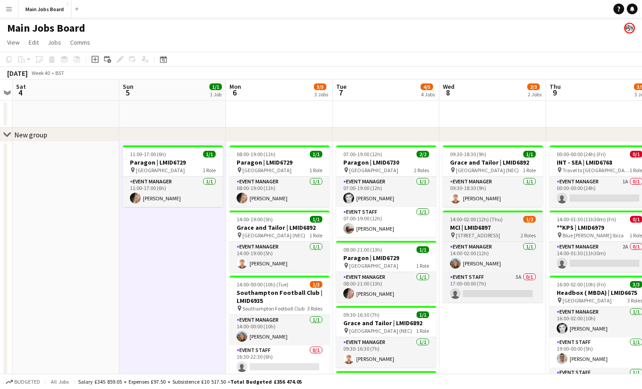
click at [476, 232] on h3 "MCI | LMID6897" at bounding box center [493, 228] width 100 height 8
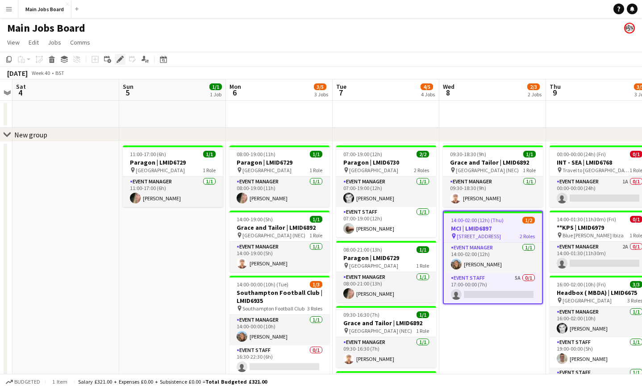
click at [117, 57] on icon "Edit" at bounding box center [120, 59] width 7 height 7
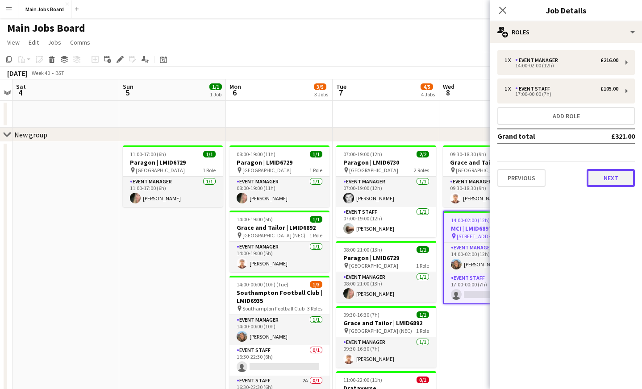
click at [613, 184] on button "Next" at bounding box center [611, 178] width 48 height 18
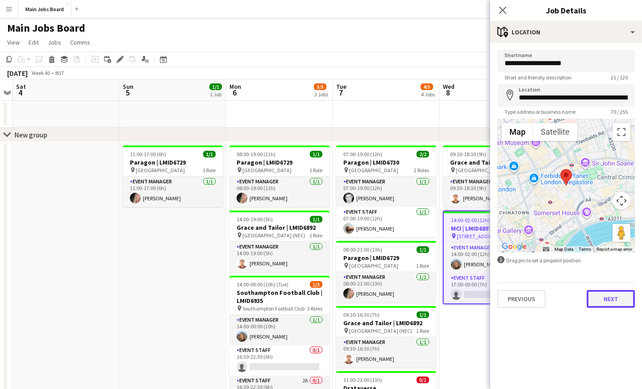
click at [608, 308] on button "Next" at bounding box center [611, 299] width 48 height 18
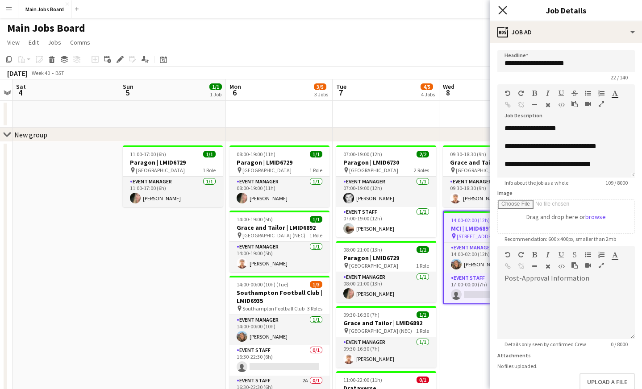
click at [504, 10] on icon "Close pop-in" at bounding box center [502, 10] width 8 height 8
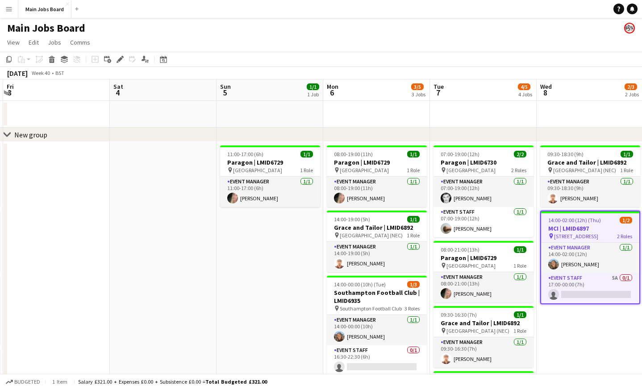
drag, startPoint x: 155, startPoint y: 288, endPoint x: 288, endPoint y: 288, distance: 132.6
click at [288, 288] on app-calendar-viewport "Tue 30 4/4 2 Jobs Wed 1 7/7 5 Jobs Thu 2 6/7 5 Jobs Fri 3 Sat 4 Sun 5 1/1 1 Job…" at bounding box center [321, 340] width 642 height 522
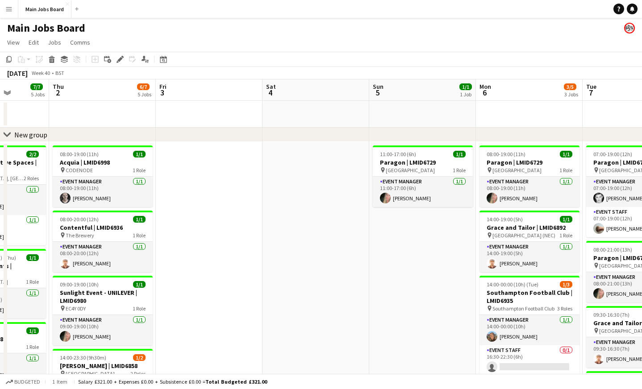
drag, startPoint x: 114, startPoint y: 280, endPoint x: 345, endPoint y: 272, distance: 230.5
click at [343, 272] on app-calendar-viewport "Mon 29 3/3 2 Jobs Tue 30 4/4 2 Jobs Wed 1 7/7 5 Jobs Thu 2 6/7 5 Jobs Fri 3 Sat…" at bounding box center [321, 340] width 642 height 522
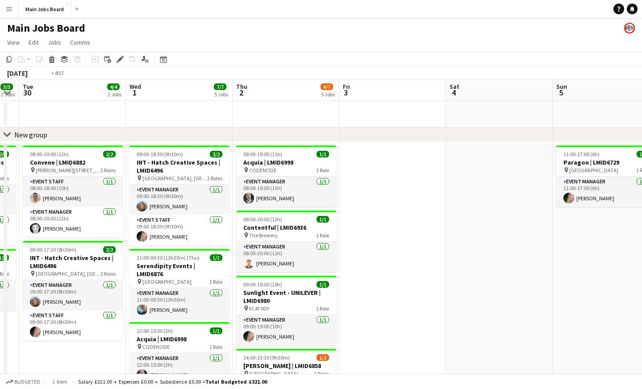
drag, startPoint x: 285, startPoint y: 265, endPoint x: 464, endPoint y: 258, distance: 179.2
click at [464, 258] on app-calendar-viewport "Sun 28 4/4 2 Jobs Mon 29 3/3 2 Jobs Tue 30 4/4 2 Jobs Wed 1 7/7 5 Jobs Thu 2 6/…" at bounding box center [321, 340] width 642 height 522
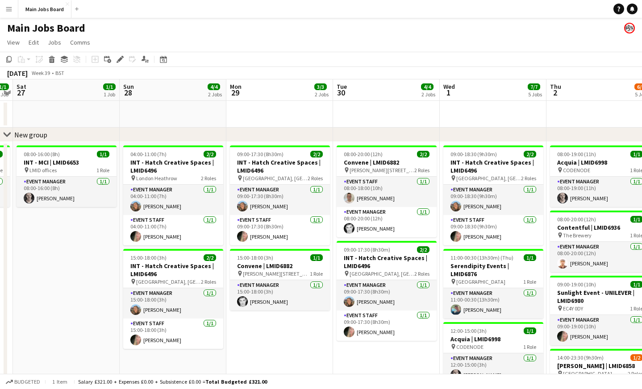
scroll to position [0, 242]
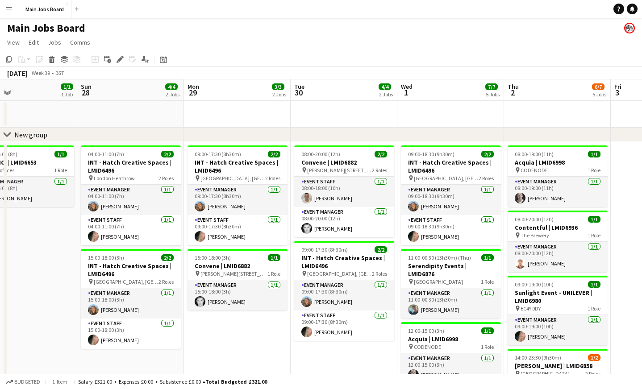
drag, startPoint x: 342, startPoint y: 272, endPoint x: 507, endPoint y: 272, distance: 164.8
click at [508, 272] on app-calendar-viewport "Thu 25 3/3 3 Jobs Fri 26 1/1 1 Job Sat 27 1/1 1 Job Sun 28 4/4 2 Jobs Mon 29 3/…" at bounding box center [321, 340] width 642 height 522
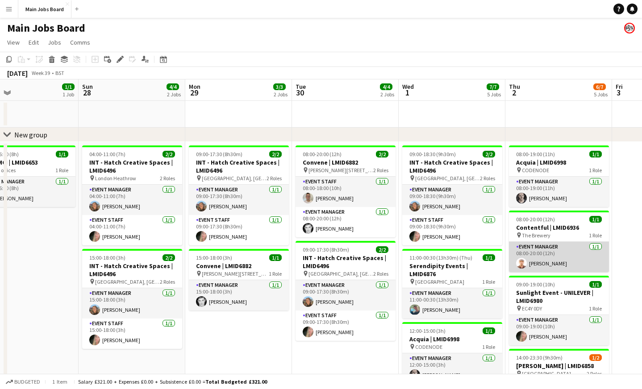
click at [523, 266] on app-user-avatar at bounding box center [521, 263] width 11 height 11
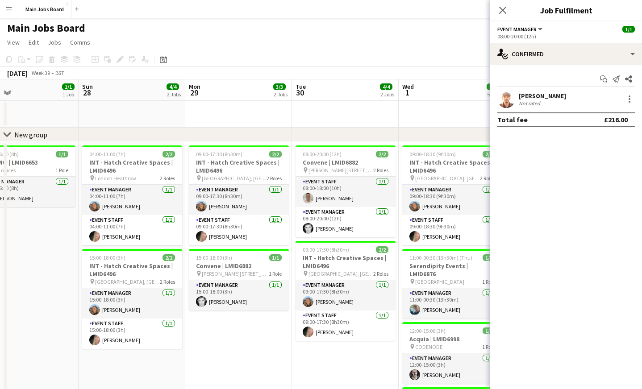
click at [505, 99] on app-user-avatar at bounding box center [506, 99] width 18 height 18
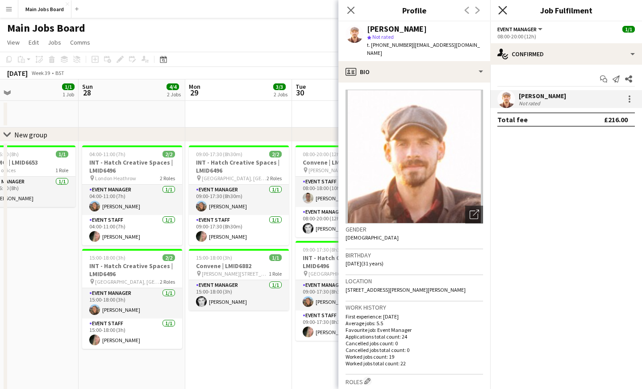
click at [502, 12] on icon at bounding box center [502, 10] width 8 height 8
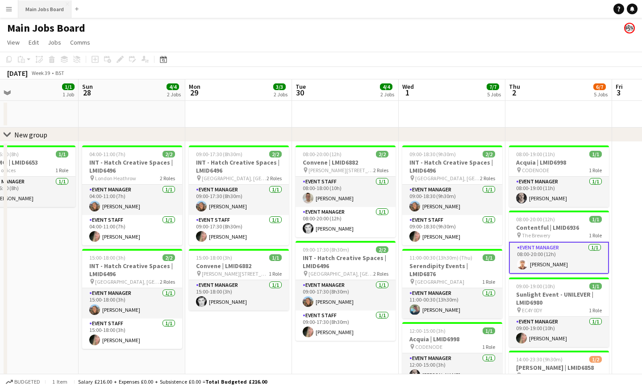
click at [36, 8] on button "Main Jobs Board Close" at bounding box center [44, 8] width 53 height 17
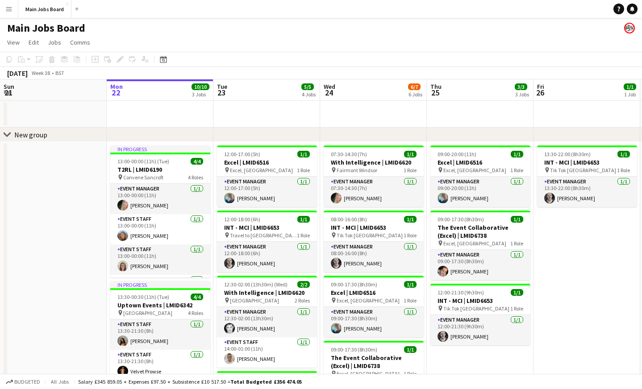
scroll to position [0, 271]
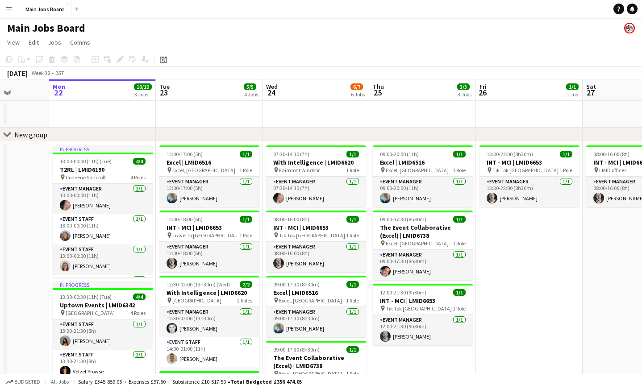
drag, startPoint x: 359, startPoint y: 125, endPoint x: 302, endPoint y: 125, distance: 57.6
click at [302, 125] on app-calendar-viewport "Fri 19 Sat 20 Sun 21 Mon 22 10/10 3 Jobs Tue 23 5/5 4 Jobs Wed 24 6/7 6 Jobs Th…" at bounding box center [321, 340] width 642 height 522
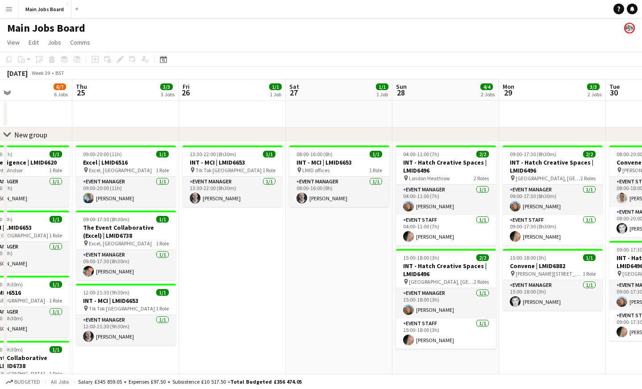
drag, startPoint x: 515, startPoint y: 277, endPoint x: 201, endPoint y: 277, distance: 314.4
click at [215, 277] on app-calendar-viewport "Sun 21 Mon 22 10/10 3 Jobs Tue 23 5/5 4 Jobs Wed 24 6/7 6 Jobs Thu 25 3/3 3 Job…" at bounding box center [321, 340] width 642 height 522
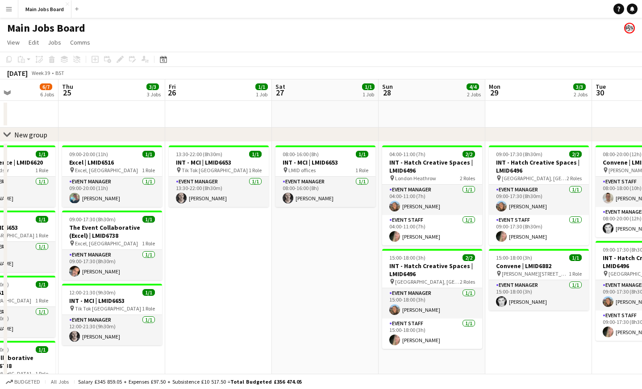
drag, startPoint x: 335, startPoint y: 228, endPoint x: 201, endPoint y: 230, distance: 134.0
click at [234, 228] on app-calendar-viewport "Sun 21 Mon 22 10/10 3 Jobs Tue 23 5/5 4 Jobs Wed 24 6/7 6 Jobs Thu 25 3/3 3 Job…" at bounding box center [321, 340] width 642 height 522
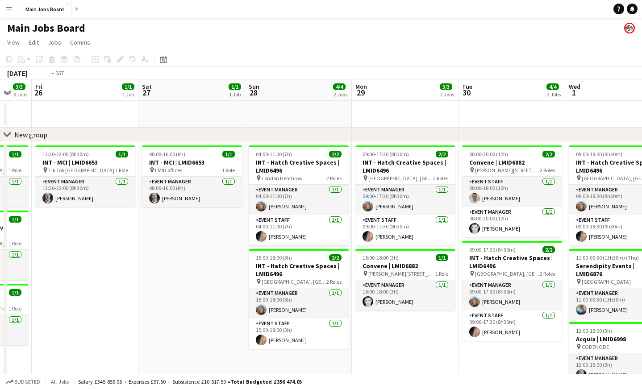
drag, startPoint x: 417, startPoint y: 213, endPoint x: 127, endPoint y: 219, distance: 290.3
click at [127, 219] on app-calendar-viewport "Tue 23 5/5 4 Jobs Wed 24 6/7 6 Jobs Thu 25 3/3 3 Jobs Fri 26 1/1 1 Job Sat 27 1…" at bounding box center [321, 340] width 642 height 522
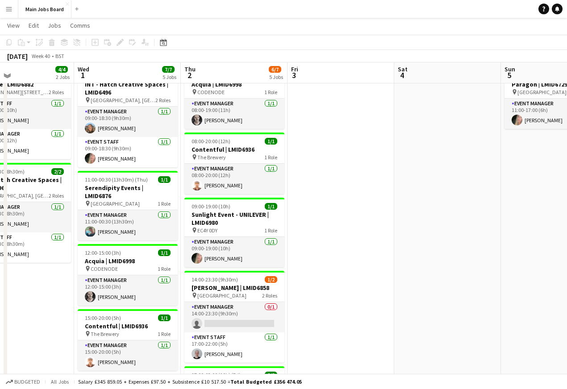
scroll to position [77, 0]
